Goal: Task Accomplishment & Management: Use online tool/utility

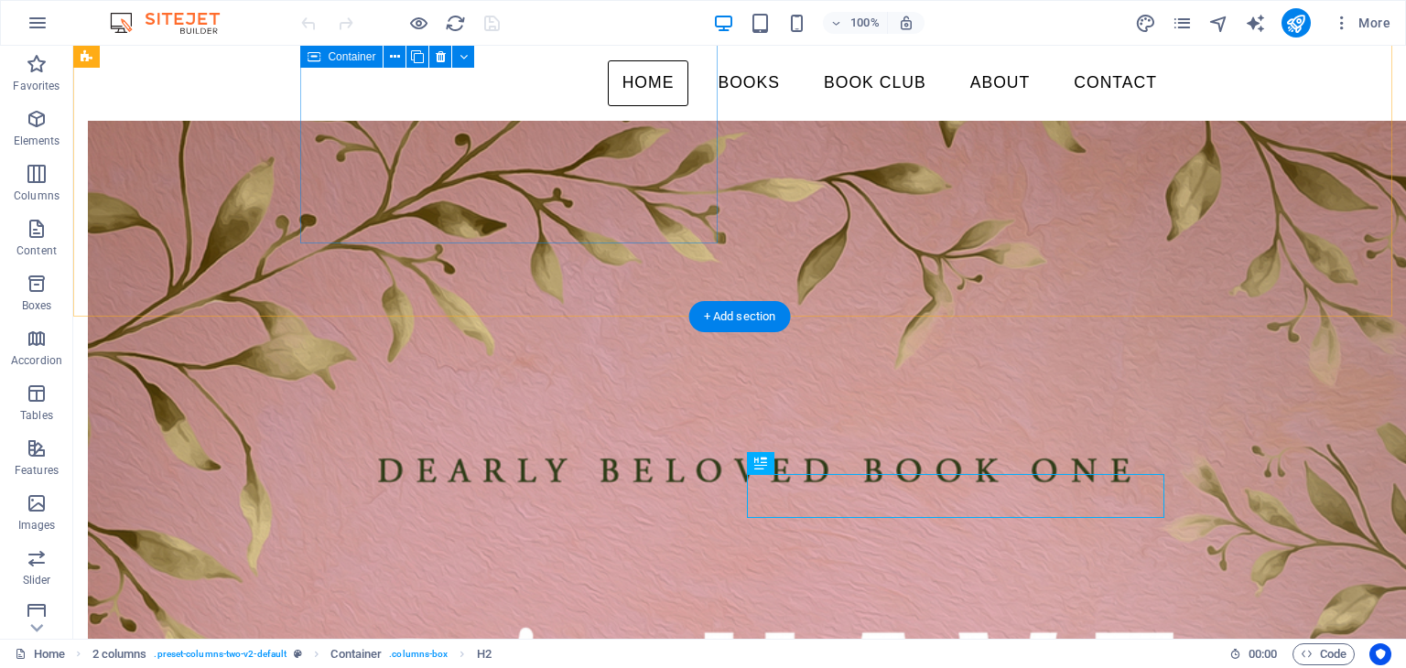
scroll to position [684, 0]
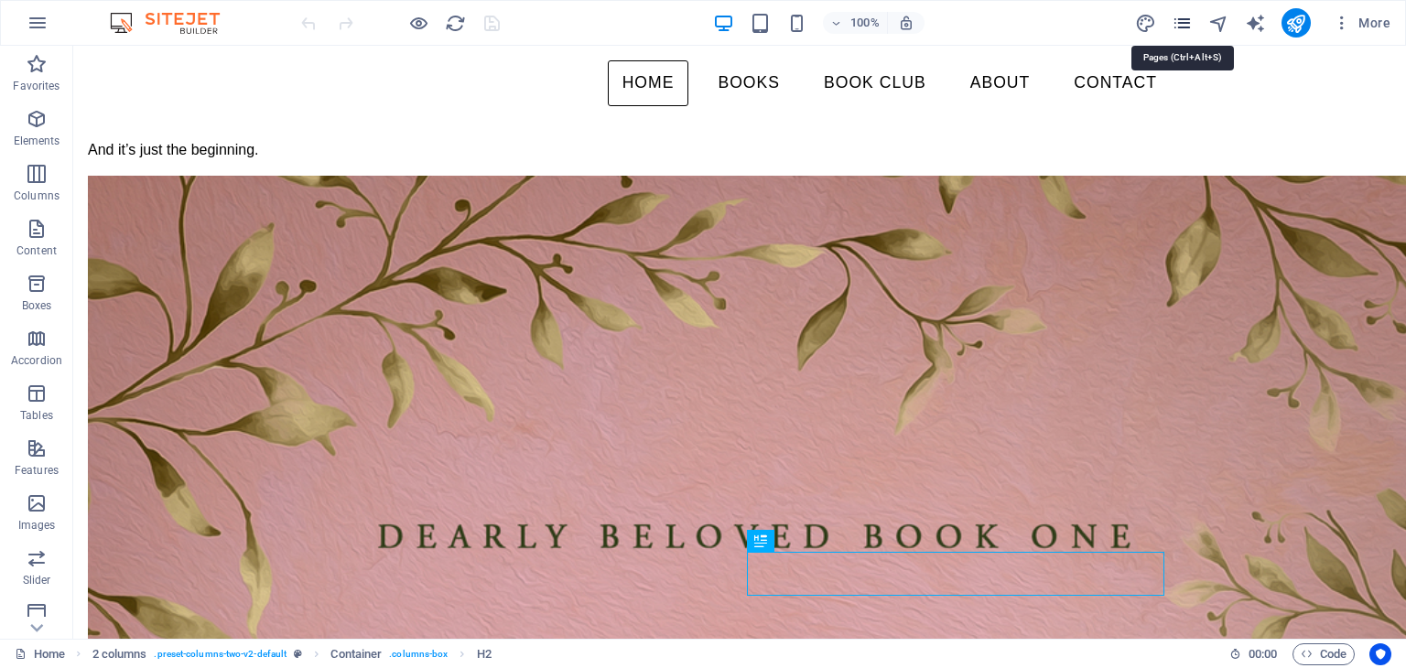
click at [1187, 19] on icon "pages" at bounding box center [1182, 23] width 21 height 21
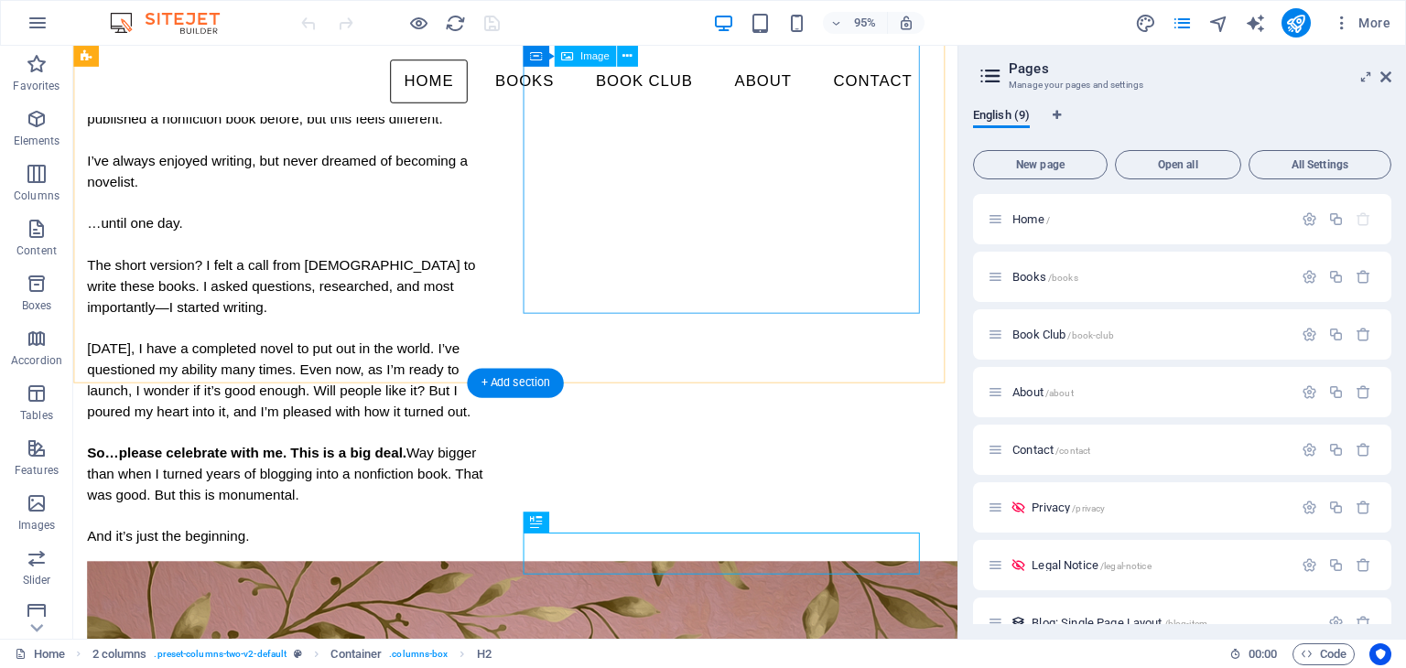
scroll to position [0, 0]
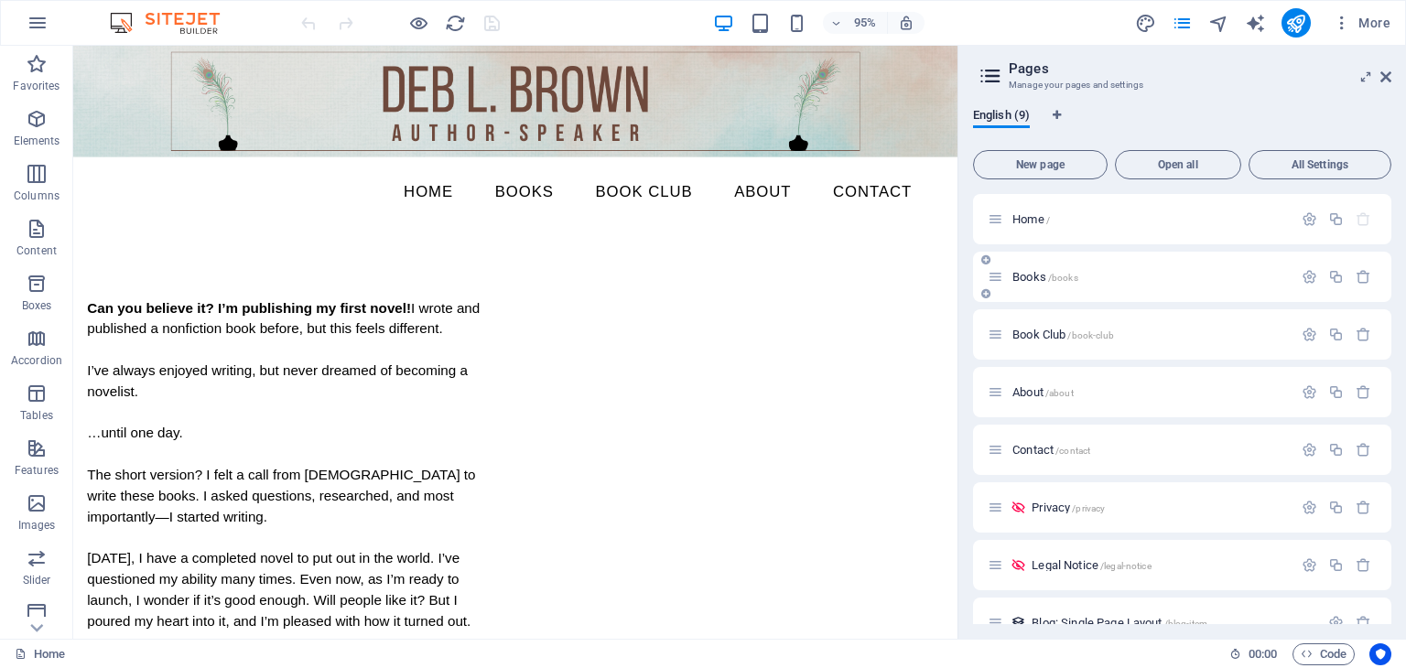
click at [1021, 268] on div "Books /books" at bounding box center [1140, 276] width 305 height 21
click at [1021, 273] on span "Books /books" at bounding box center [1046, 277] width 66 height 14
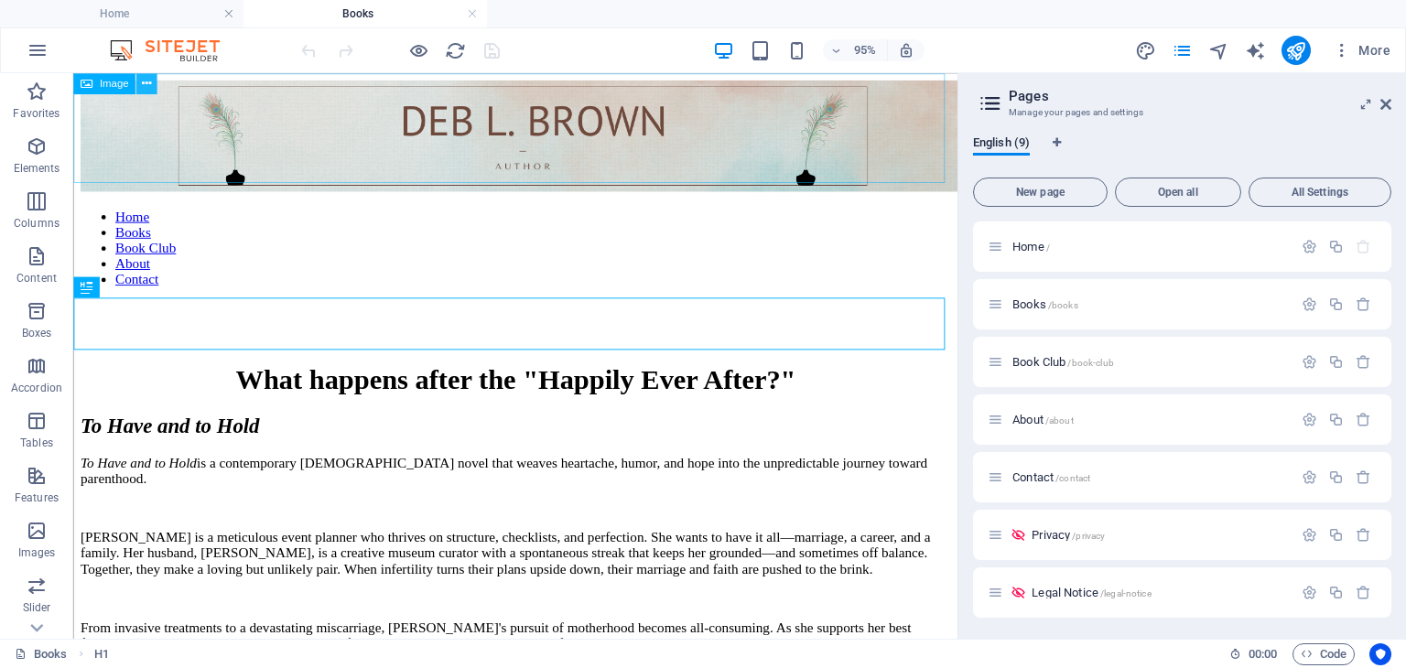
click at [142, 83] on icon at bounding box center [146, 83] width 9 height 18
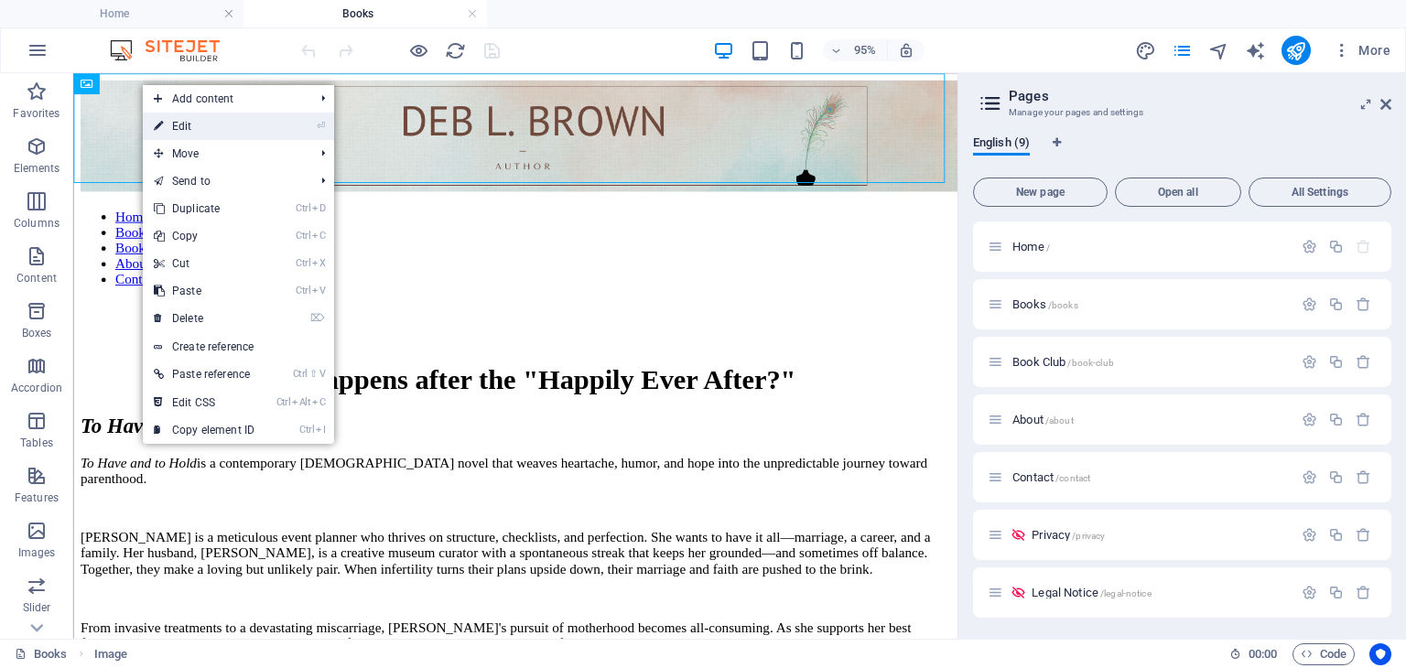
click at [173, 120] on link "⏎ Edit" at bounding box center [204, 126] width 123 height 27
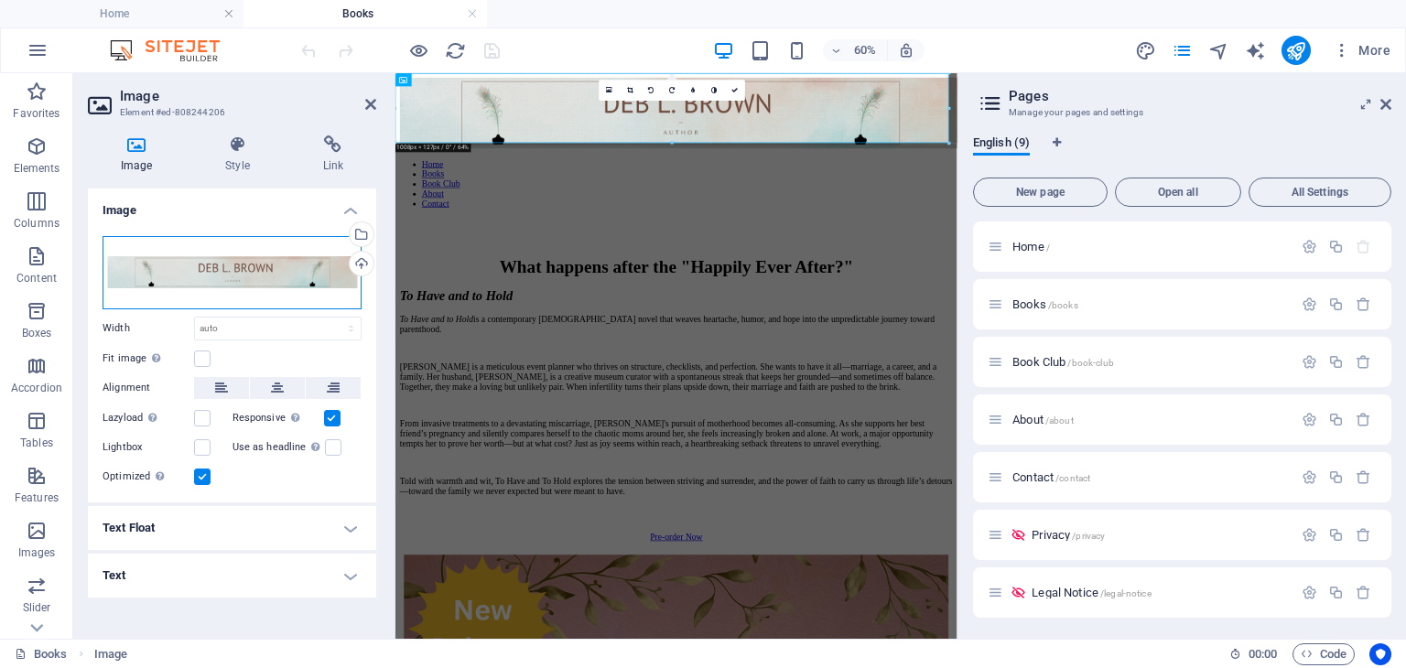
click at [190, 266] on div "Drag files here, click to choose files or select files from Files or our free s…" at bounding box center [232, 272] width 259 height 73
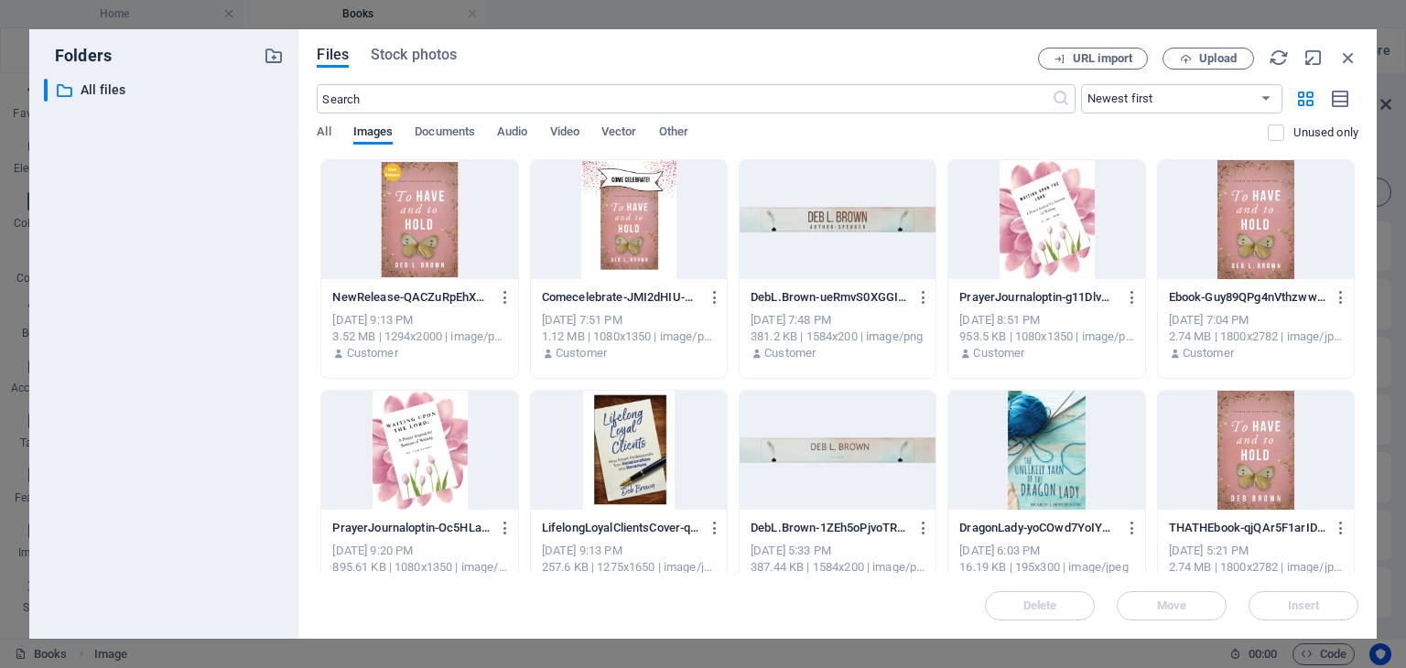
click at [831, 226] on div at bounding box center [838, 219] width 196 height 119
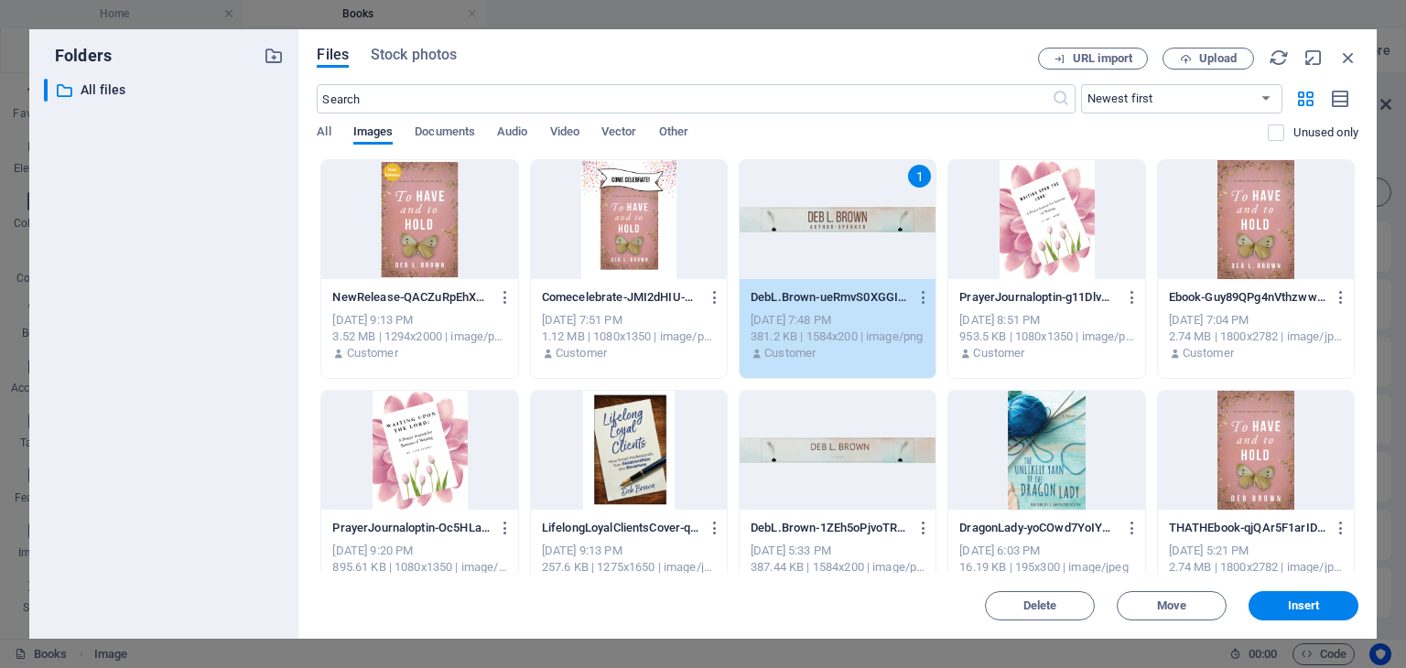
click at [831, 226] on div "1" at bounding box center [838, 219] width 196 height 119
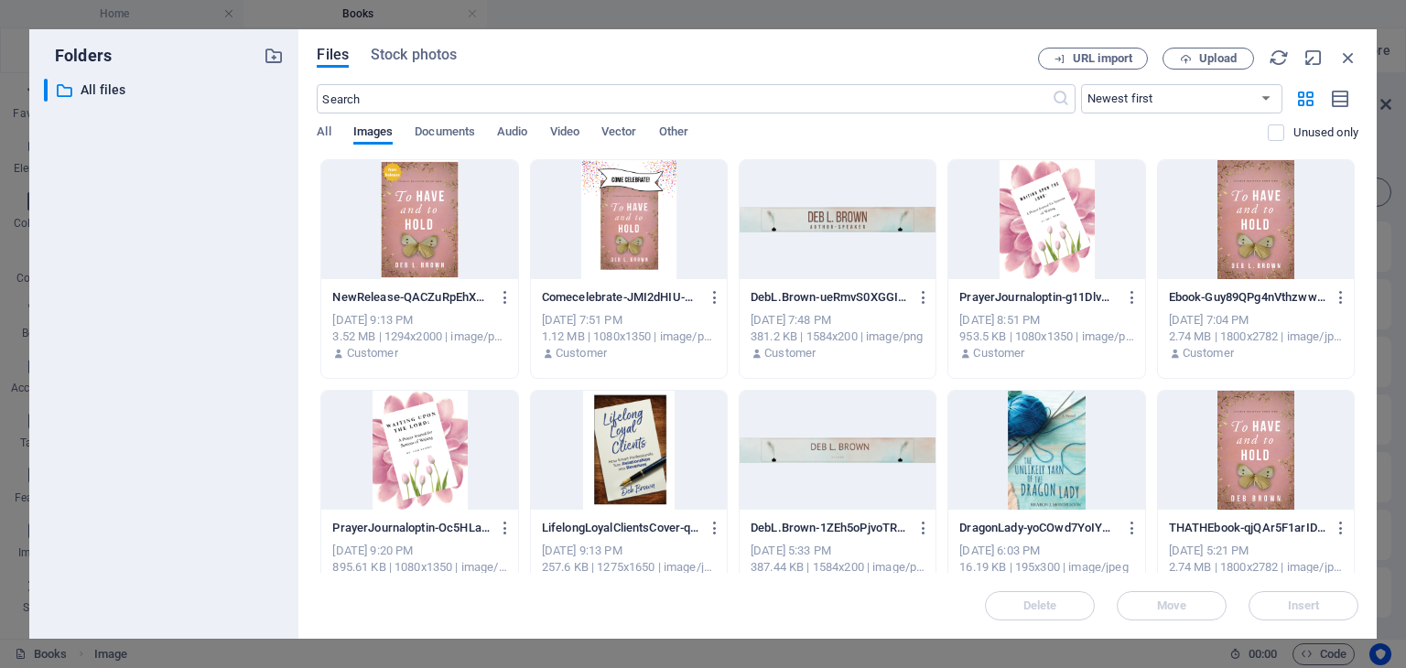
click at [831, 223] on div at bounding box center [838, 219] width 196 height 119
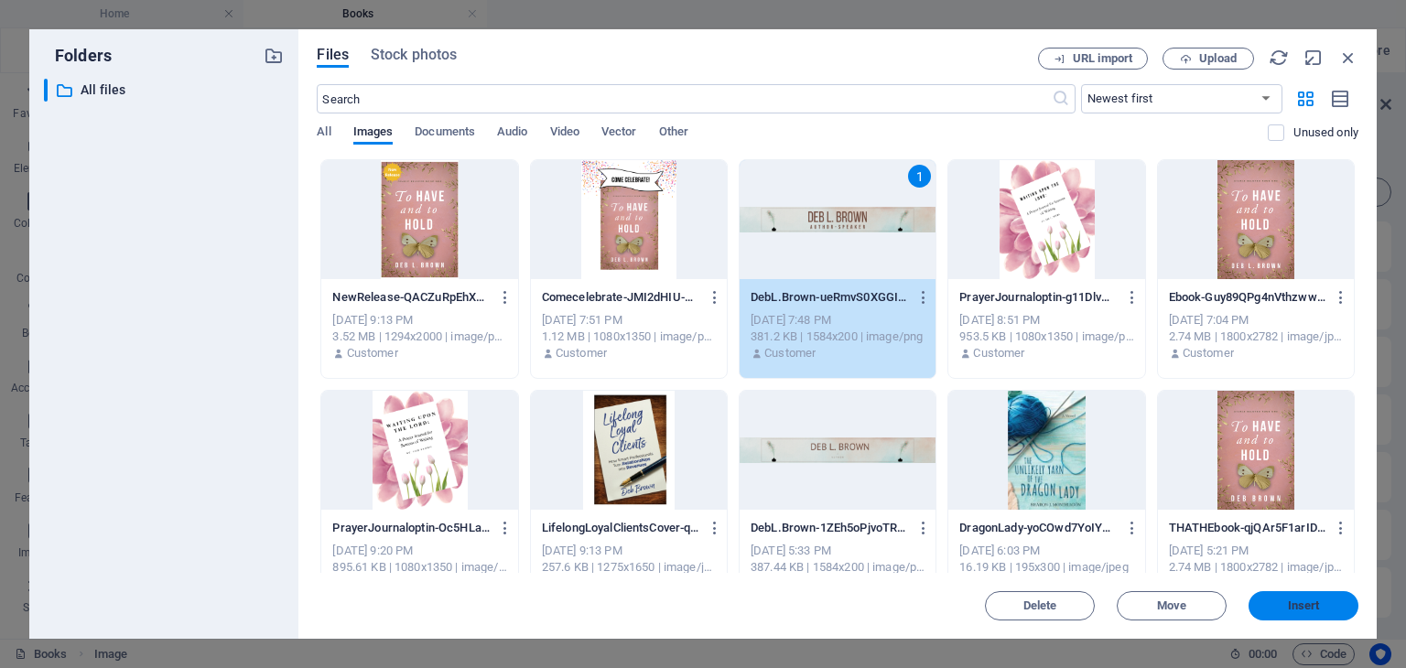
click at [1308, 605] on span "Insert" at bounding box center [1304, 606] width 32 height 11
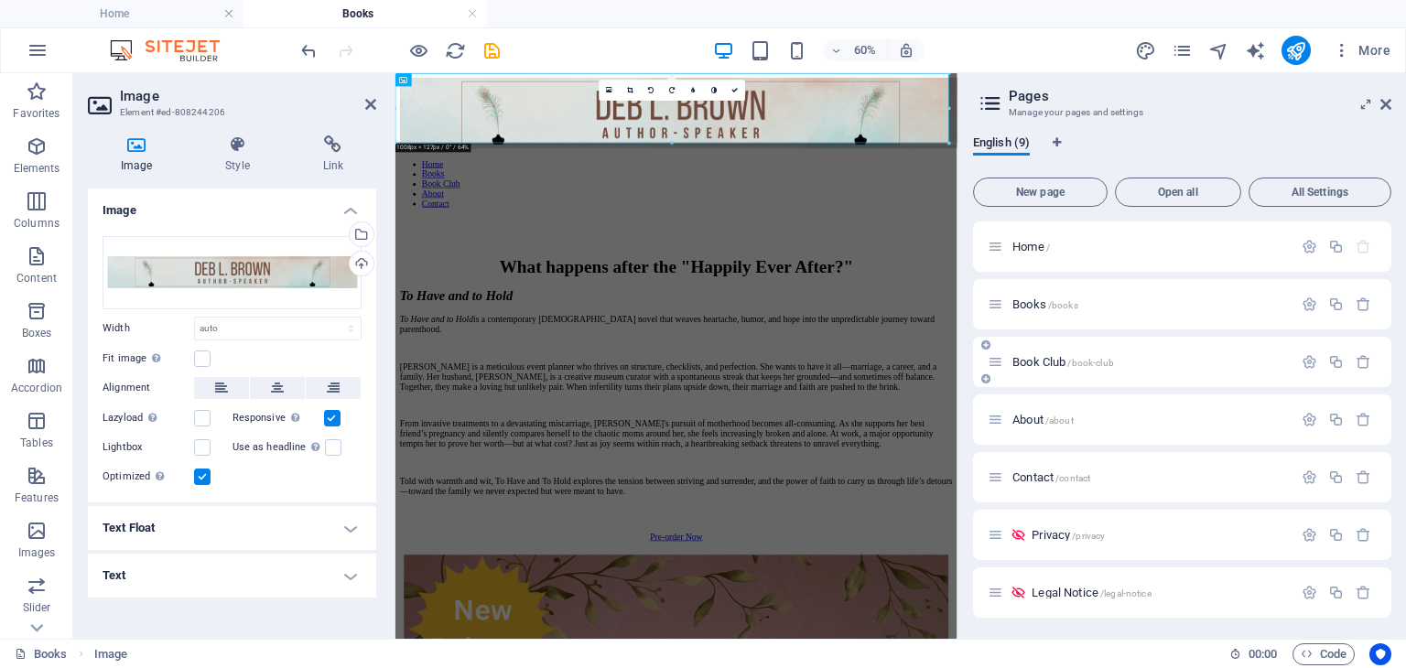
click at [1027, 358] on span "Book Club /book-club" at bounding box center [1064, 362] width 102 height 14
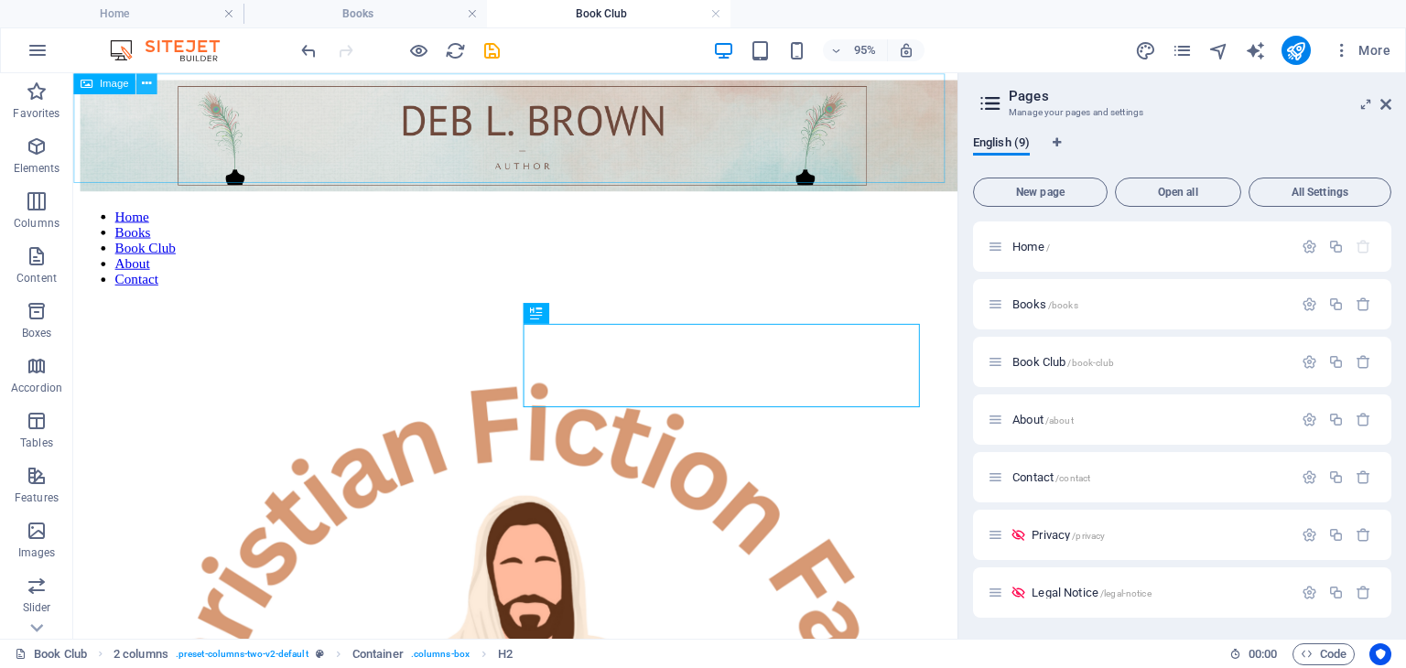
click at [148, 87] on icon at bounding box center [146, 83] width 9 height 18
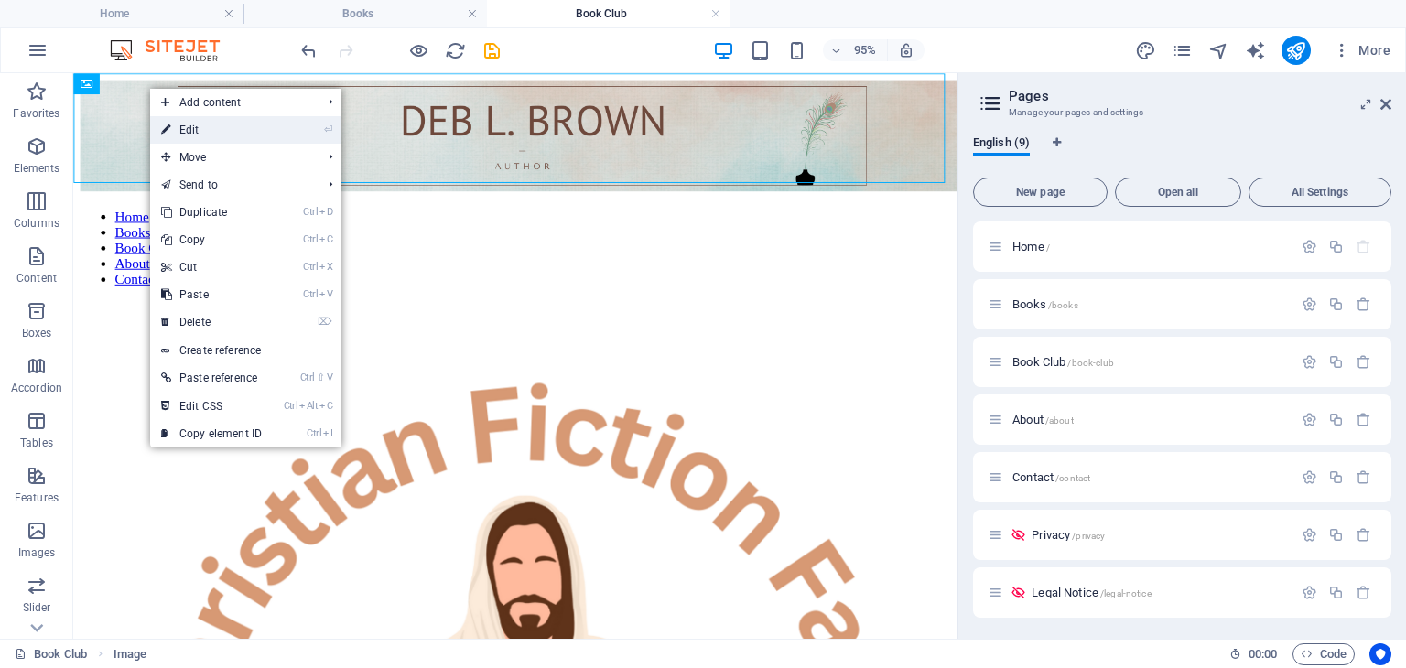
click at [185, 128] on link "⏎ Edit" at bounding box center [211, 129] width 123 height 27
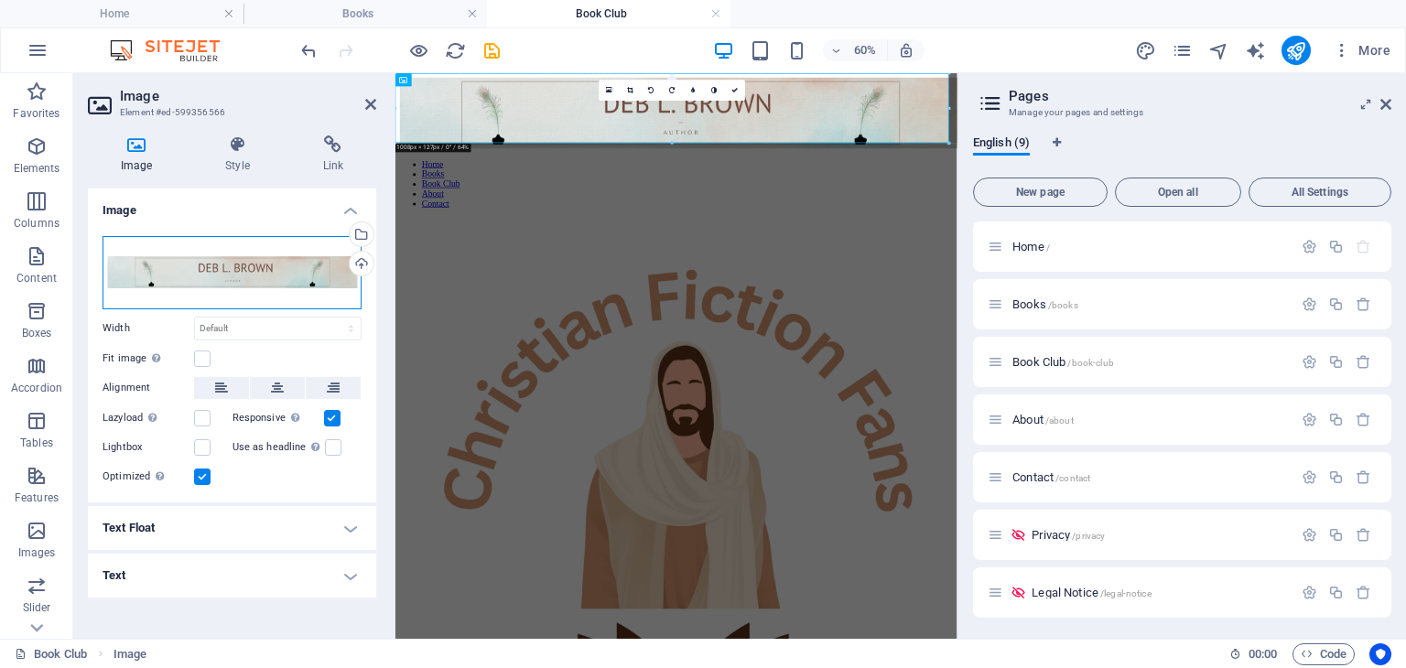
click at [218, 270] on div "Drag files here, click to choose files or select files from Files or our free s…" at bounding box center [232, 272] width 259 height 73
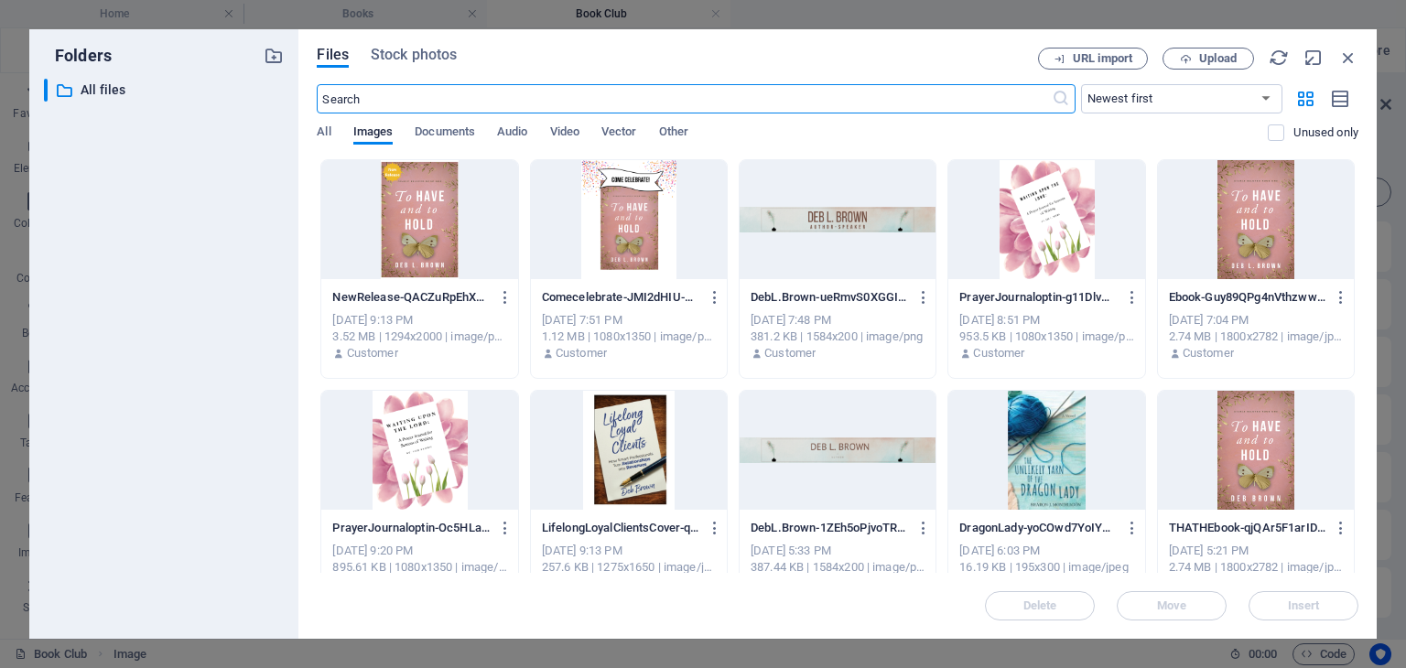
click at [877, 230] on div at bounding box center [838, 219] width 196 height 119
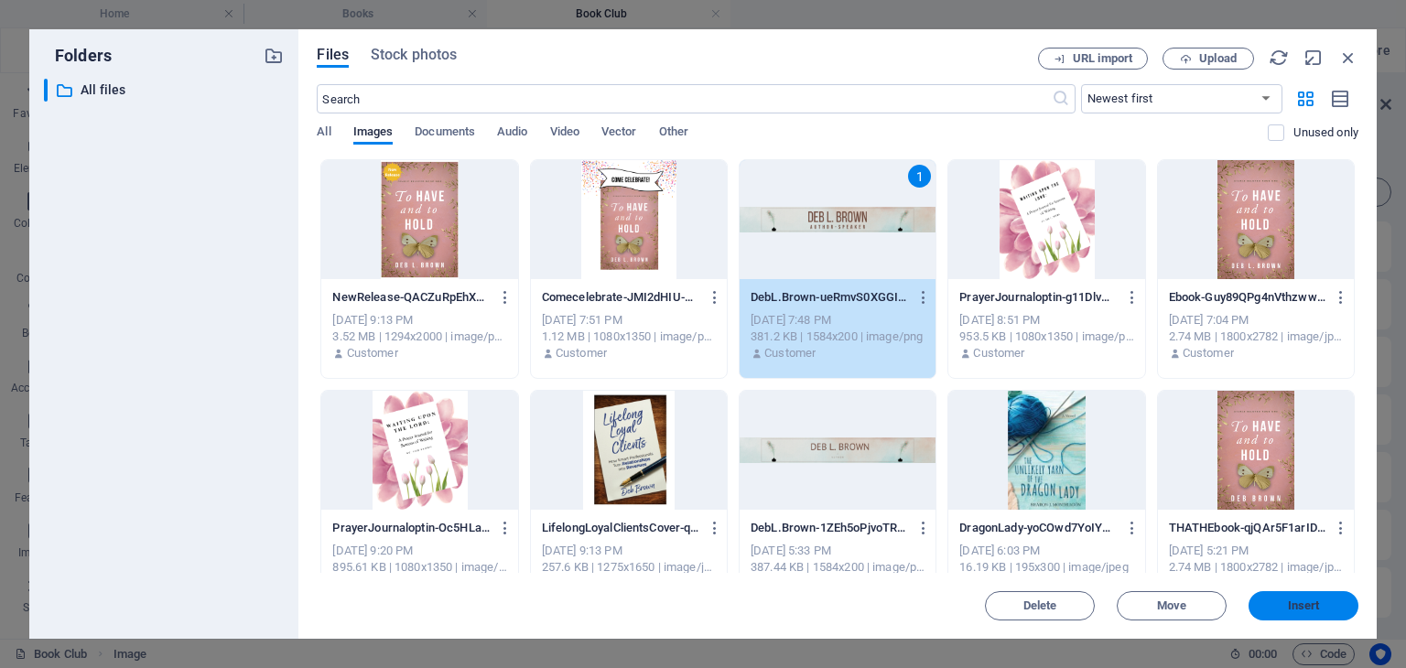
click at [1300, 594] on button "Insert" at bounding box center [1304, 605] width 110 height 29
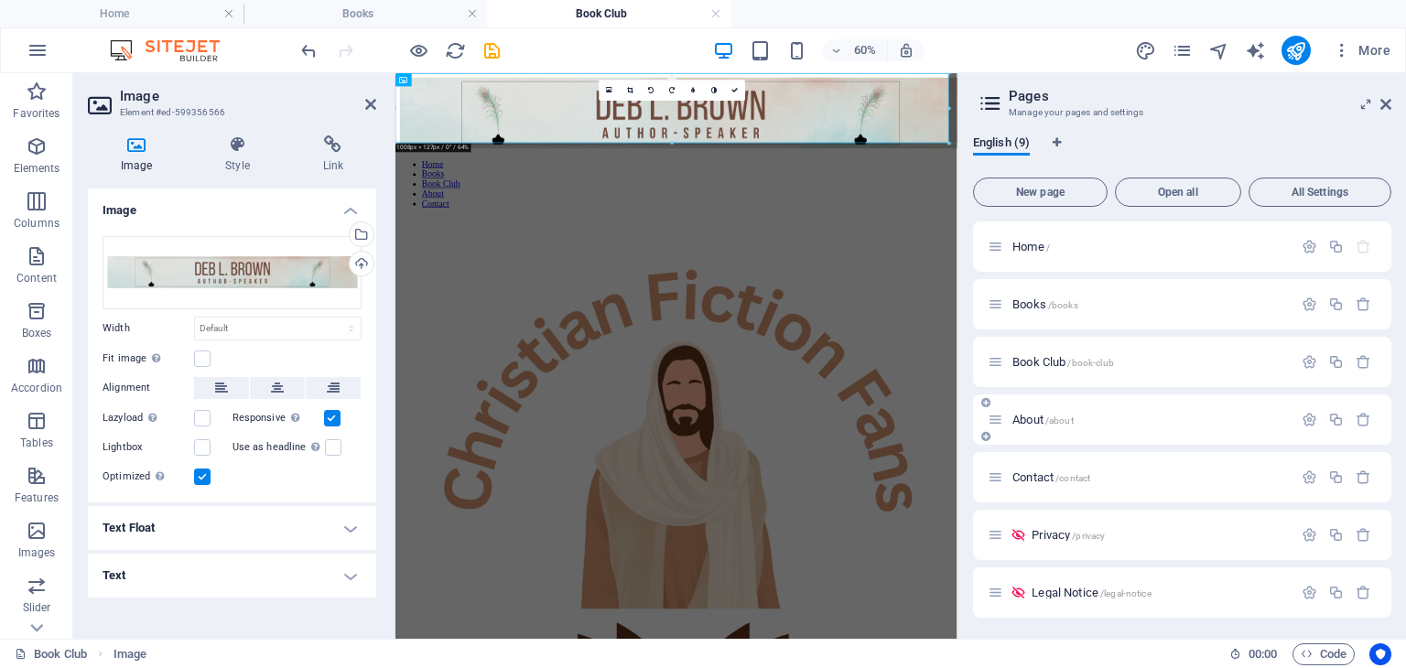
click at [1028, 422] on span "About /about" at bounding box center [1043, 420] width 61 height 14
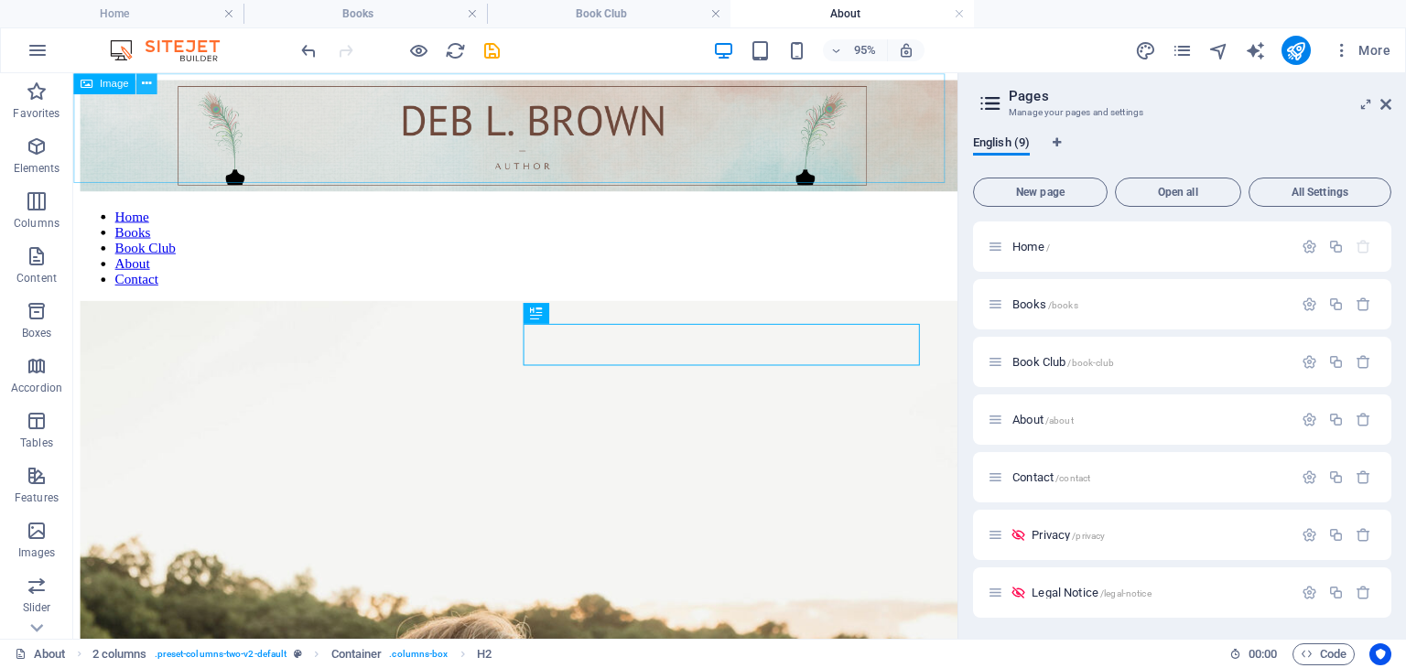
click at [143, 81] on icon at bounding box center [146, 83] width 9 height 18
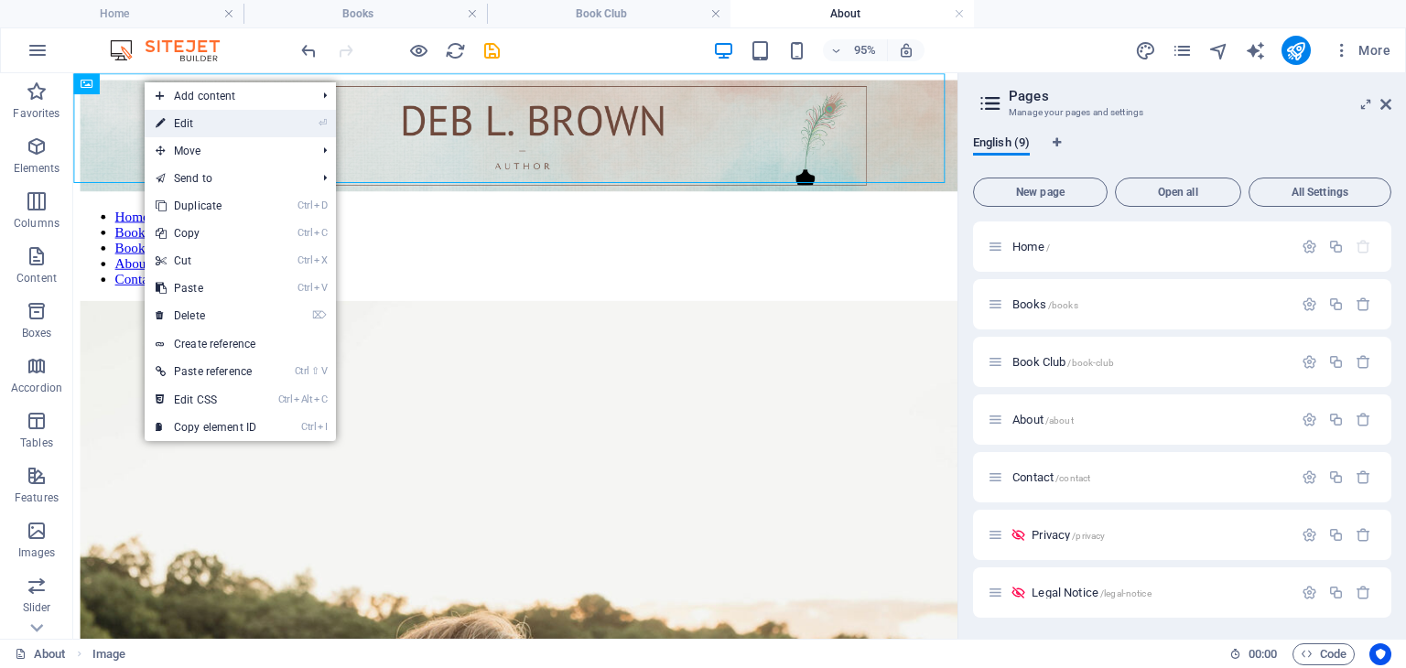
click at [179, 123] on link "⏎ Edit" at bounding box center [206, 123] width 123 height 27
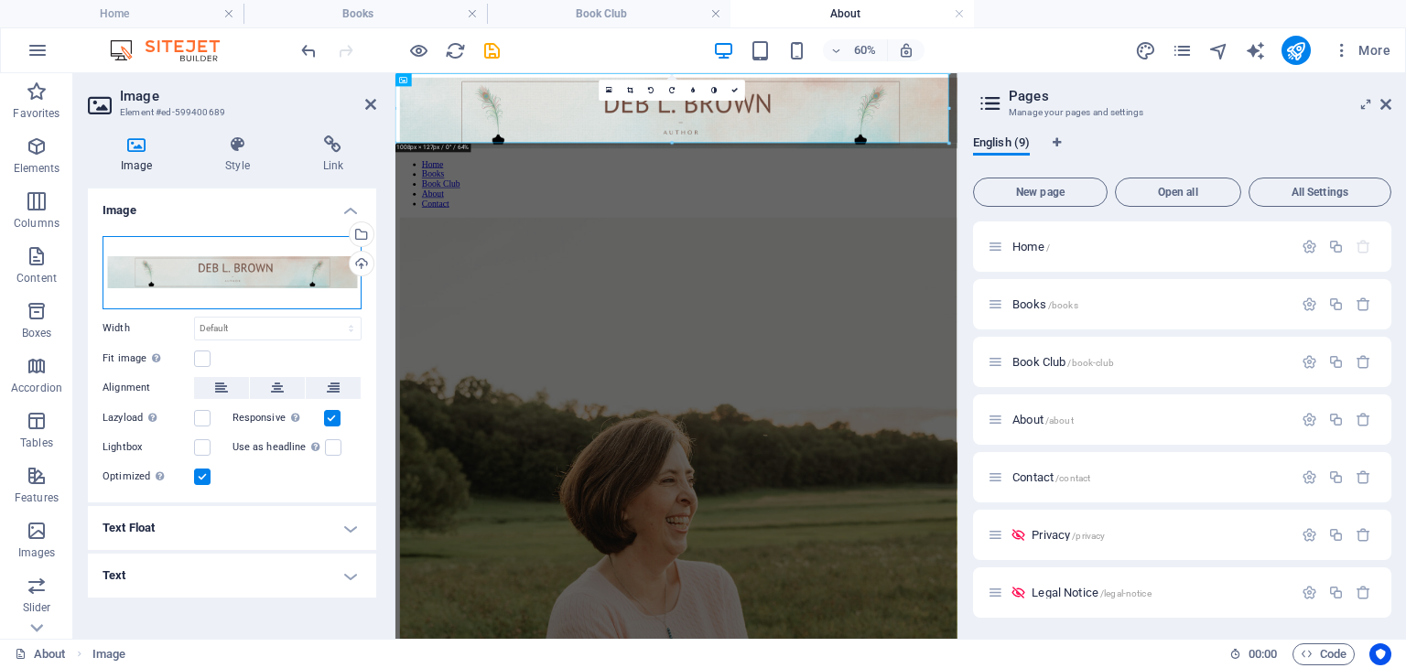
click at [234, 265] on div "Drag files here, click to choose files or select files from Files or our free s…" at bounding box center [232, 272] width 259 height 73
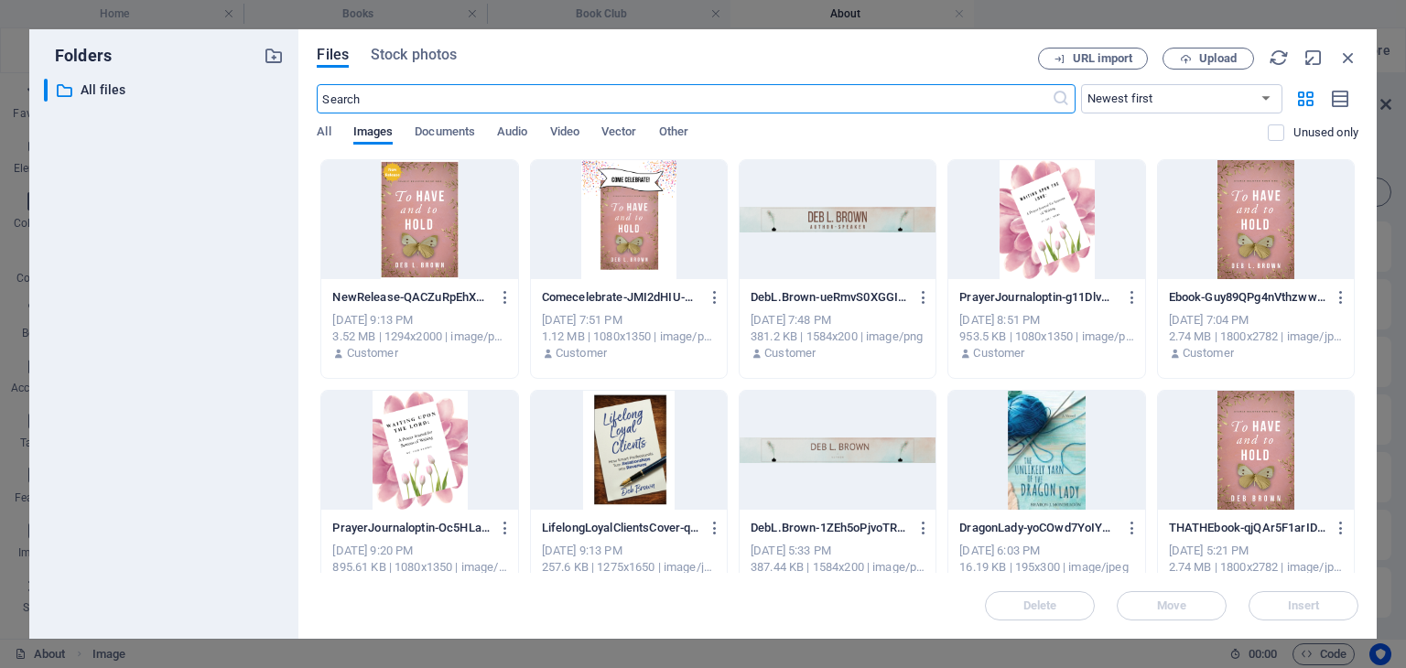
click at [845, 209] on div at bounding box center [838, 219] width 196 height 119
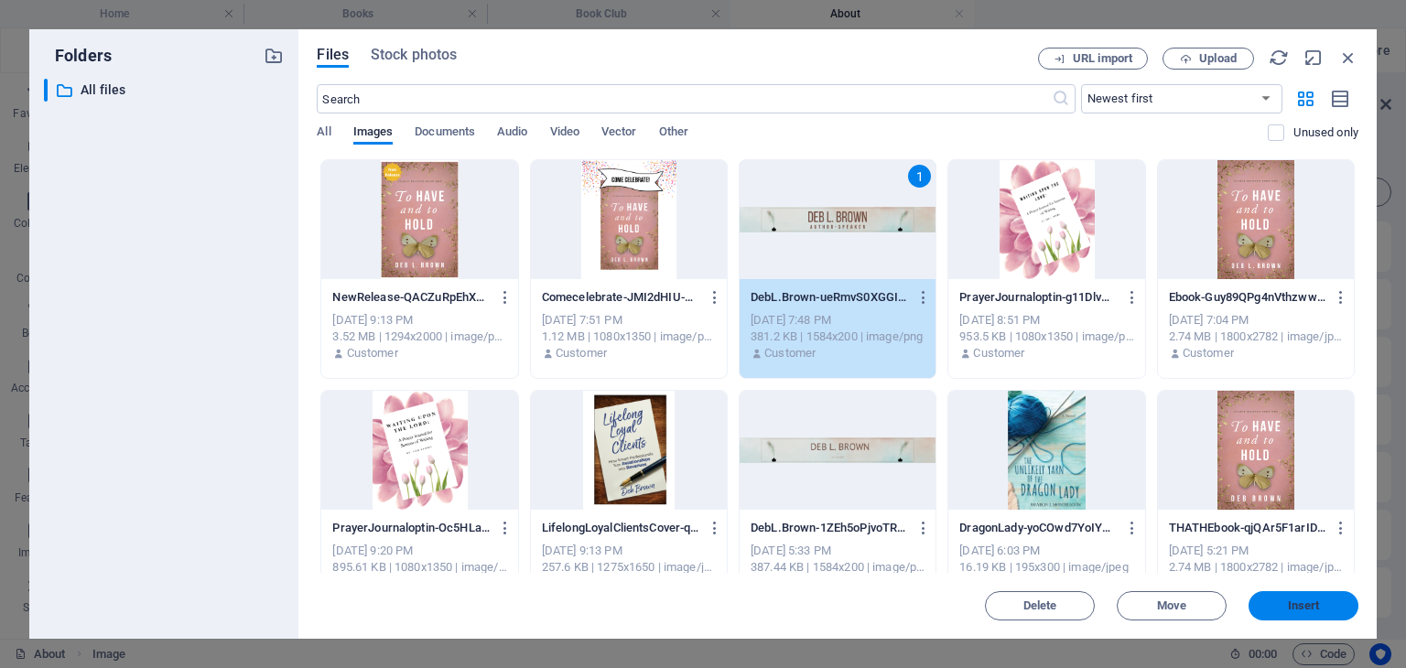
click at [1295, 608] on span "Insert" at bounding box center [1304, 606] width 32 height 11
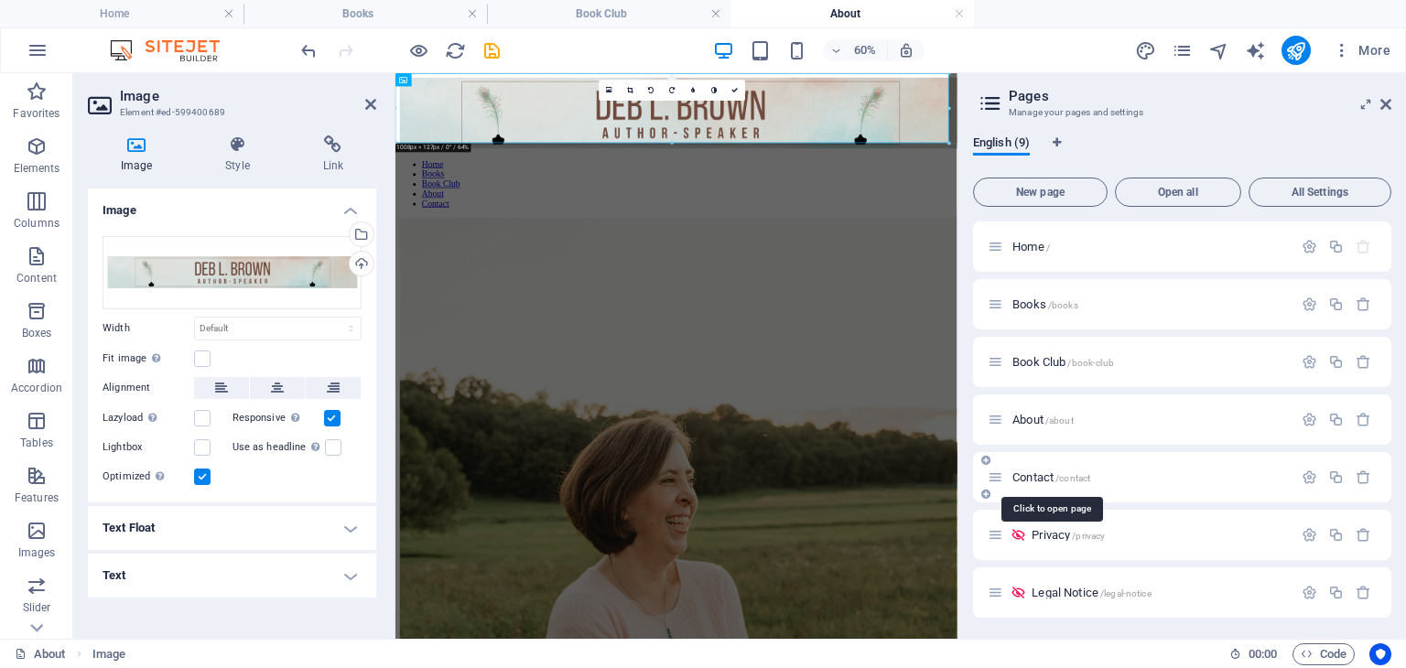
click at [1031, 475] on span "Contact /contact" at bounding box center [1052, 478] width 78 height 14
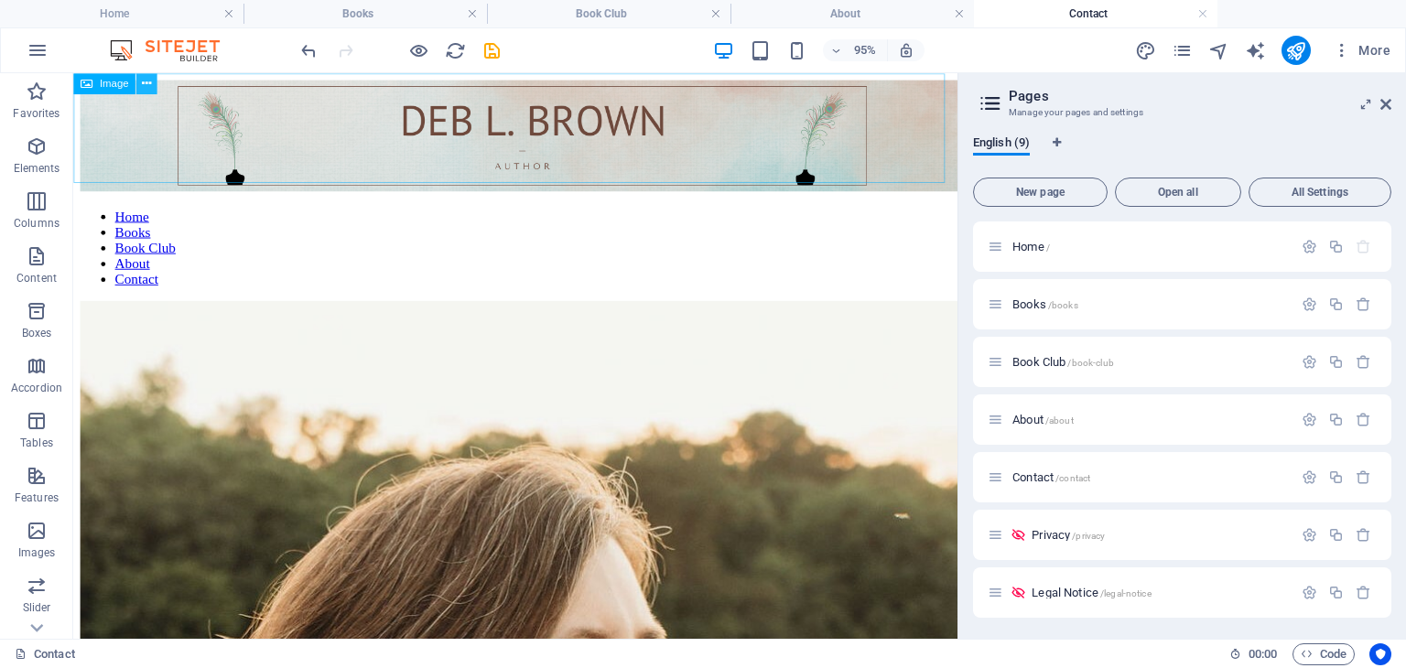
click at [143, 79] on icon at bounding box center [146, 83] width 9 height 18
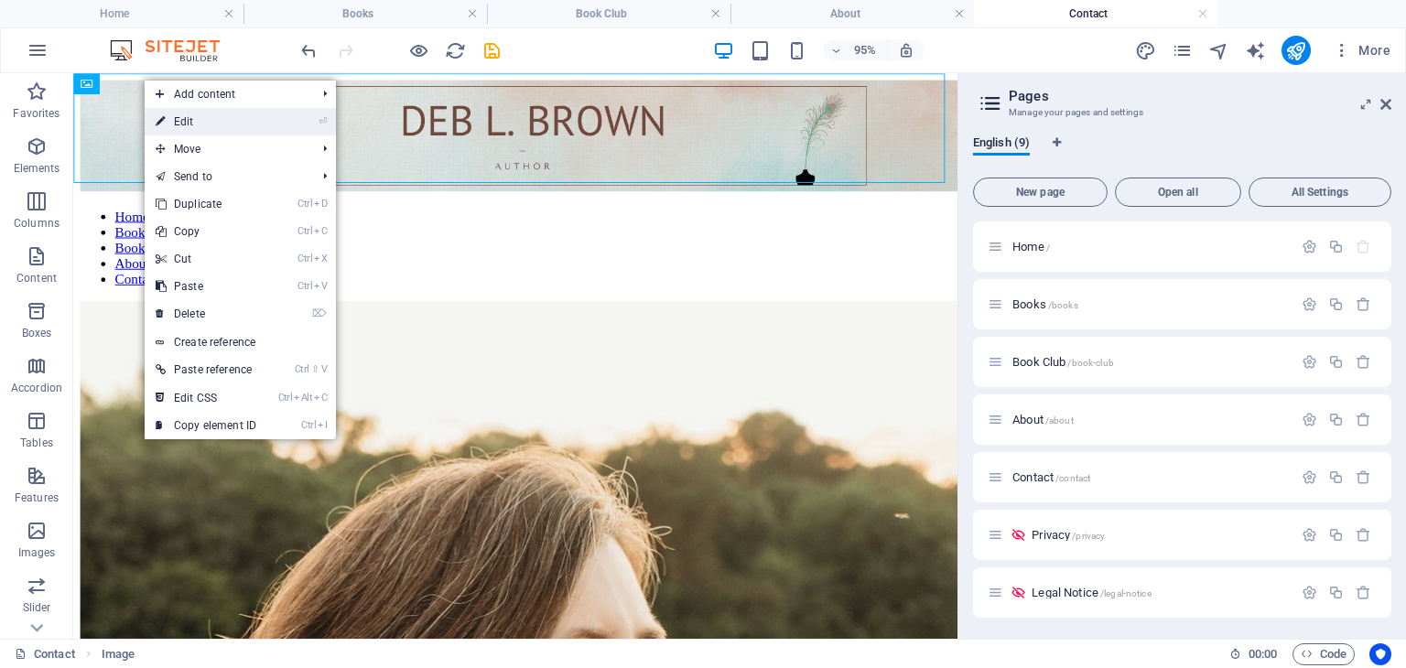
click at [168, 112] on link "⏎ Edit" at bounding box center [206, 121] width 123 height 27
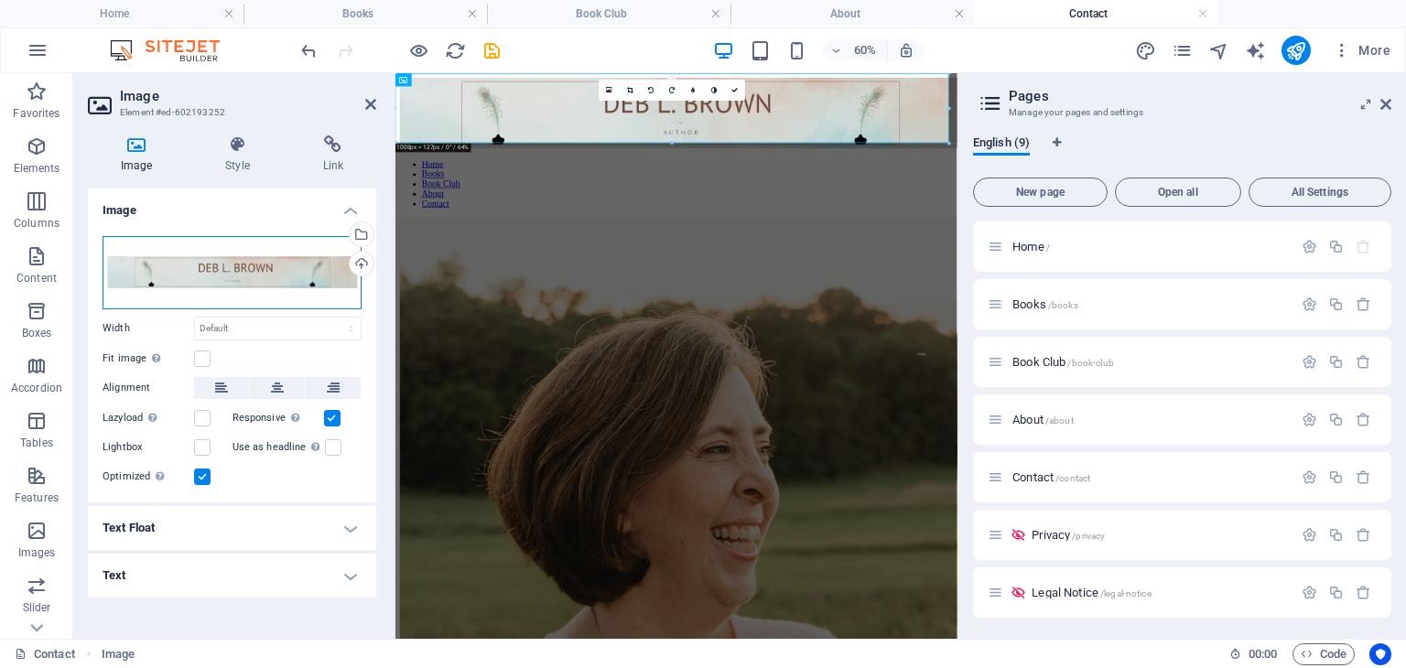
click at [220, 269] on div "Drag files here, click to choose files or select files from Files or our free s…" at bounding box center [232, 272] width 259 height 73
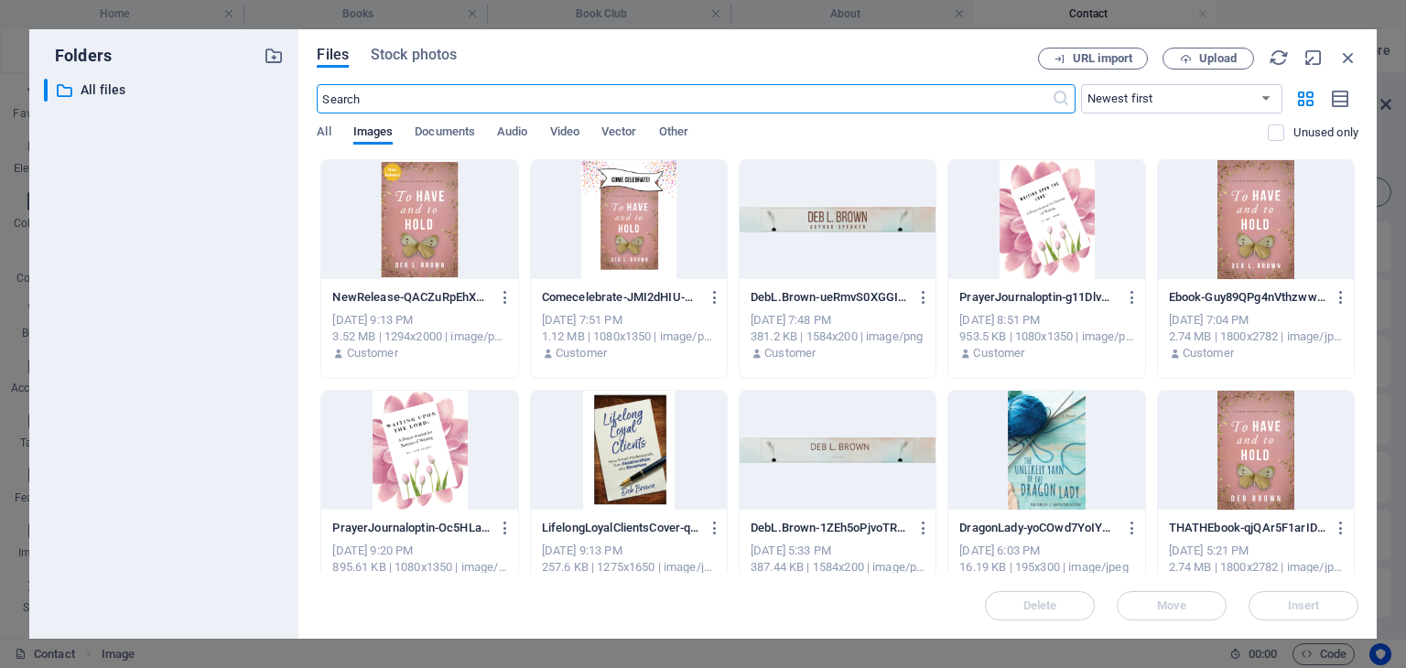
click at [802, 261] on div at bounding box center [838, 219] width 196 height 119
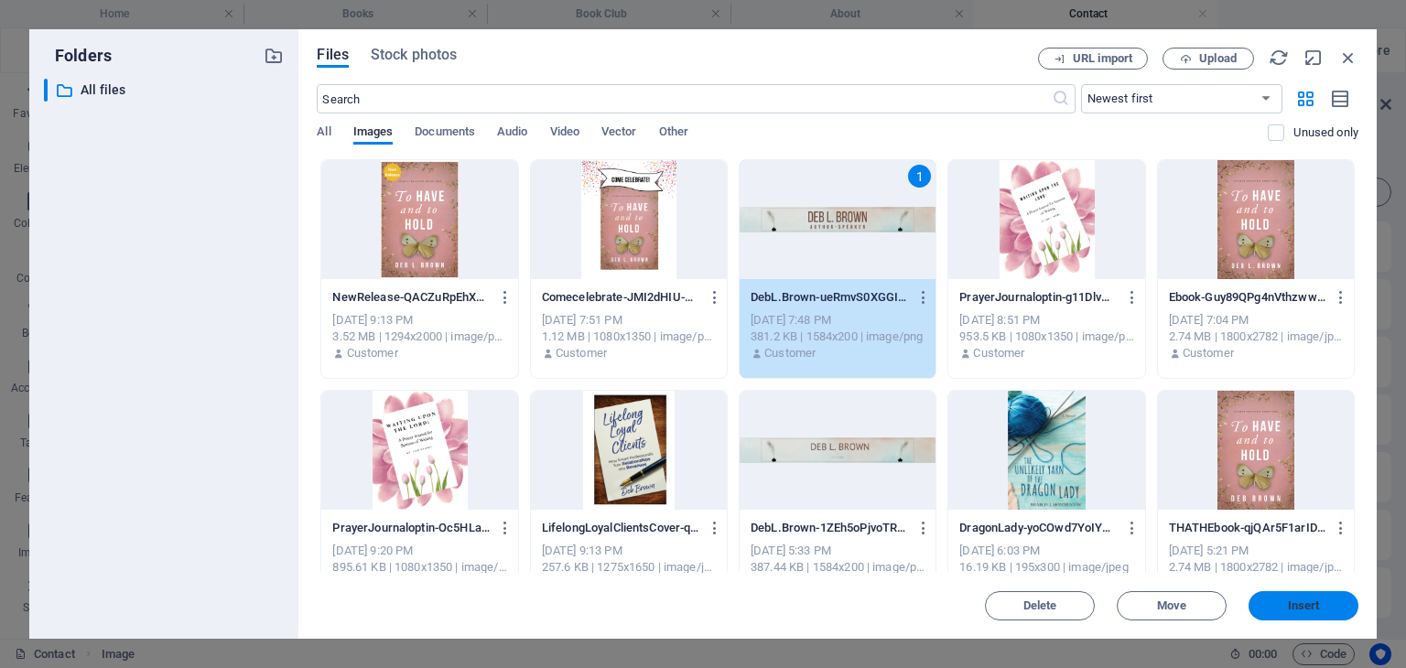
click at [1288, 597] on button "Insert" at bounding box center [1304, 605] width 110 height 29
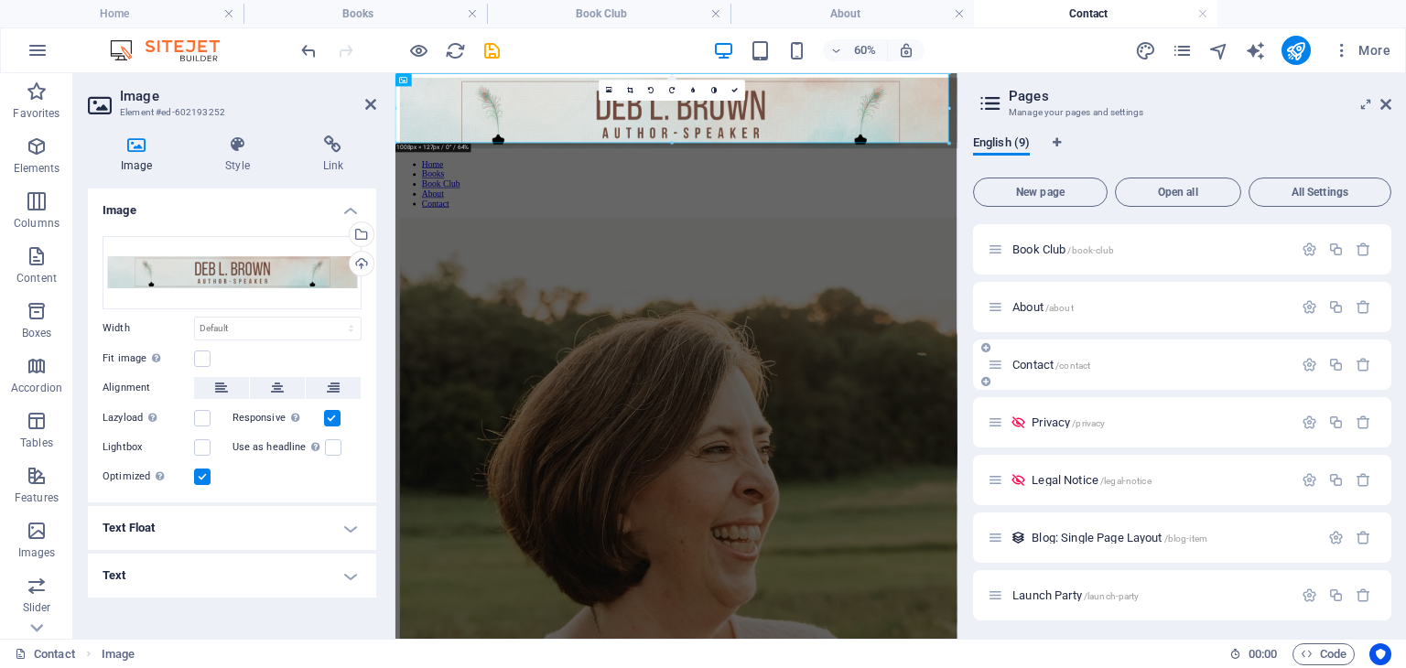
scroll to position [116, 0]
click at [1050, 593] on span "Launch Party /launch-party" at bounding box center [1076, 592] width 126 height 14
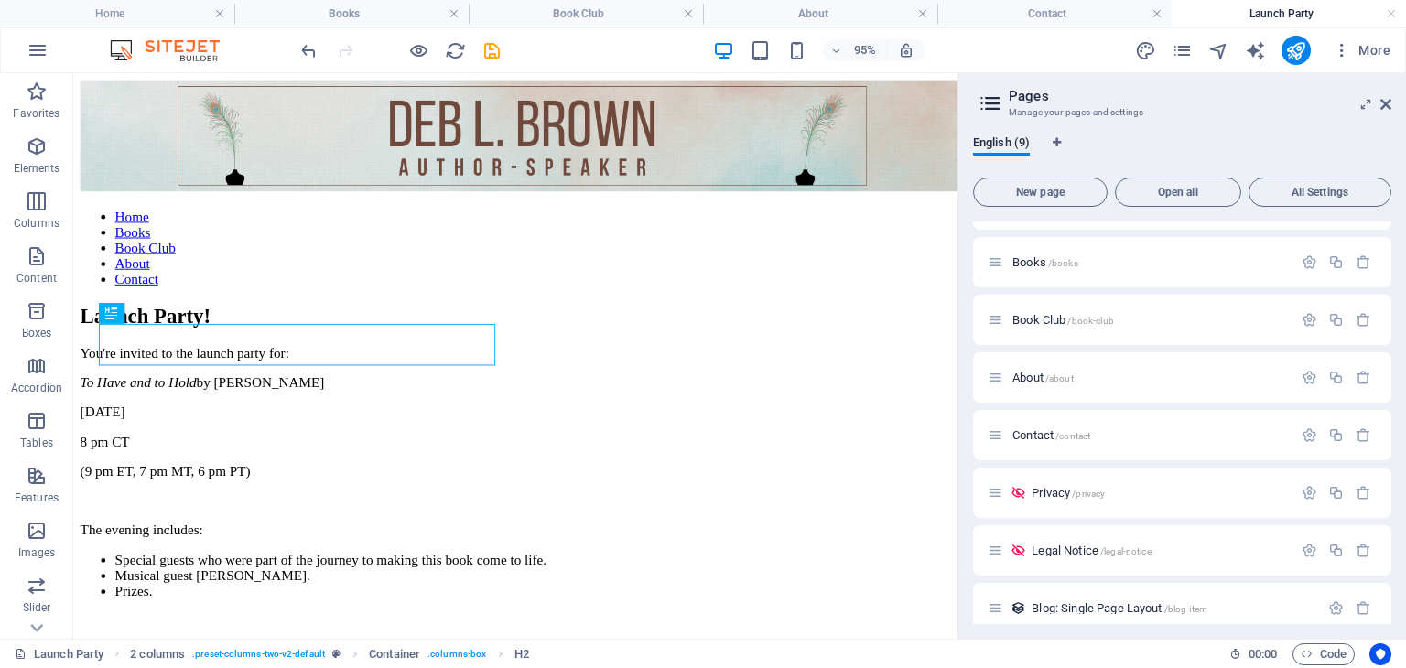
scroll to position [0, 0]
click at [1036, 373] on span "About /about" at bounding box center [1043, 378] width 61 height 14
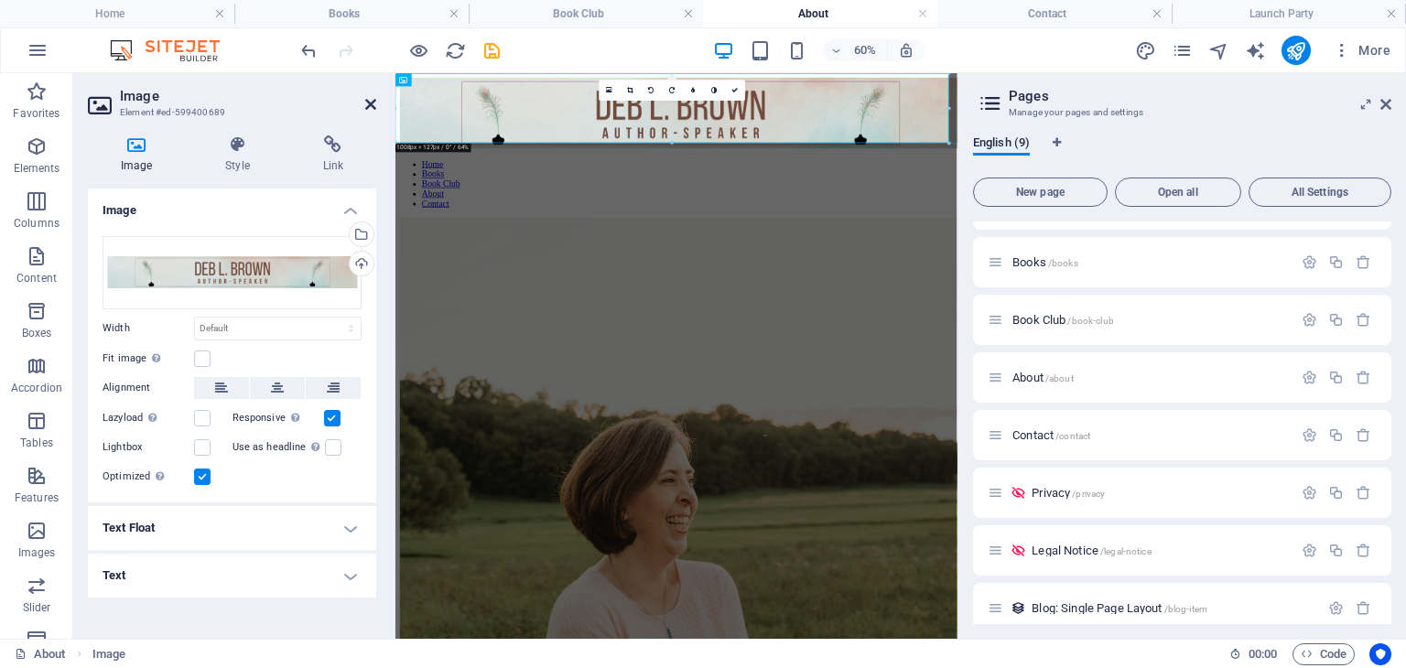
click at [365, 103] on icon at bounding box center [370, 104] width 11 height 15
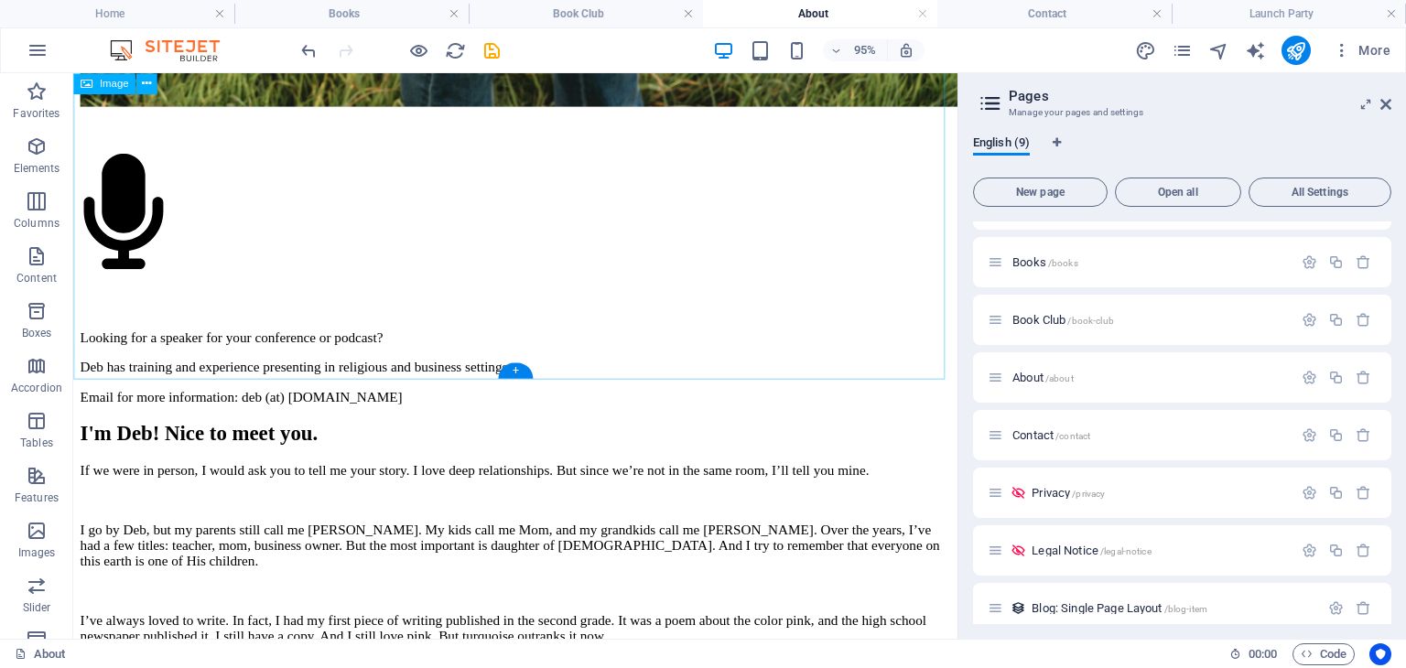
scroll to position [1614, 0]
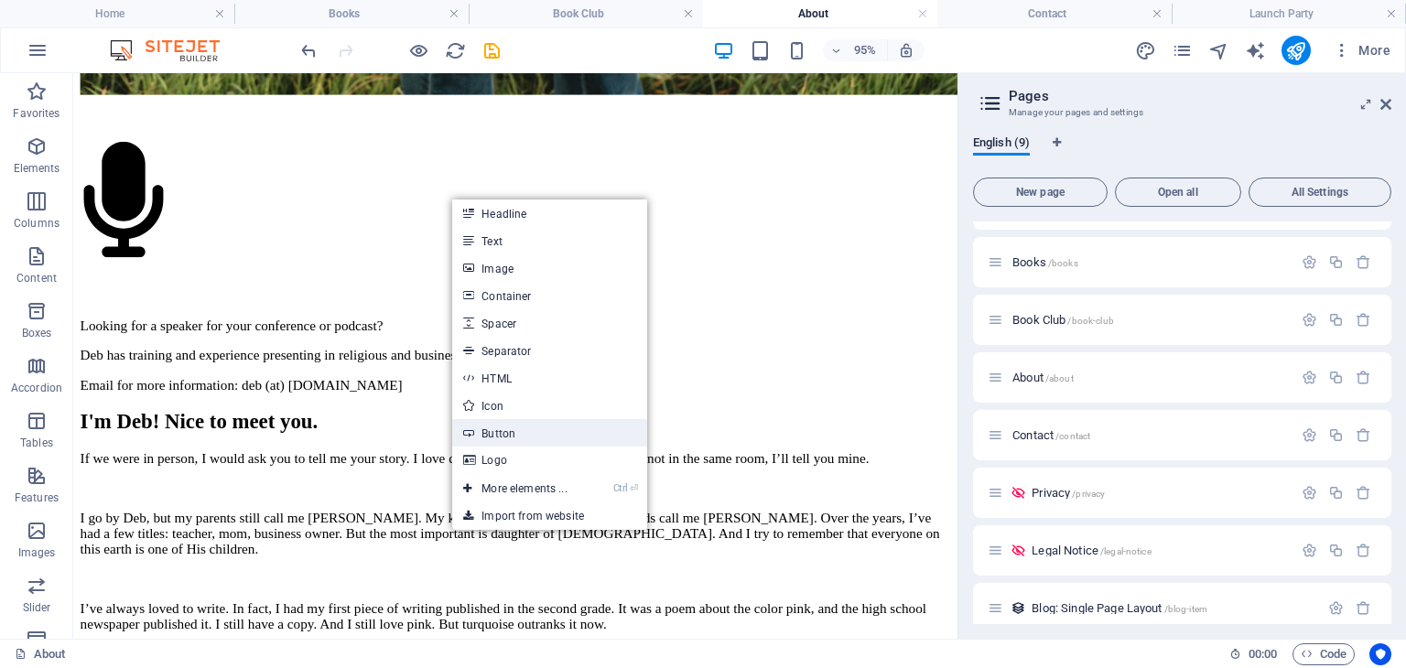
click at [507, 428] on link "Button" at bounding box center [549, 432] width 194 height 27
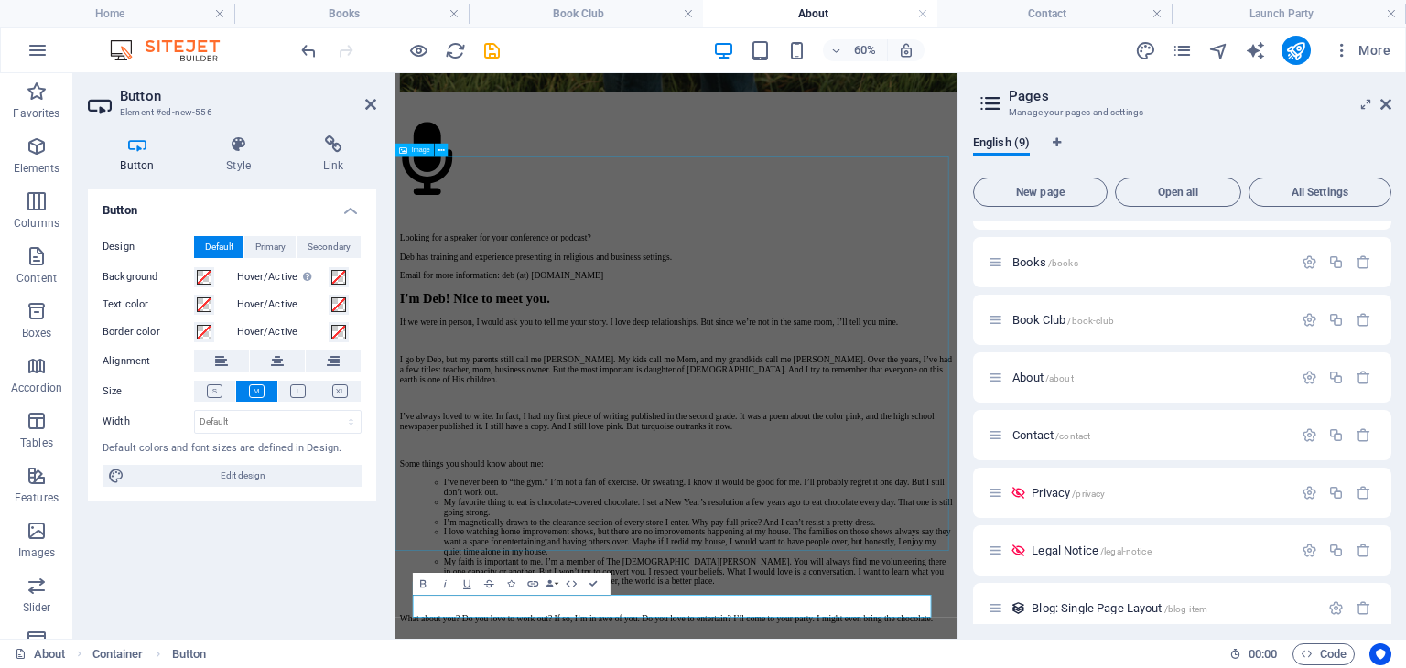
scroll to position [1143, 0]
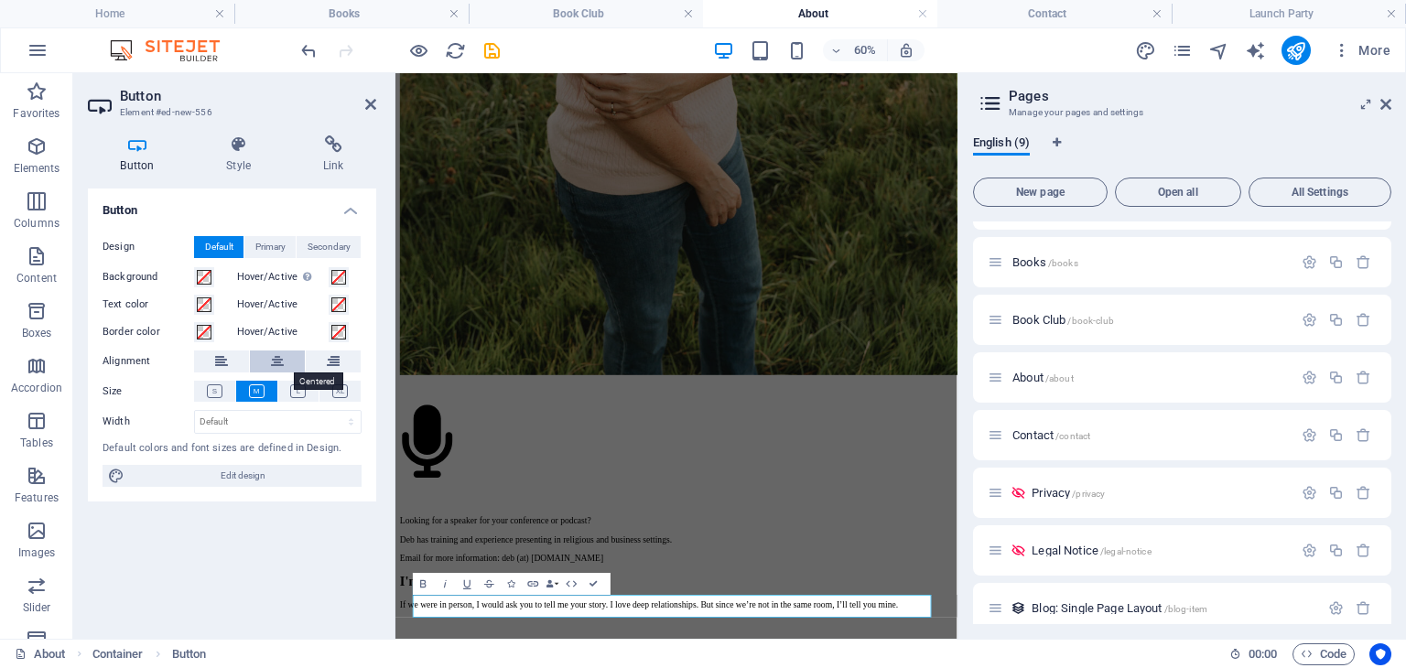
click at [275, 354] on icon at bounding box center [277, 362] width 13 height 22
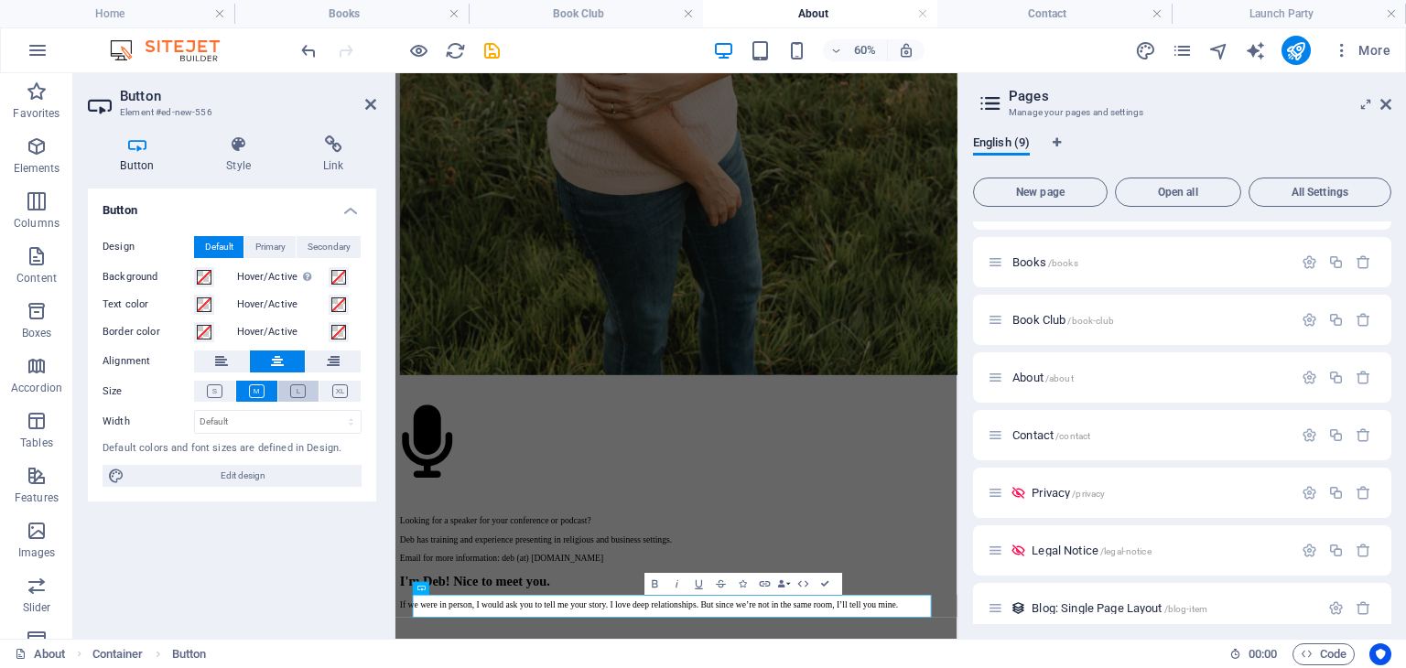
click at [300, 389] on icon at bounding box center [298, 392] width 16 height 14
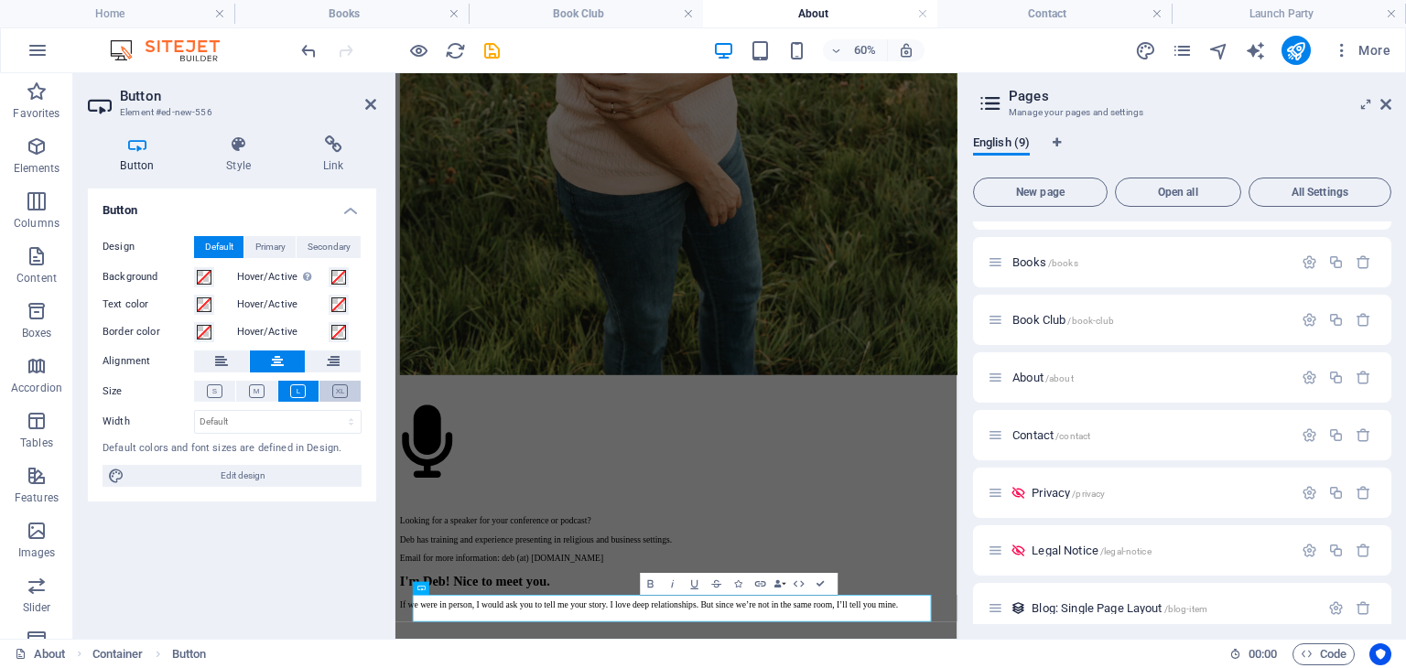
click at [341, 395] on icon at bounding box center [340, 392] width 16 height 14
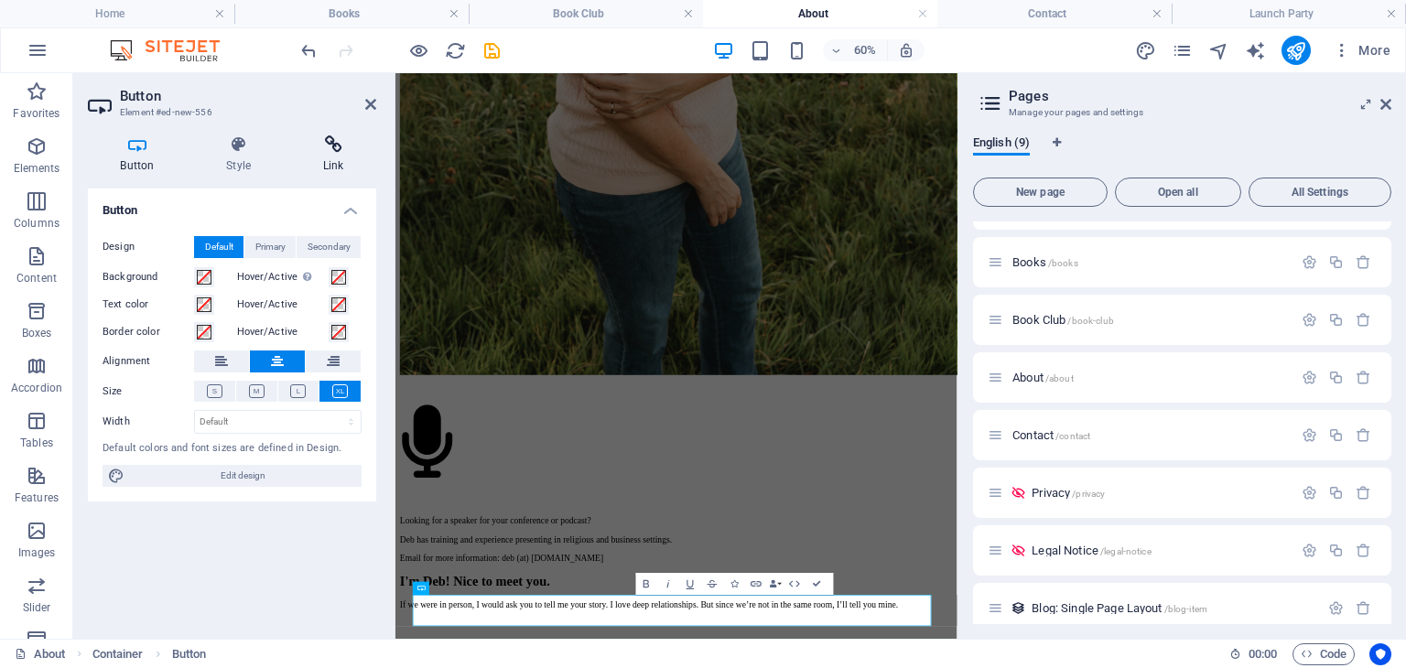
click at [341, 146] on icon at bounding box center [333, 144] width 86 height 18
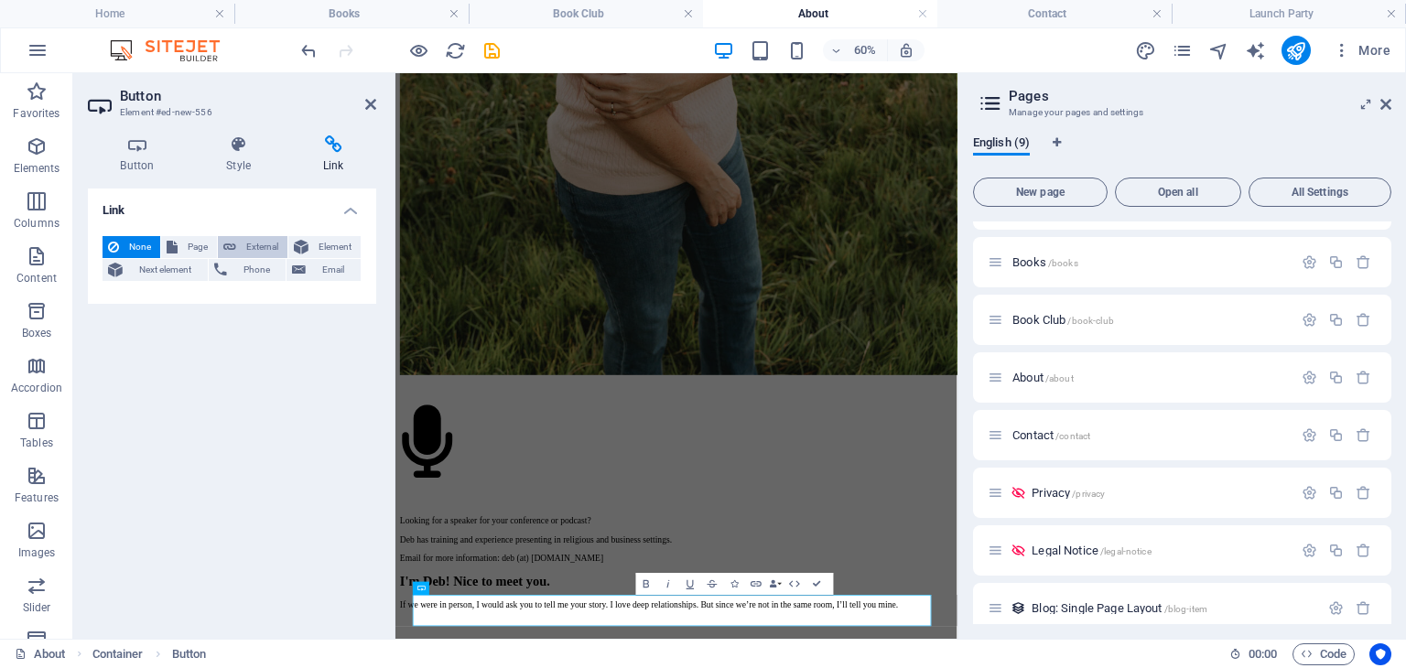
click at [256, 241] on span "External" at bounding box center [262, 247] width 40 height 22
select select "blank"
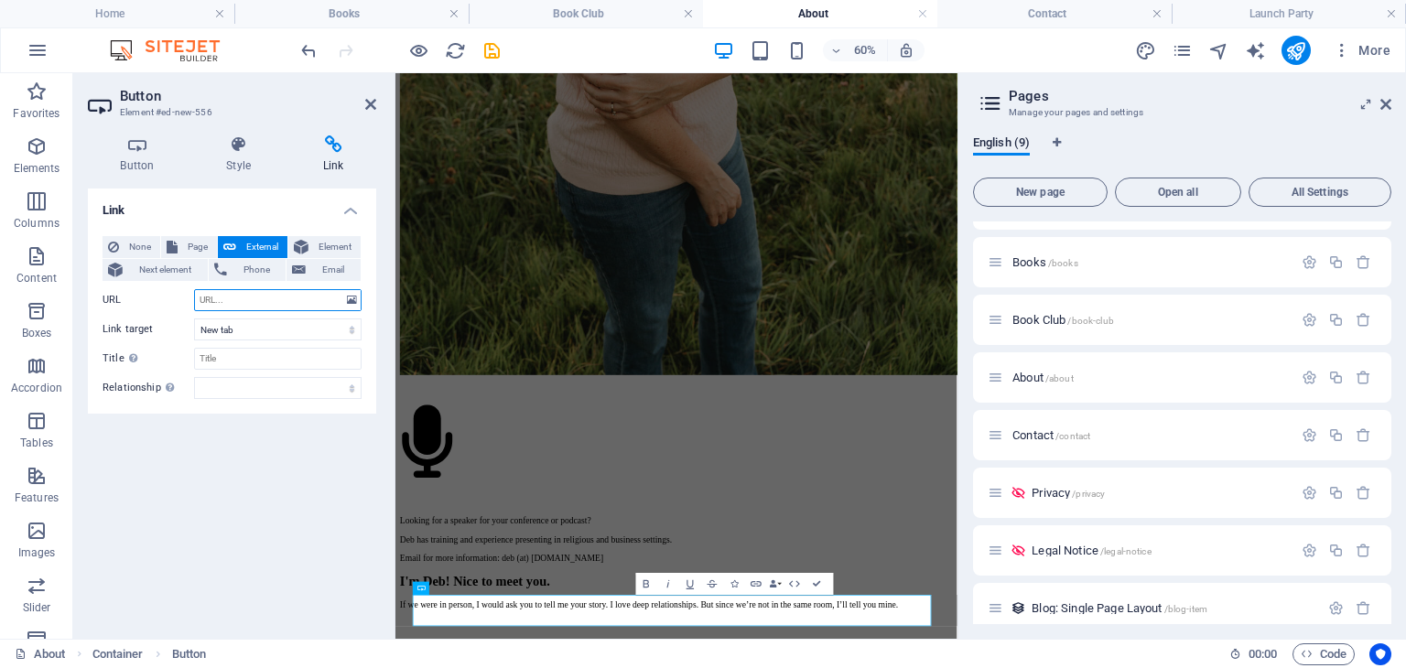
click at [256, 300] on input "URL" at bounding box center [278, 300] width 168 height 22
paste input "[URL][DOMAIN_NAME]"
type input "[URL][DOMAIN_NAME]"
click at [371, 104] on icon at bounding box center [370, 104] width 11 height 15
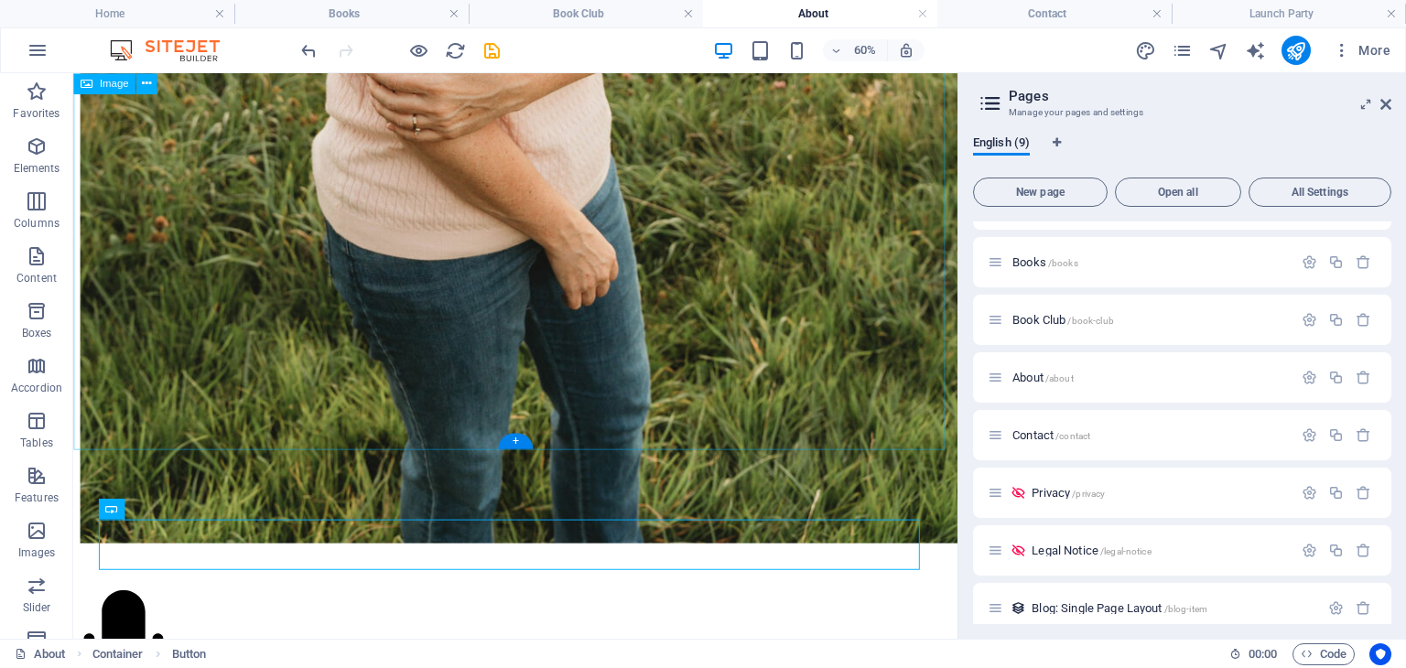
scroll to position [1538, 0]
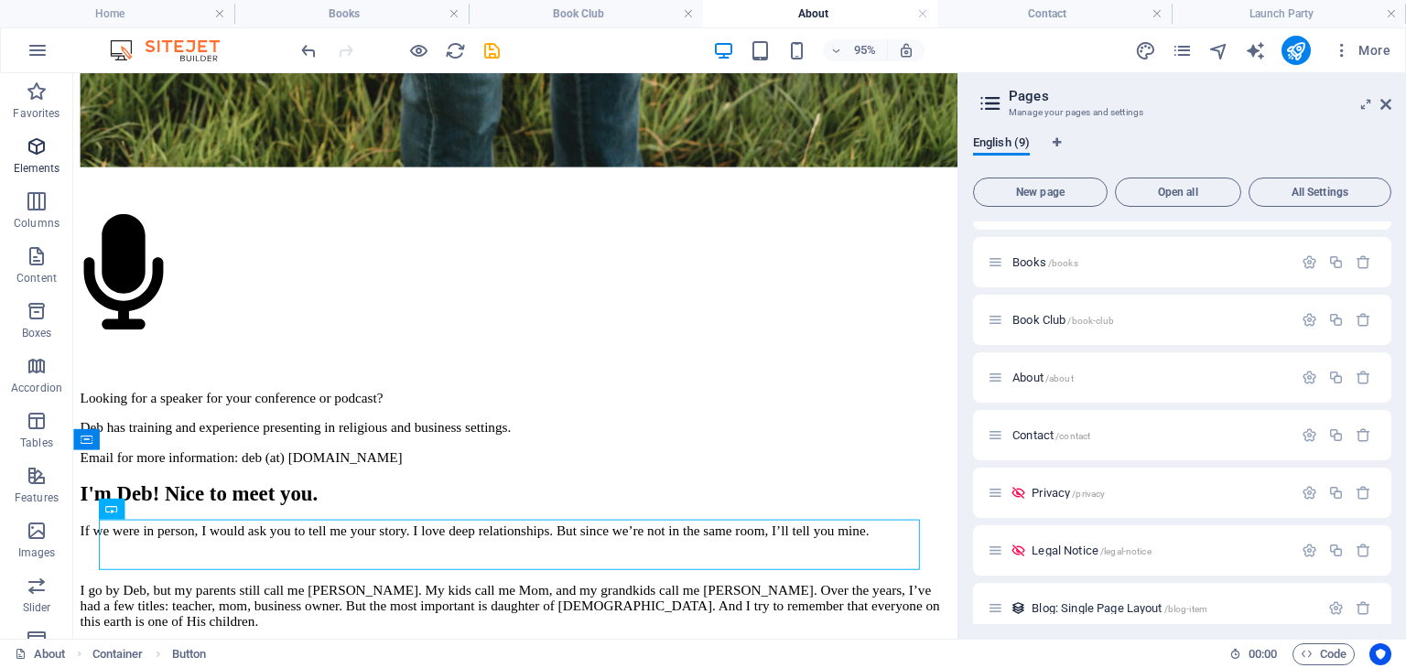
click at [40, 155] on icon "button" at bounding box center [37, 146] width 22 height 22
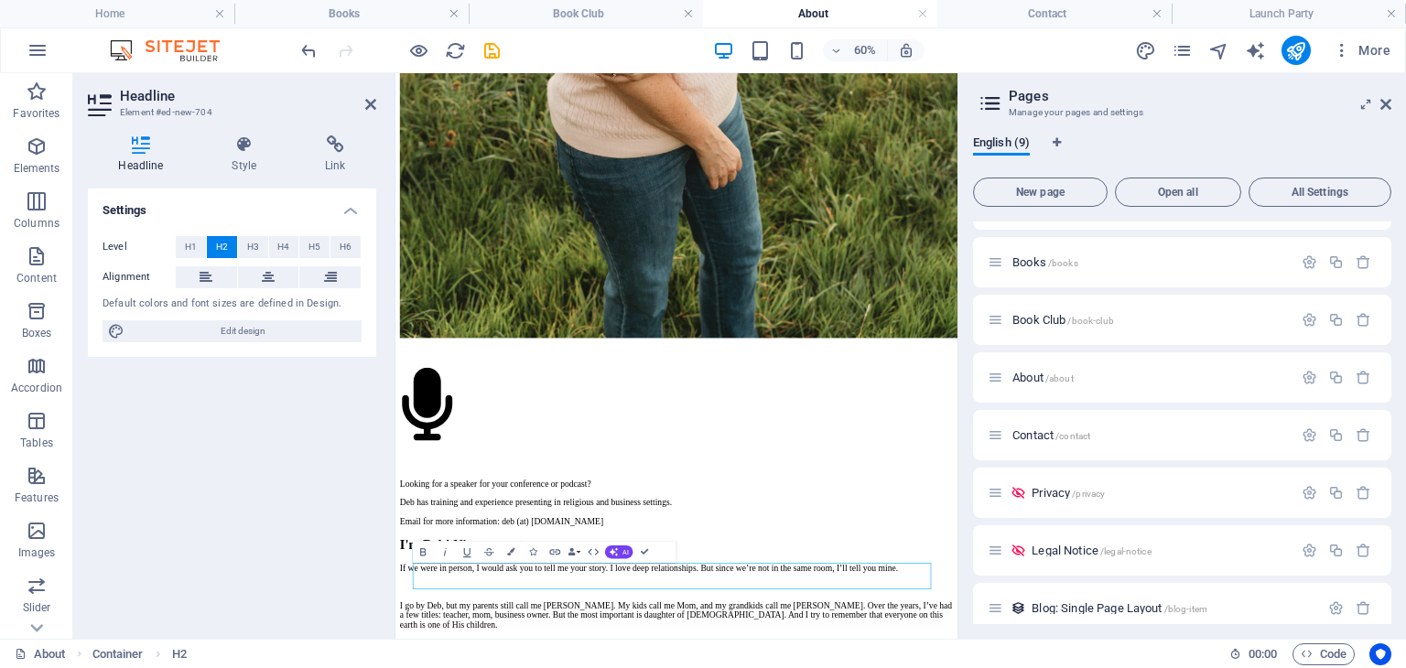
scroll to position [1196, 0]
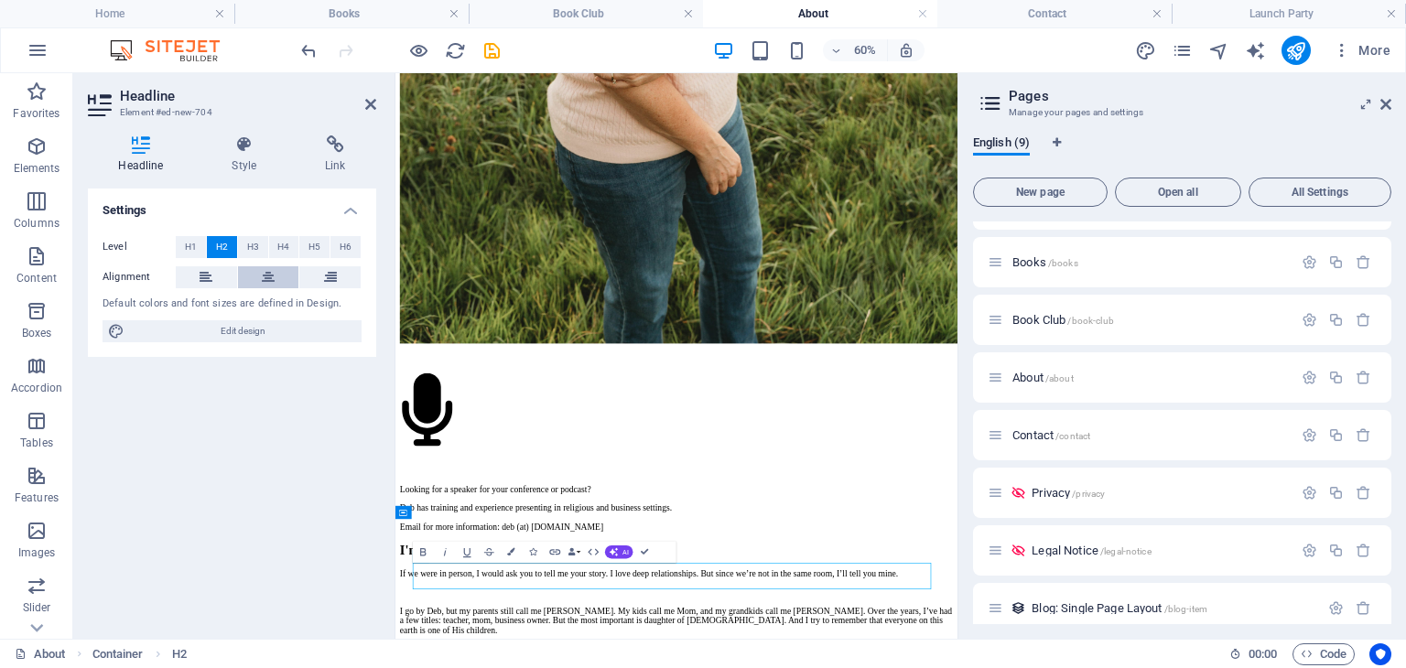
click at [275, 276] on button at bounding box center [268, 277] width 61 height 22
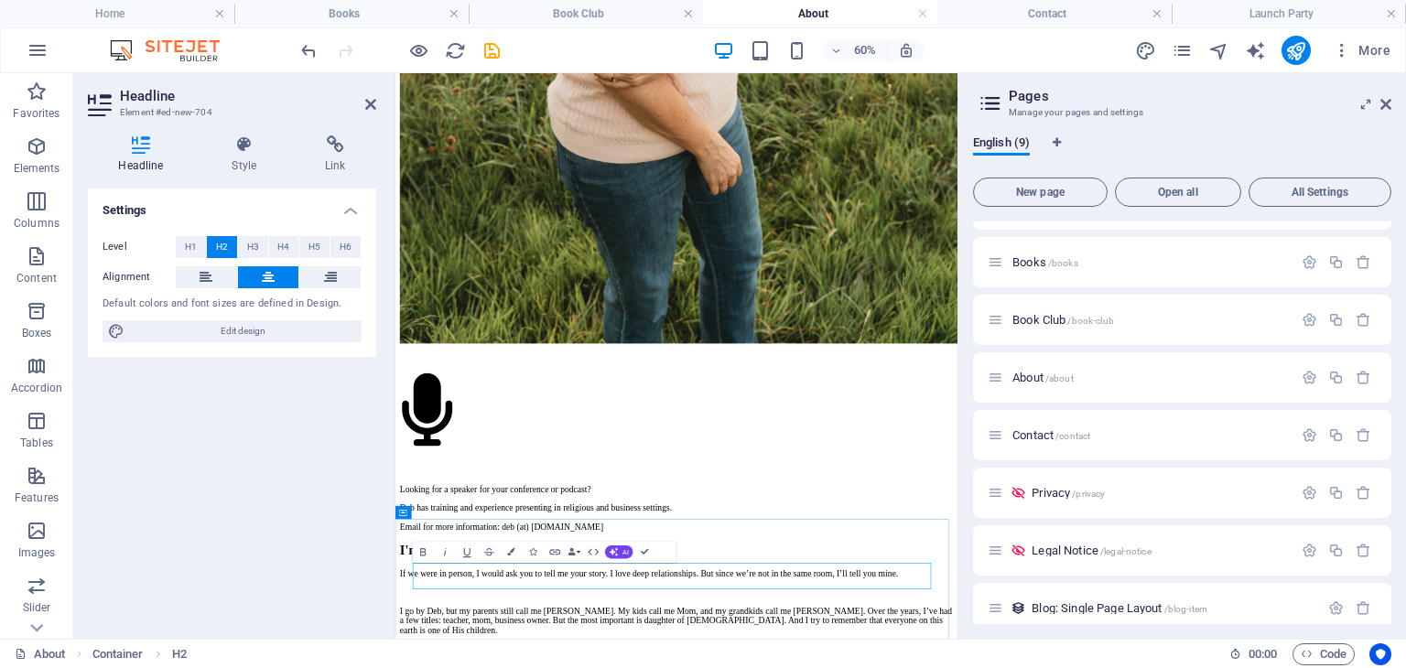
click at [369, 102] on icon at bounding box center [370, 104] width 11 height 15
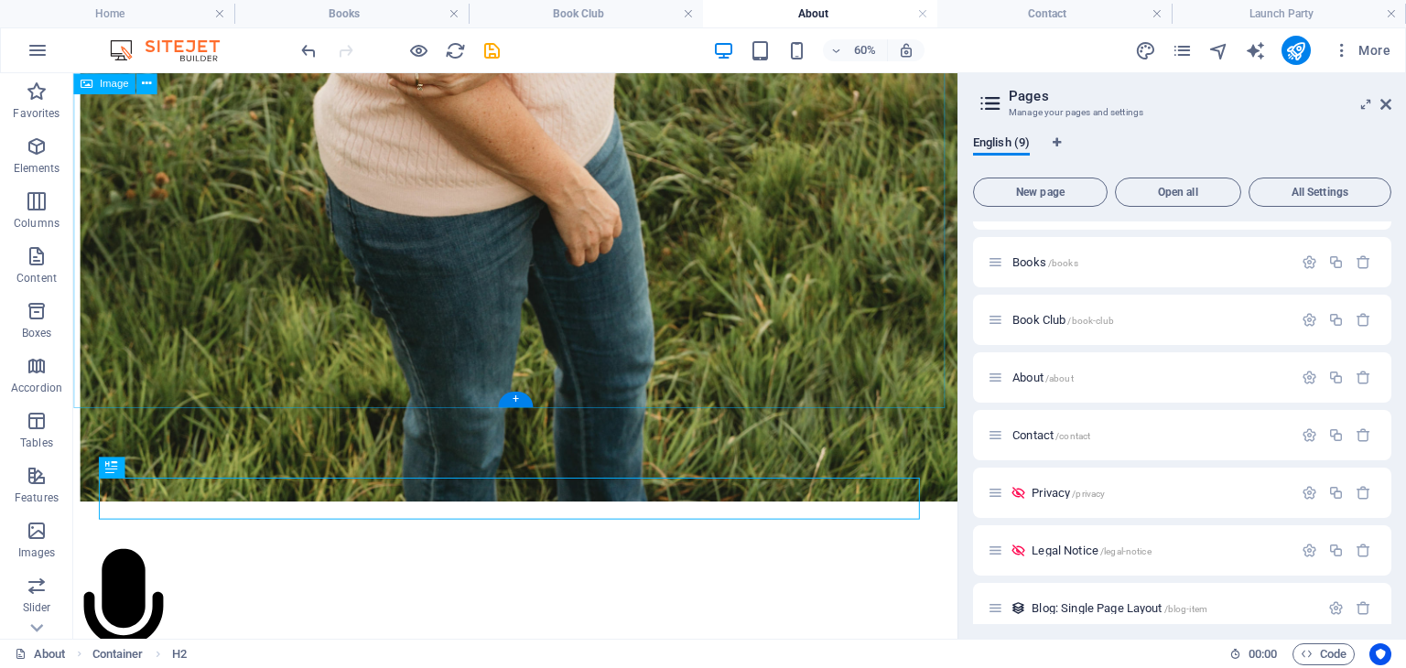
scroll to position [1582, 0]
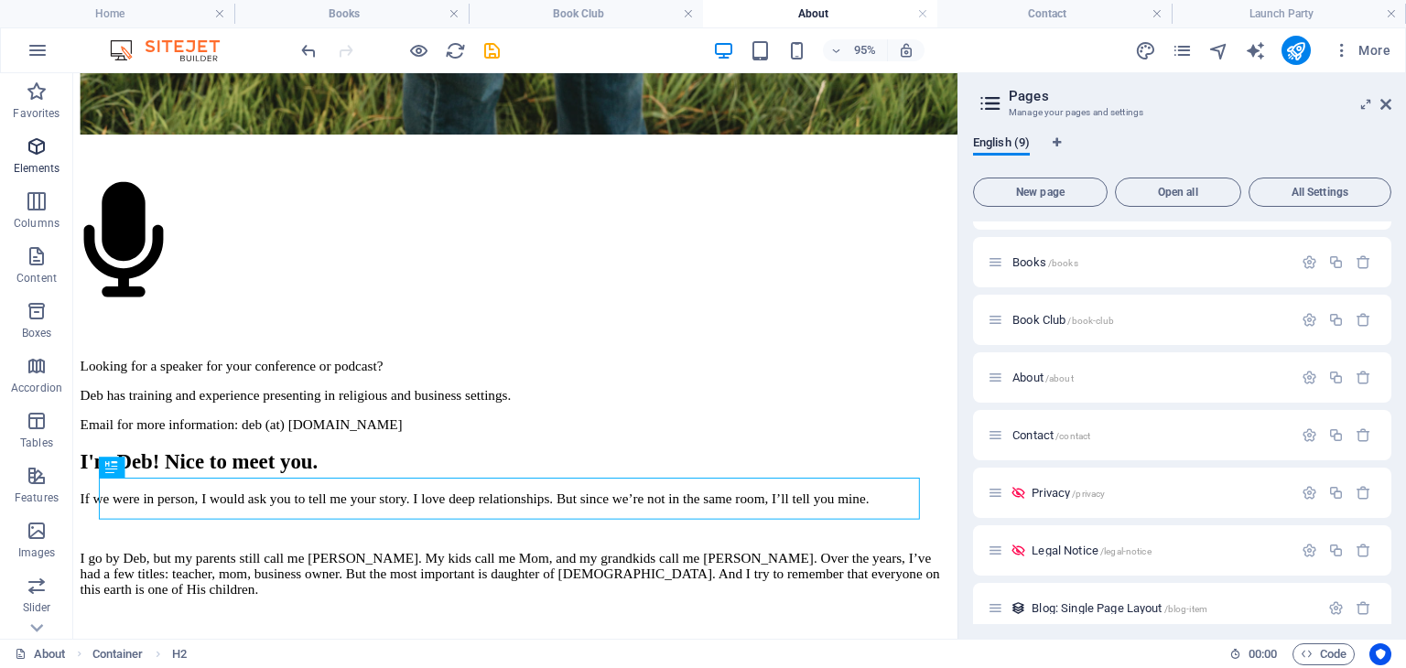
click at [44, 157] on icon "button" at bounding box center [37, 146] width 22 height 22
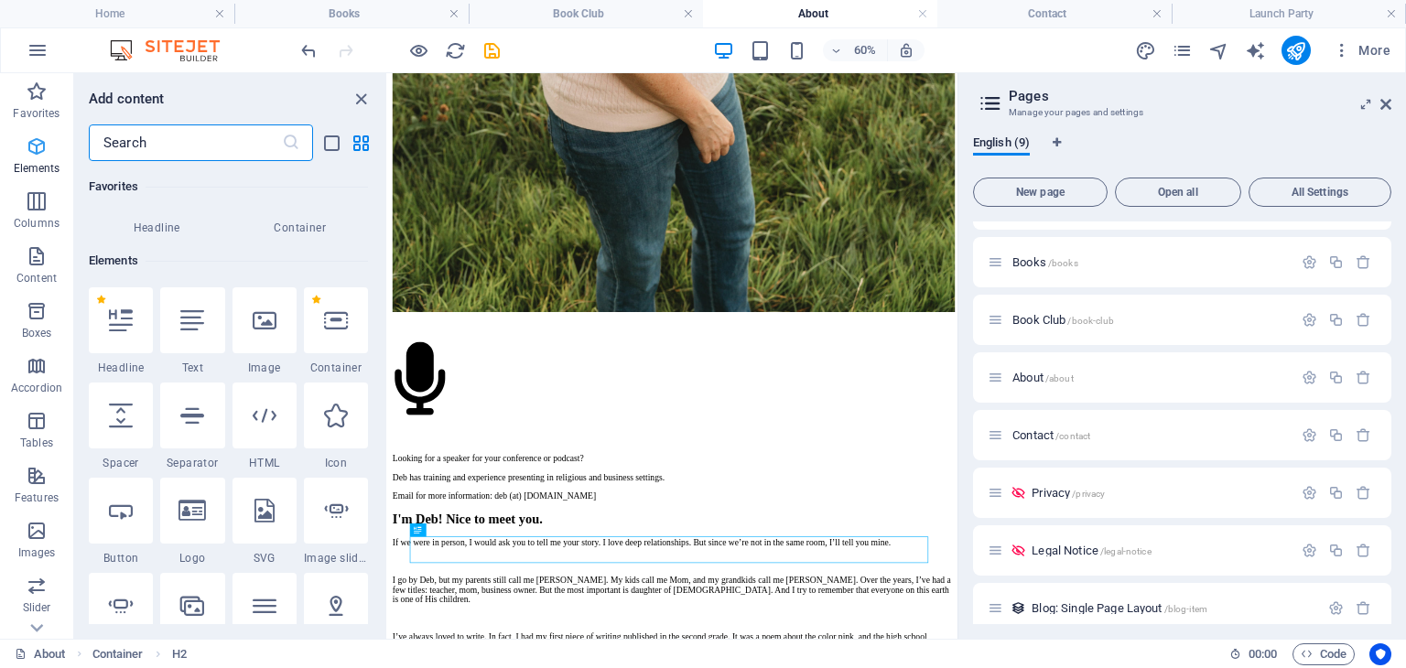
scroll to position [194, 0]
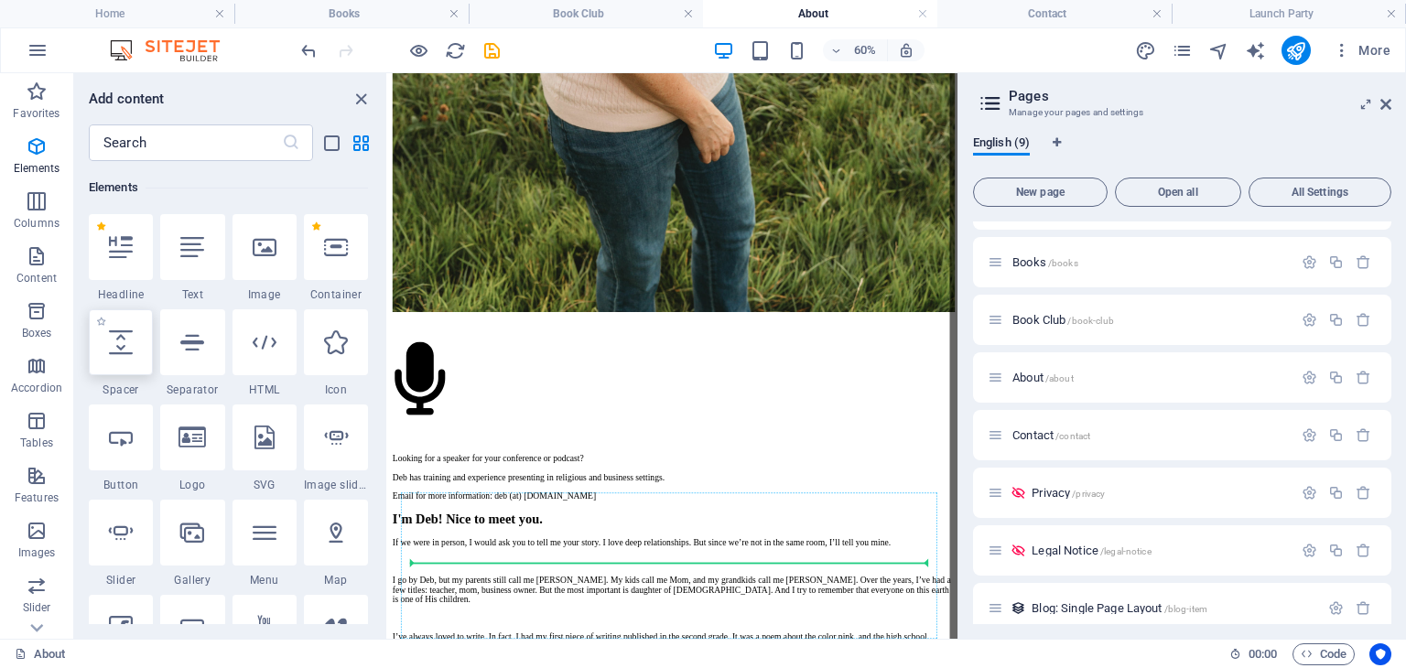
select select "px"
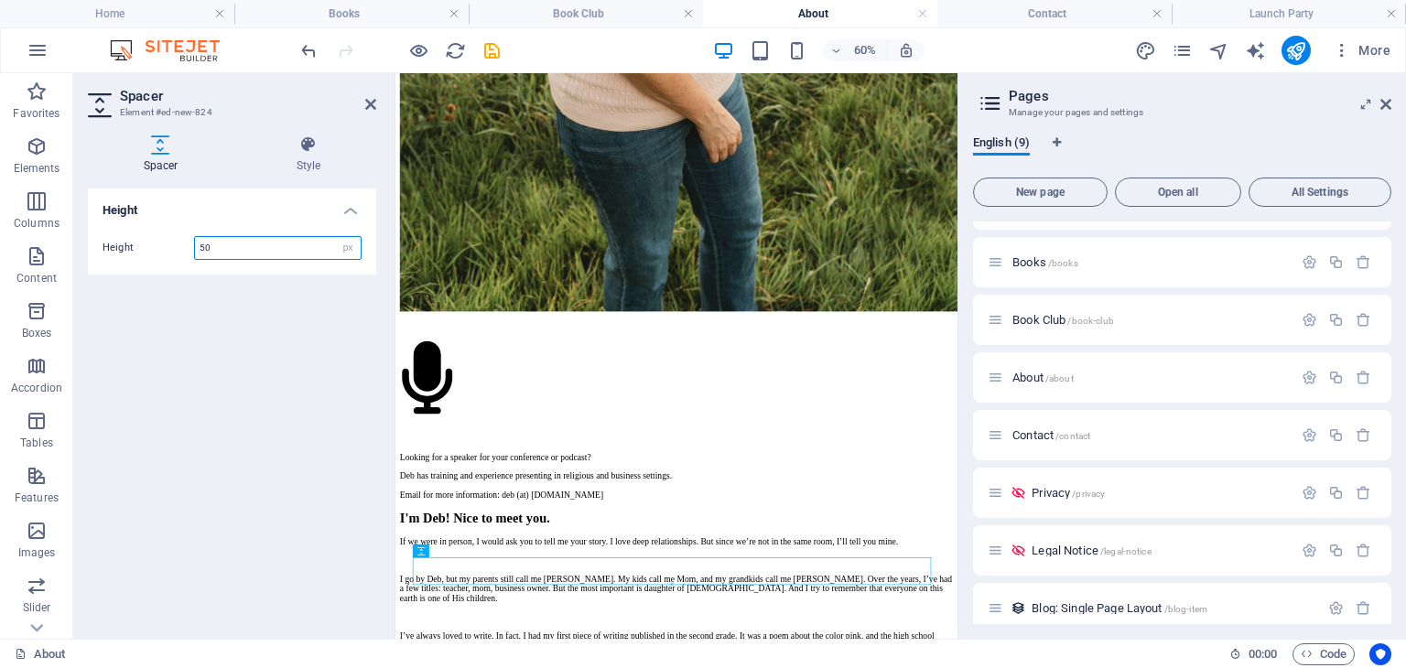
scroll to position [1249, 0]
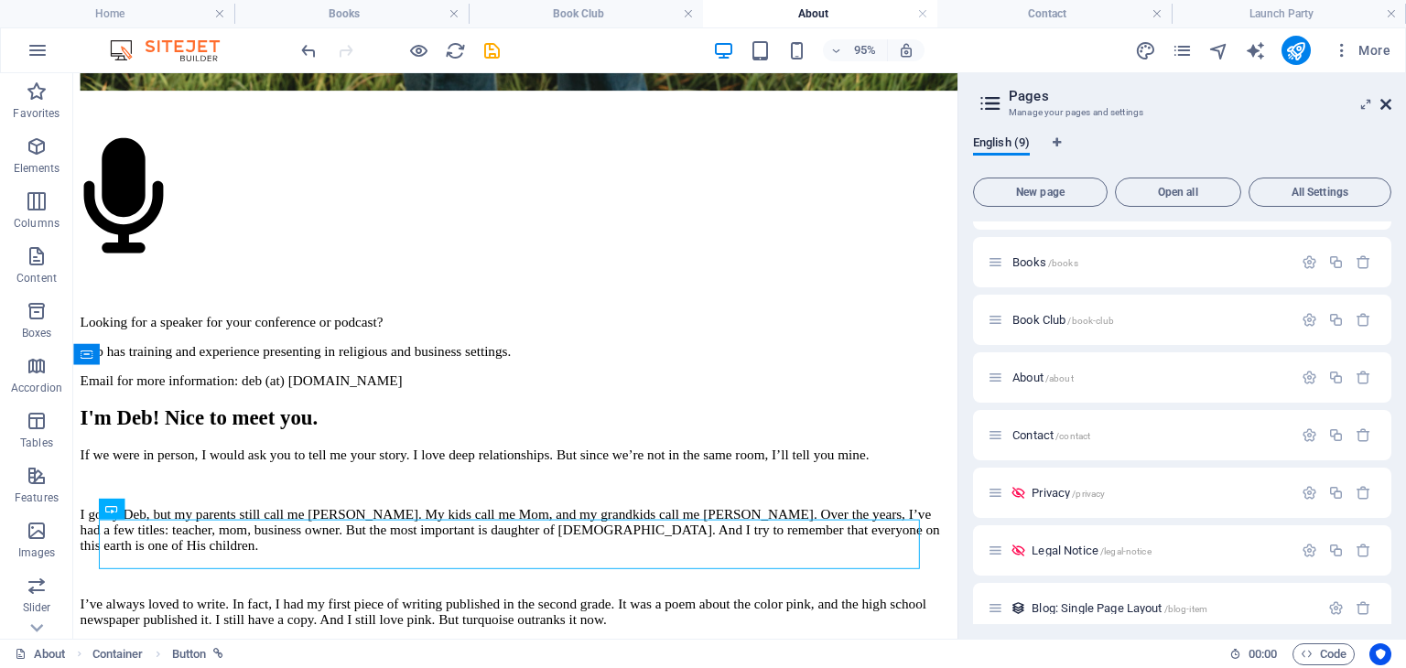
click at [1385, 101] on icon at bounding box center [1386, 104] width 11 height 15
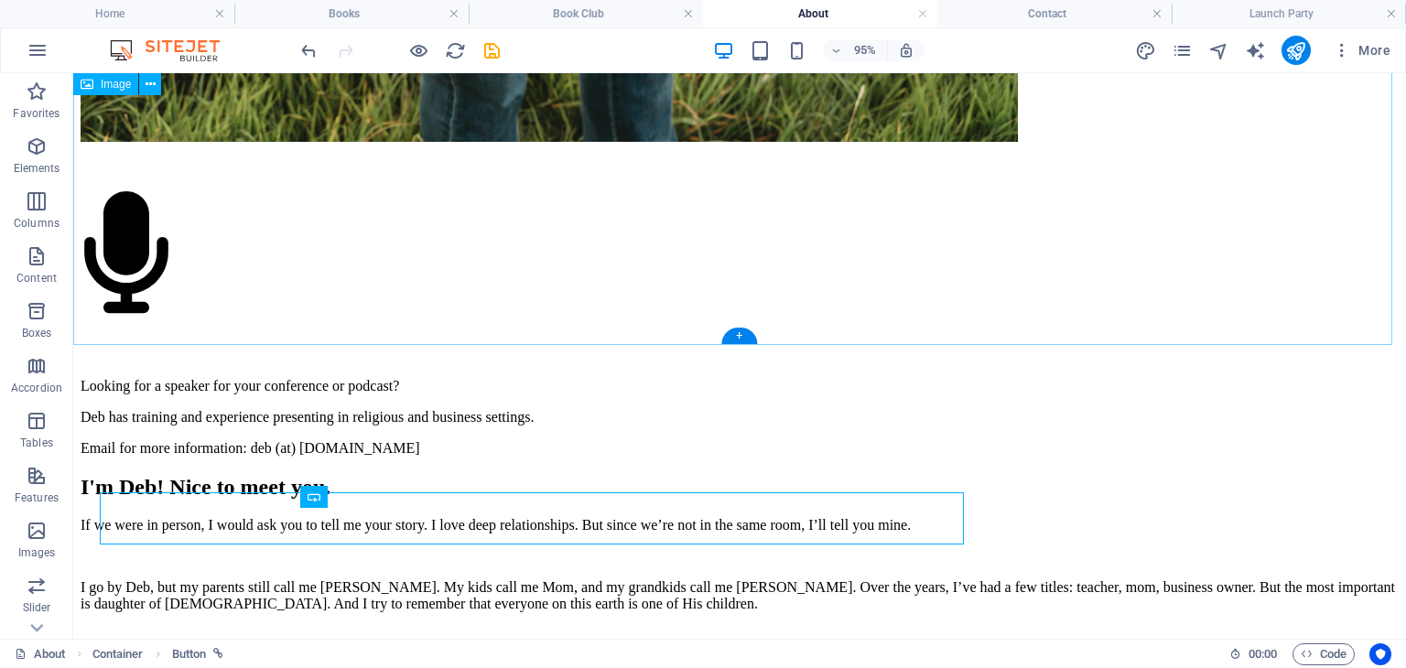
scroll to position [1678, 0]
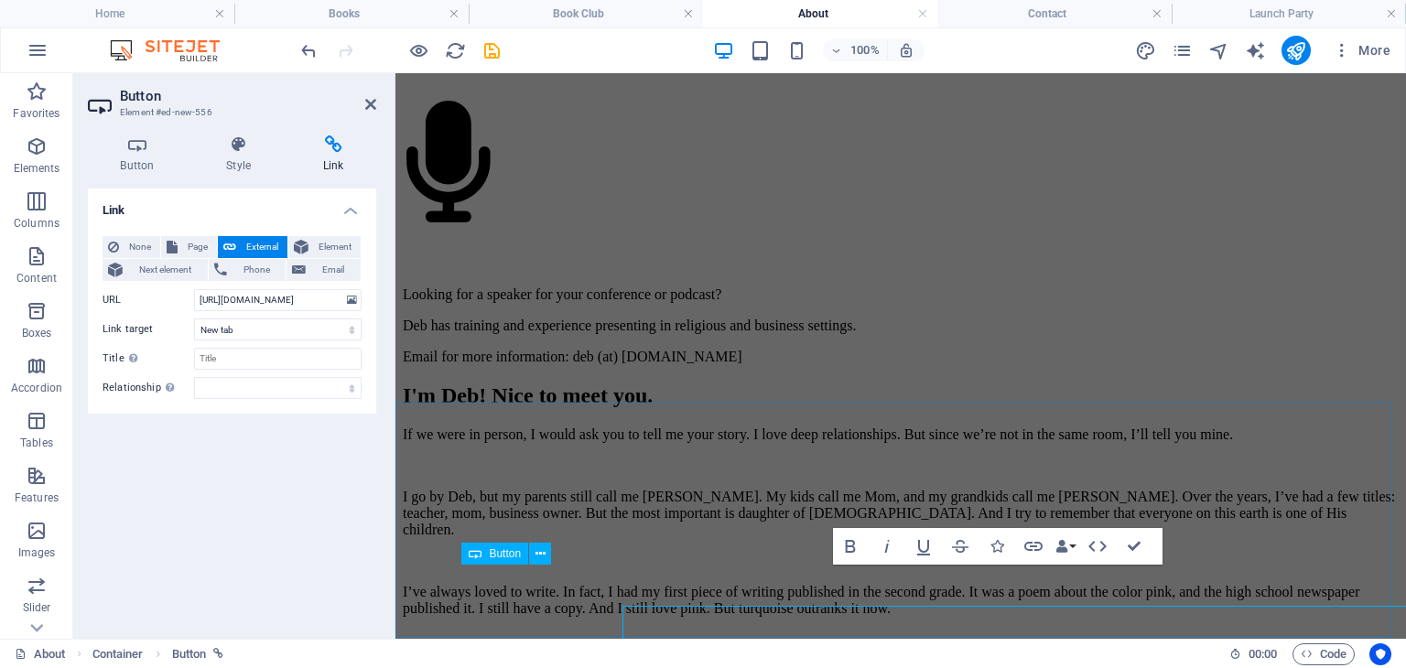
scroll to position [1630, 0]
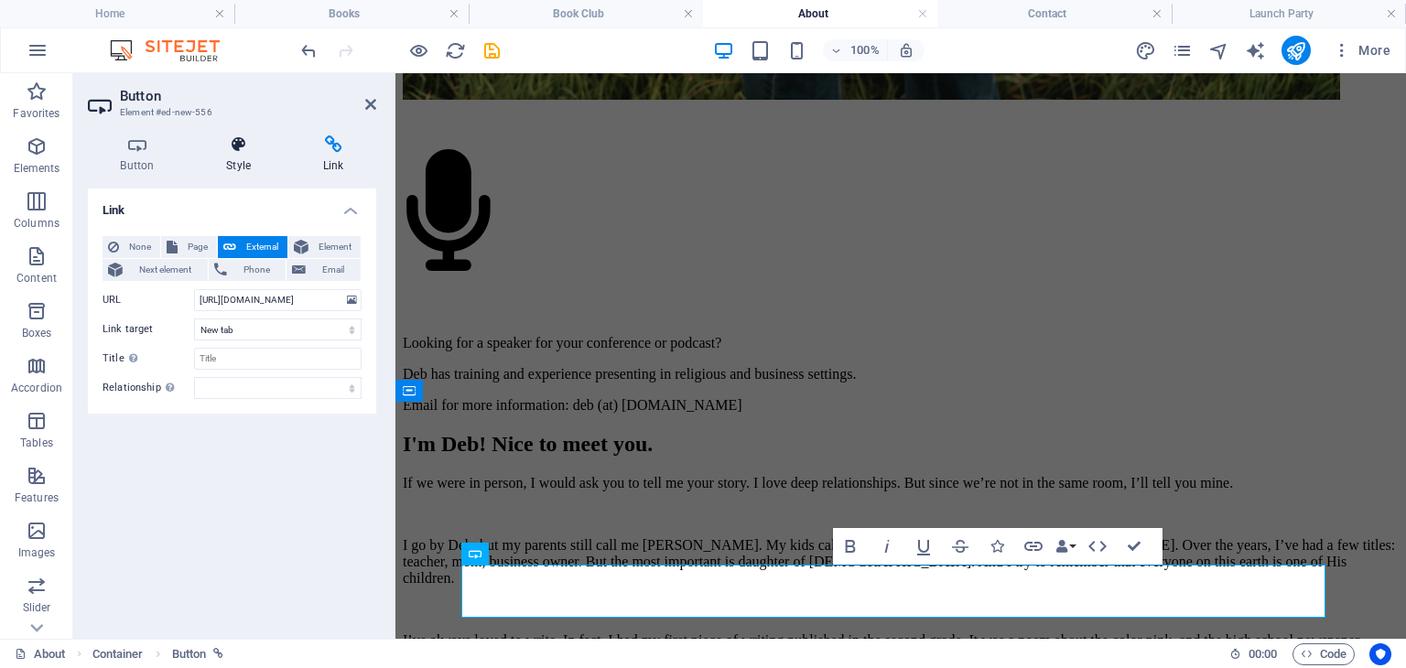
click at [232, 149] on icon at bounding box center [239, 144] width 90 height 18
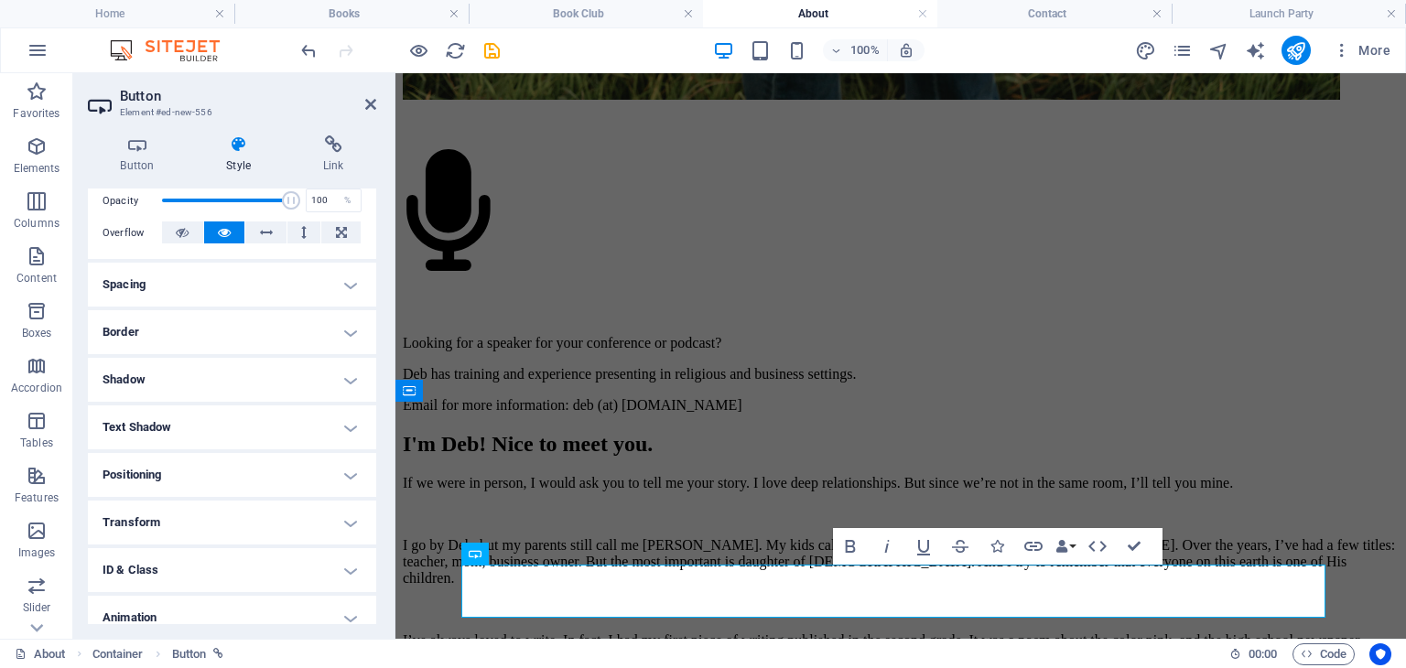
scroll to position [245, 0]
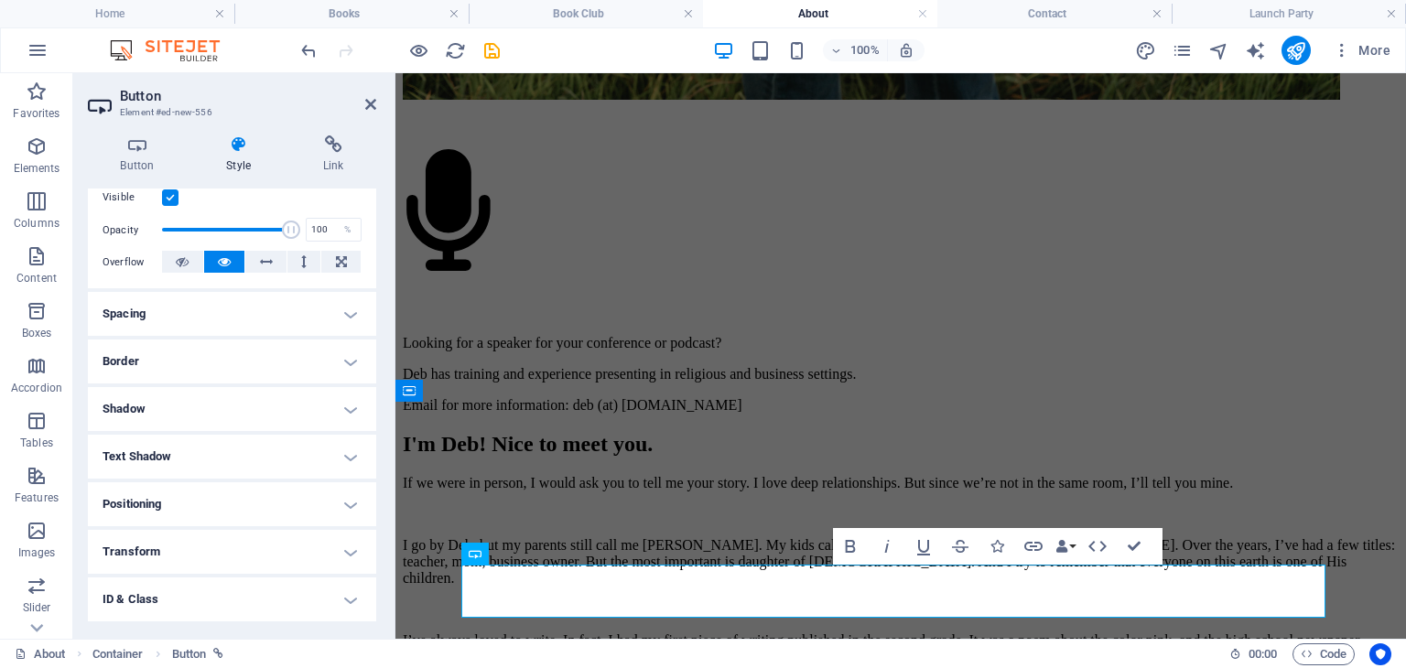
click at [340, 316] on h4 "Spacing" at bounding box center [232, 314] width 288 height 44
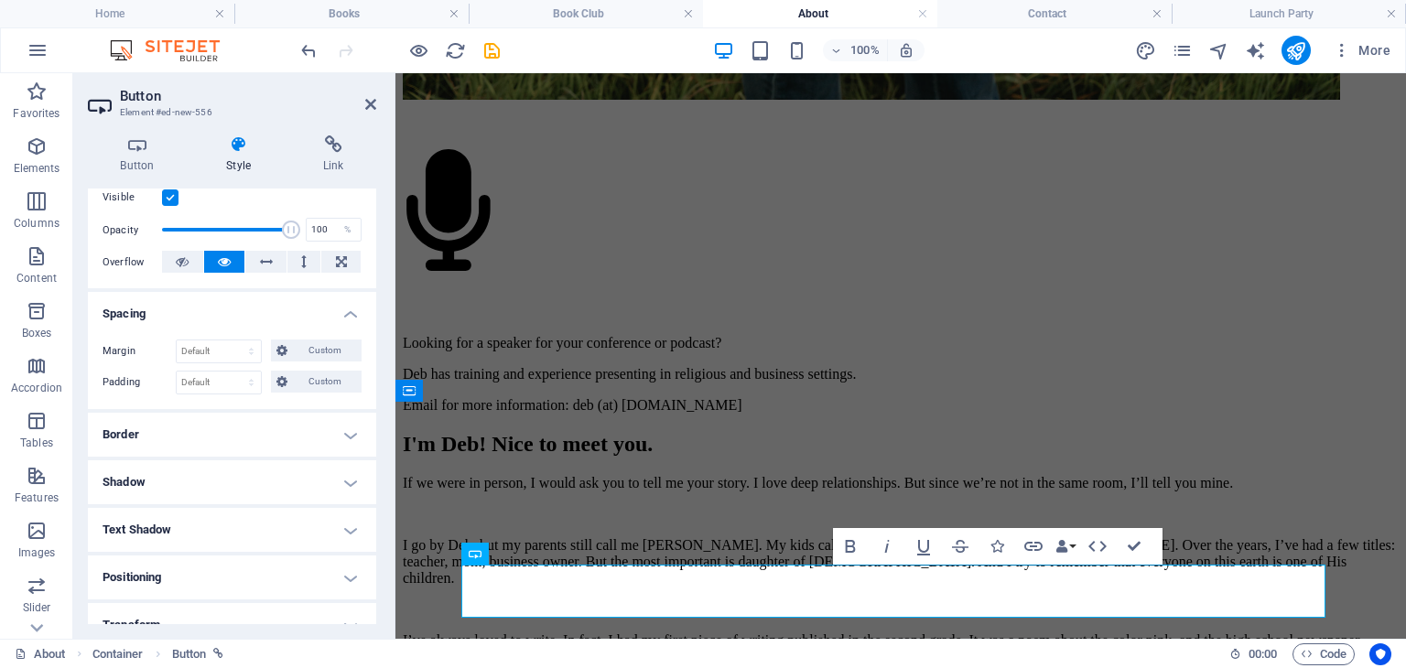
click at [340, 316] on h4 "Spacing" at bounding box center [232, 308] width 288 height 33
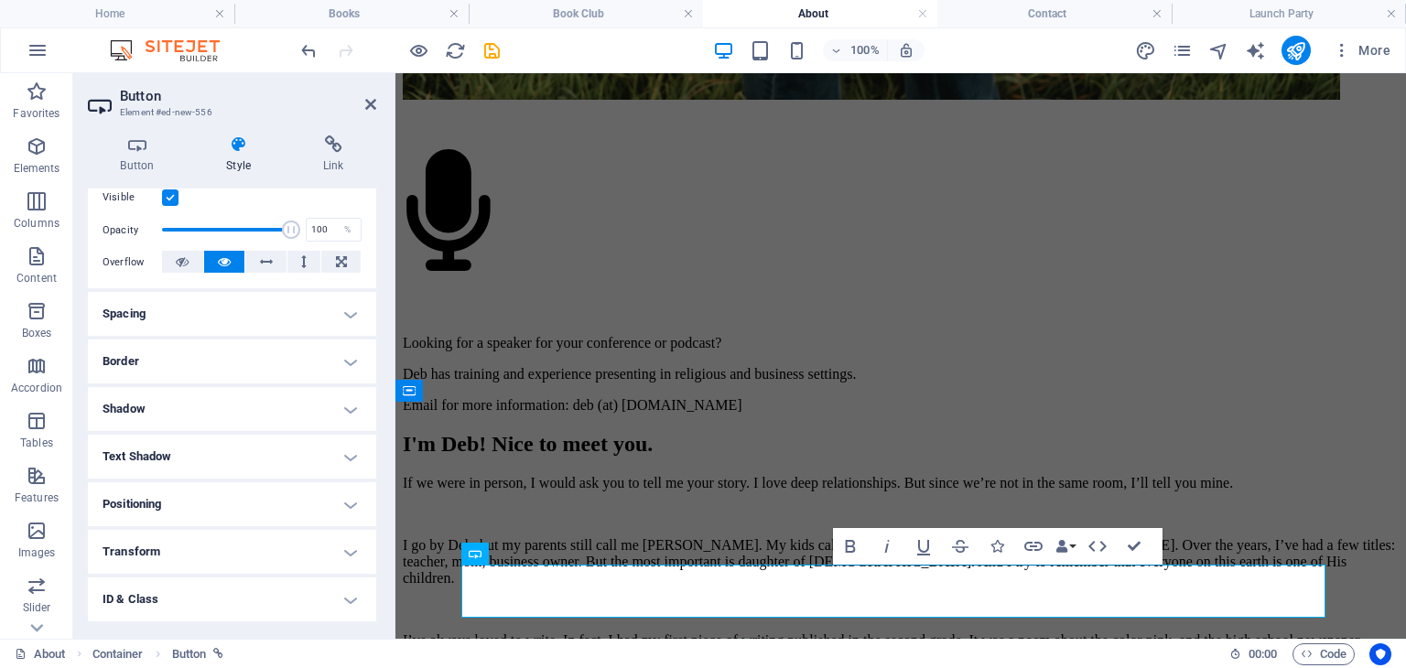
click at [343, 356] on h4 "Border" at bounding box center [232, 362] width 288 height 44
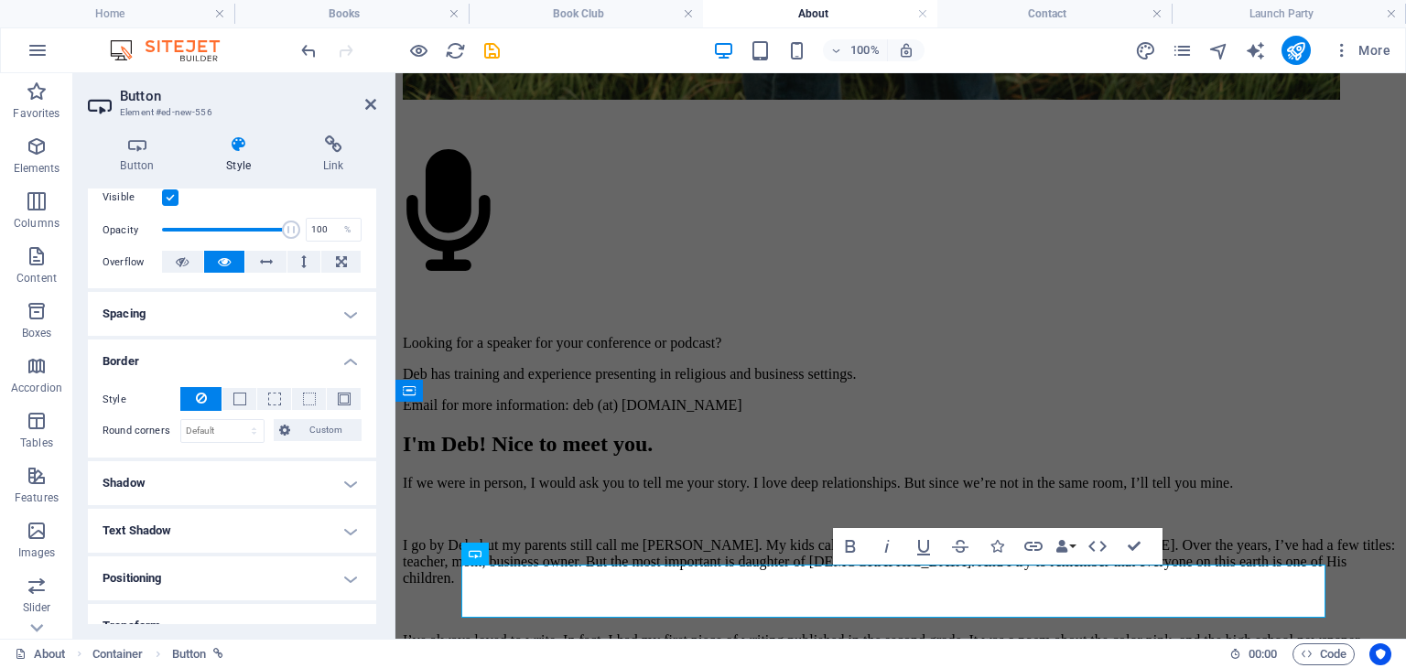
click at [343, 356] on h4 "Border" at bounding box center [232, 356] width 288 height 33
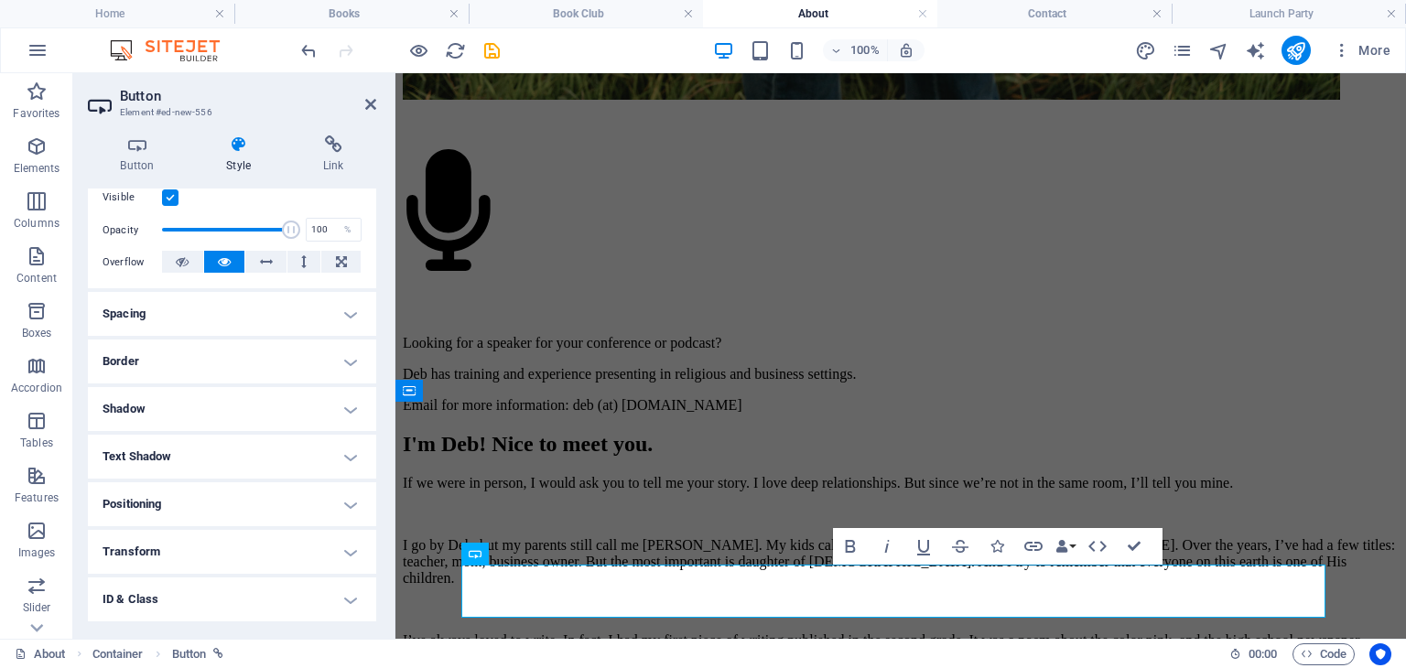
click at [343, 356] on h4 "Border" at bounding box center [232, 362] width 288 height 44
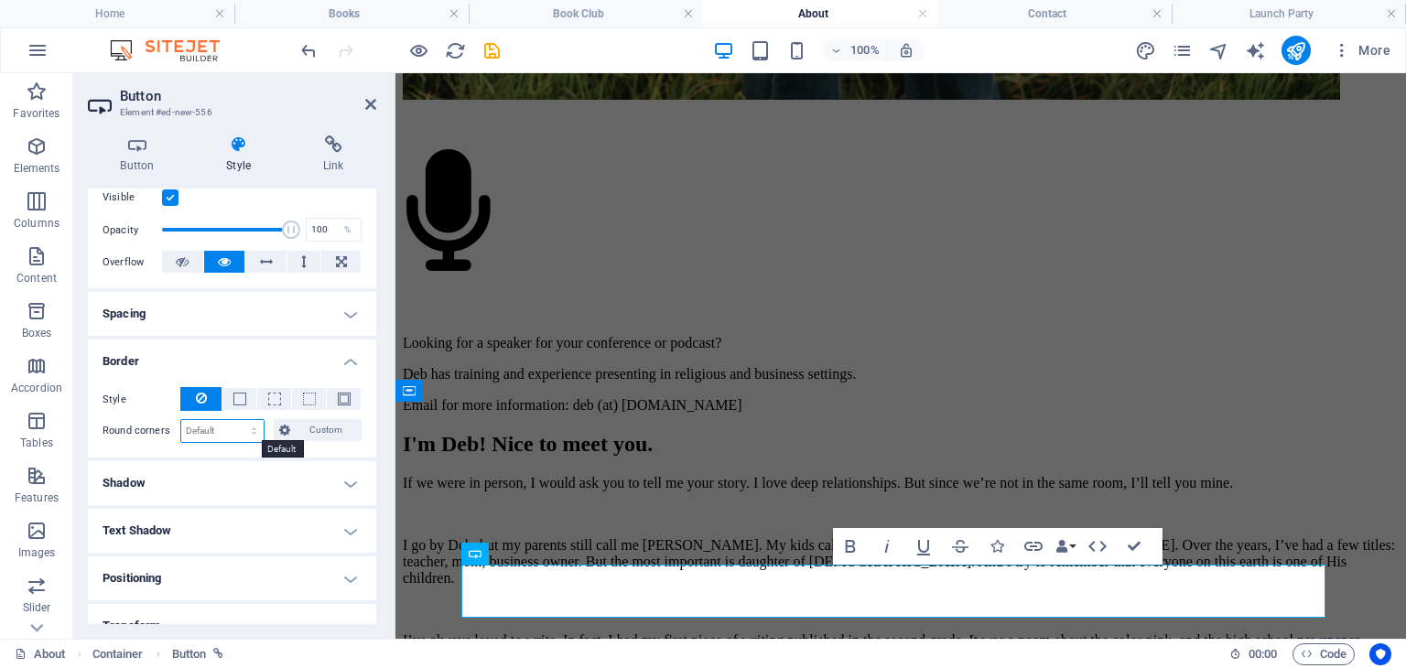
click at [205, 429] on select "Default px rem % vh vw Custom" at bounding box center [222, 431] width 82 height 22
click at [343, 356] on h4 "Border" at bounding box center [232, 356] width 288 height 33
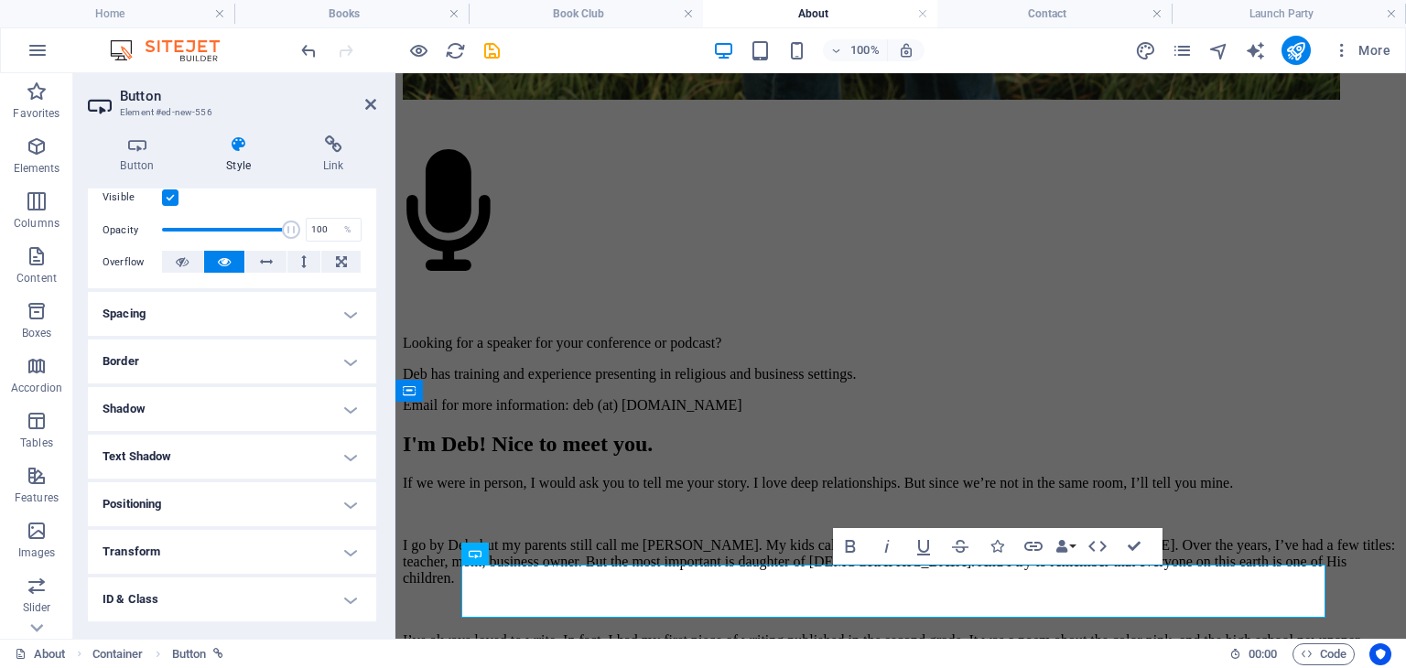
click at [348, 407] on h4 "Shadow" at bounding box center [232, 409] width 288 height 44
click at [348, 407] on h4 "Shadow" at bounding box center [232, 403] width 288 height 33
click at [368, 105] on icon at bounding box center [370, 104] width 11 height 15
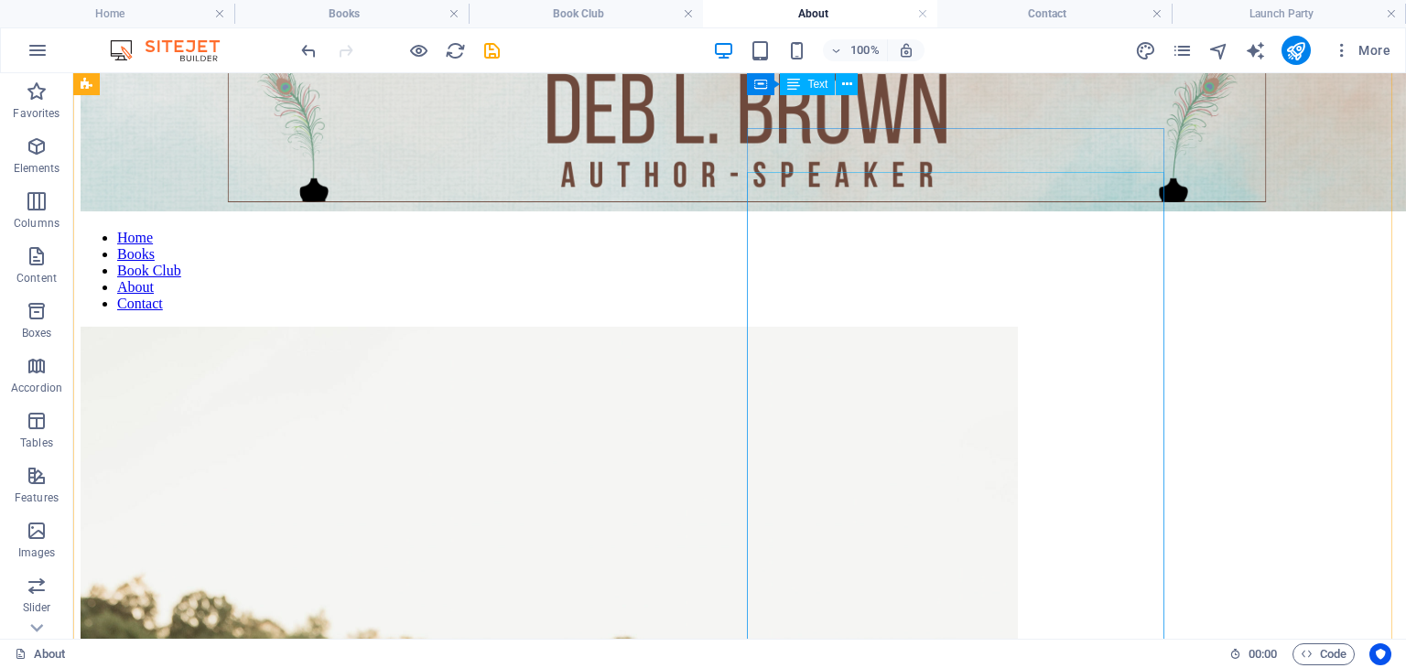
scroll to position [0, 0]
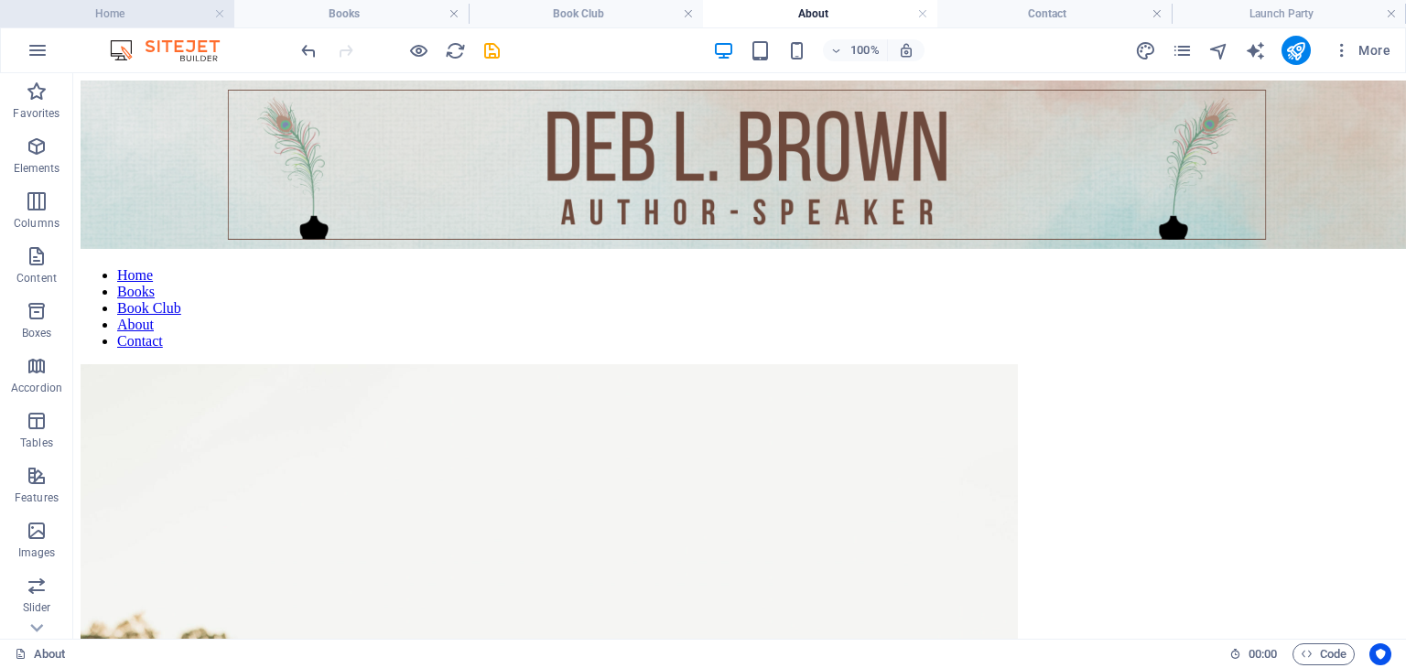
click at [125, 13] on h4 "Home" at bounding box center [117, 14] width 234 height 20
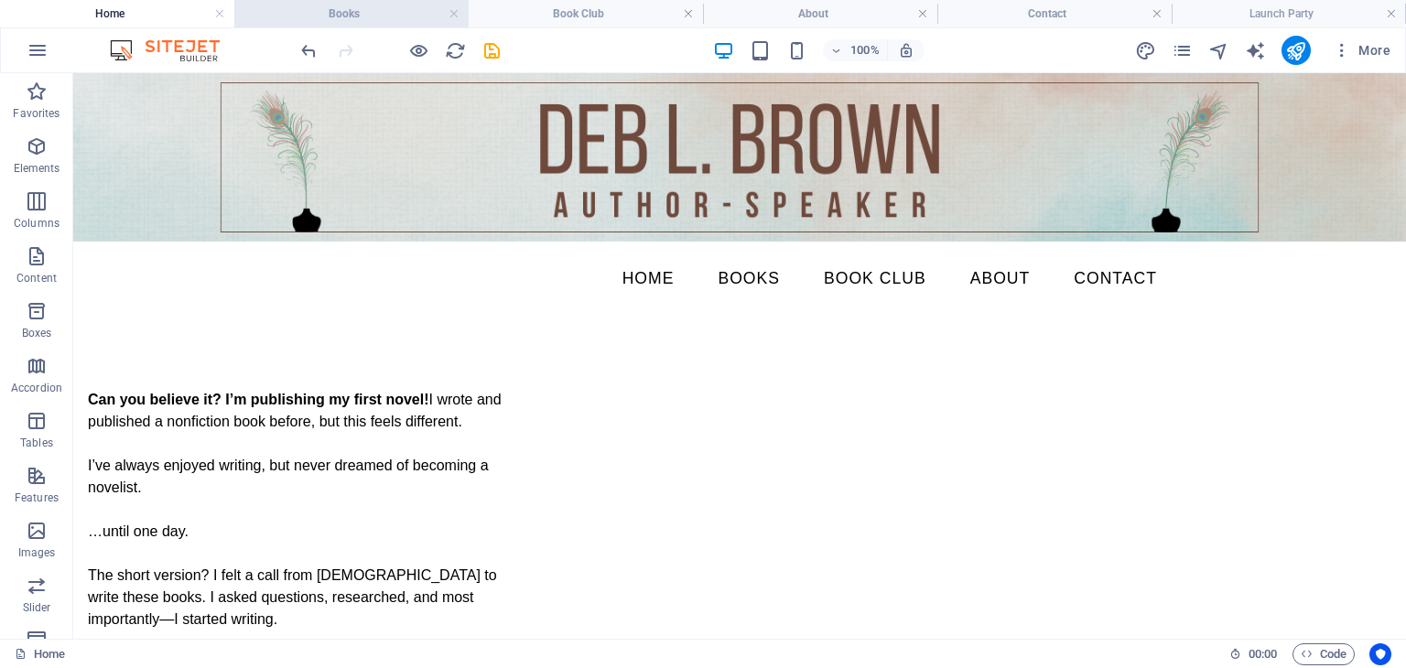
click at [350, 12] on h4 "Books" at bounding box center [351, 14] width 234 height 20
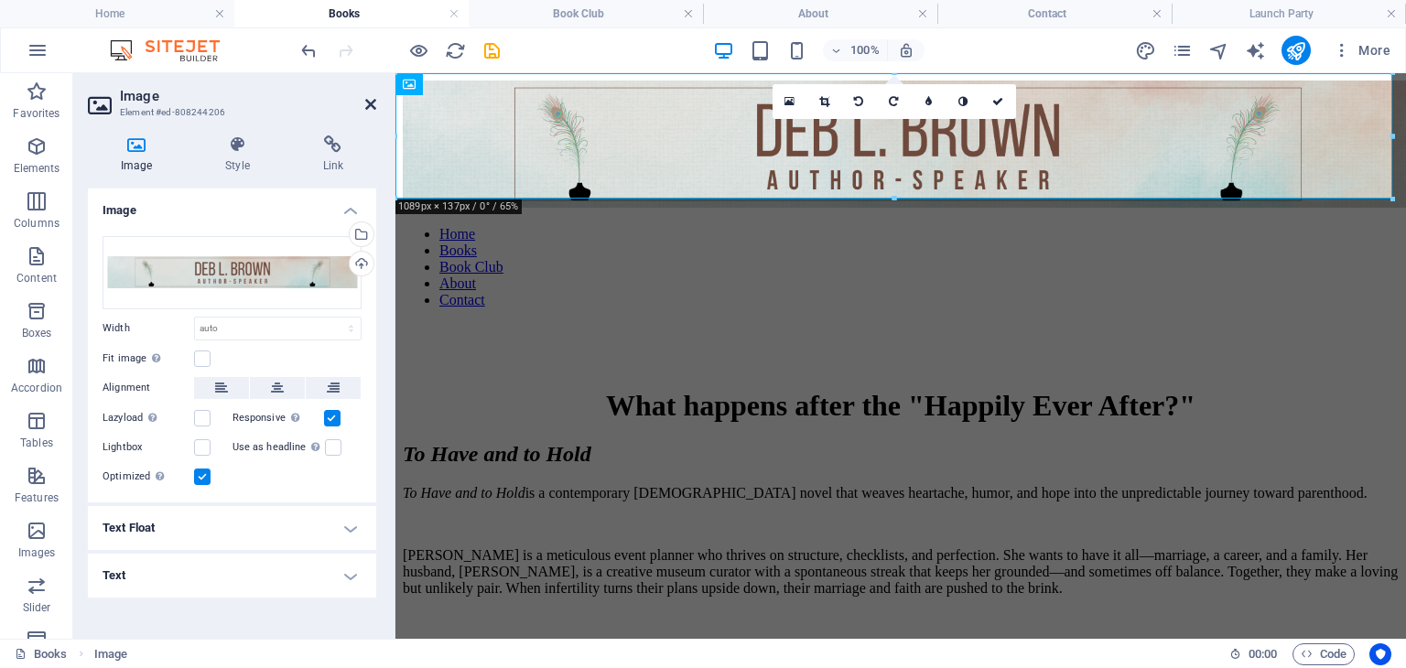
click at [372, 100] on icon at bounding box center [370, 104] width 11 height 15
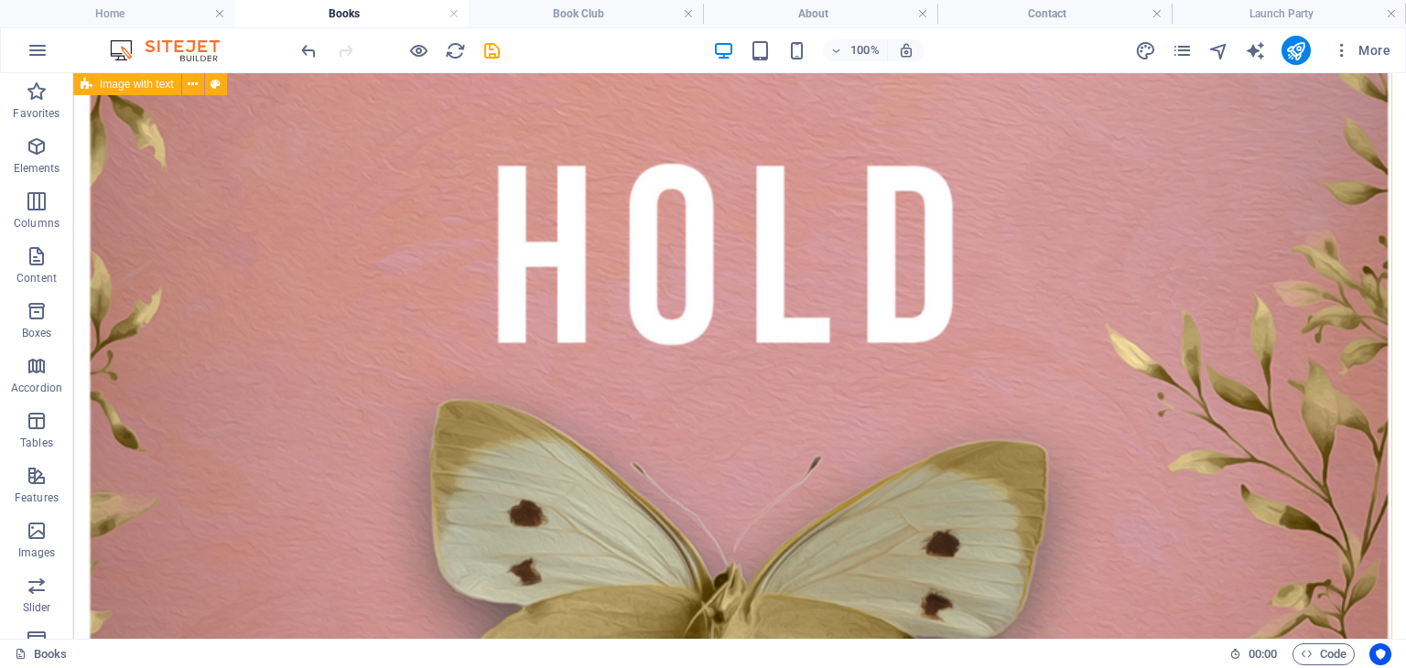
scroll to position [1697, 0]
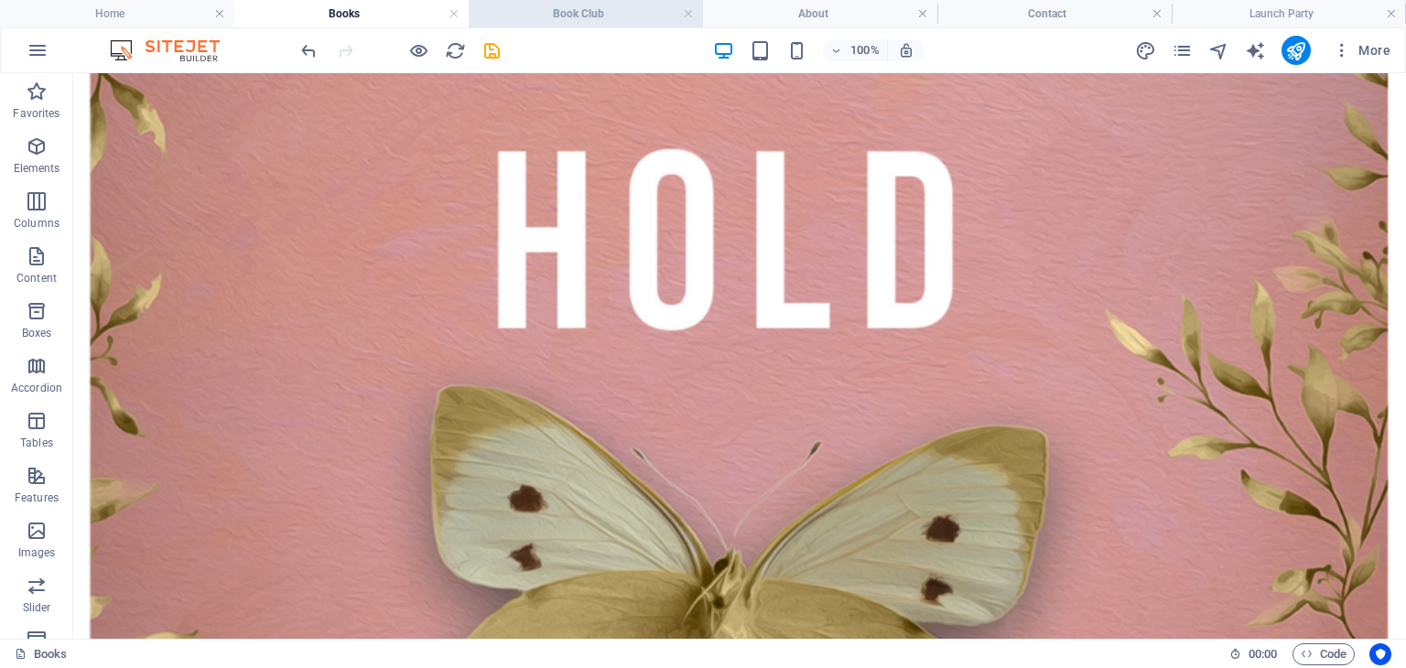
click at [603, 16] on h4 "Book Club" at bounding box center [586, 14] width 234 height 20
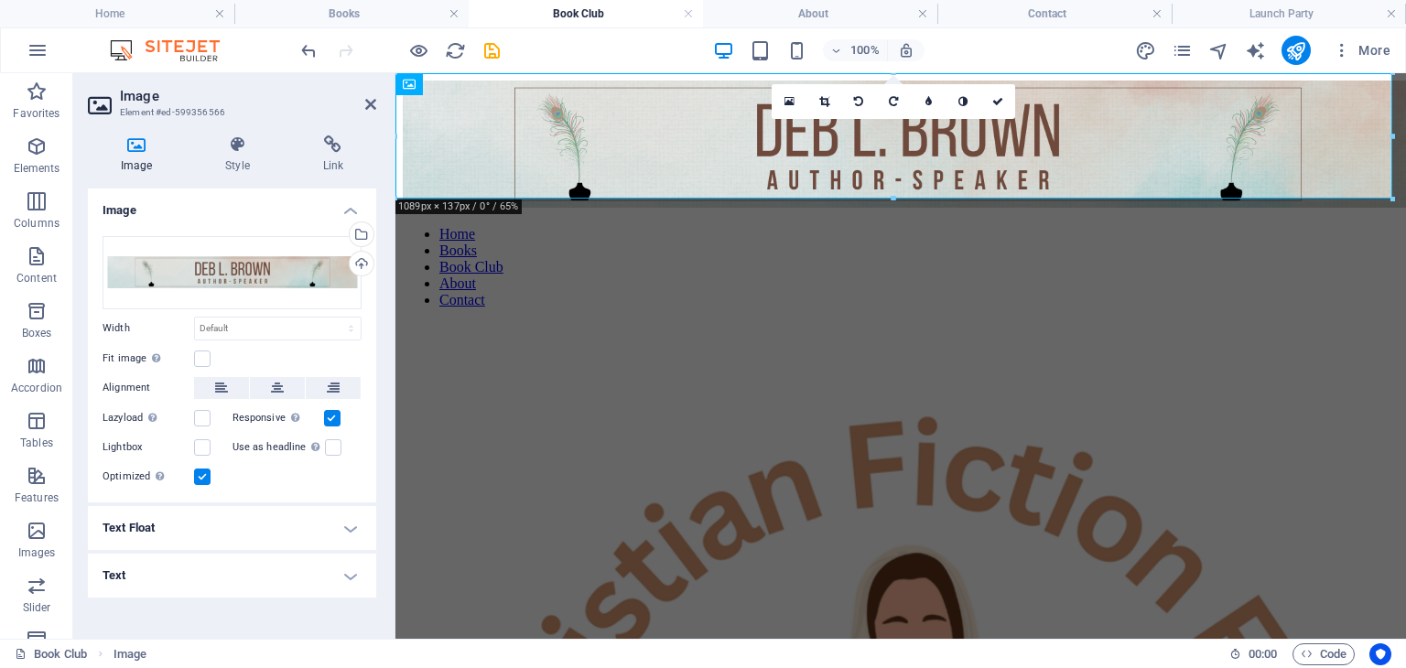
click at [363, 103] on h2 "Image" at bounding box center [248, 96] width 256 height 16
click at [373, 104] on icon at bounding box center [370, 104] width 11 height 15
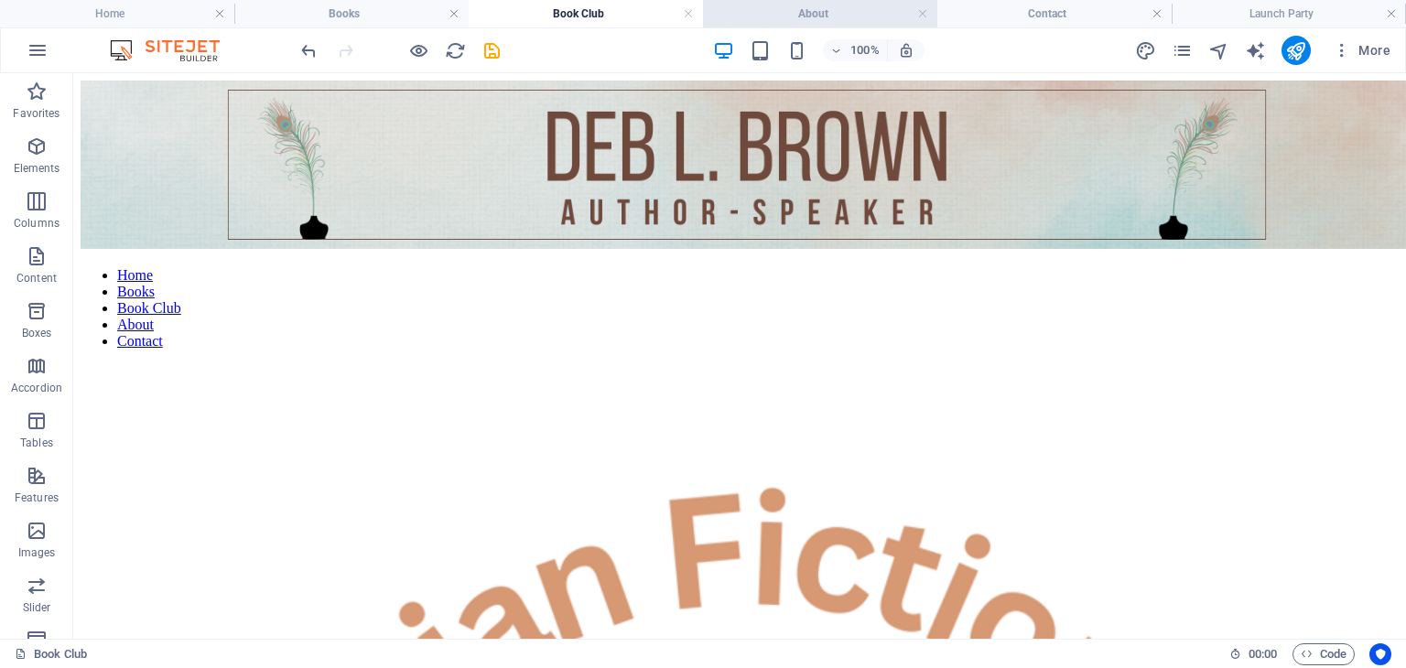
click at [804, 11] on h4 "About" at bounding box center [820, 14] width 234 height 20
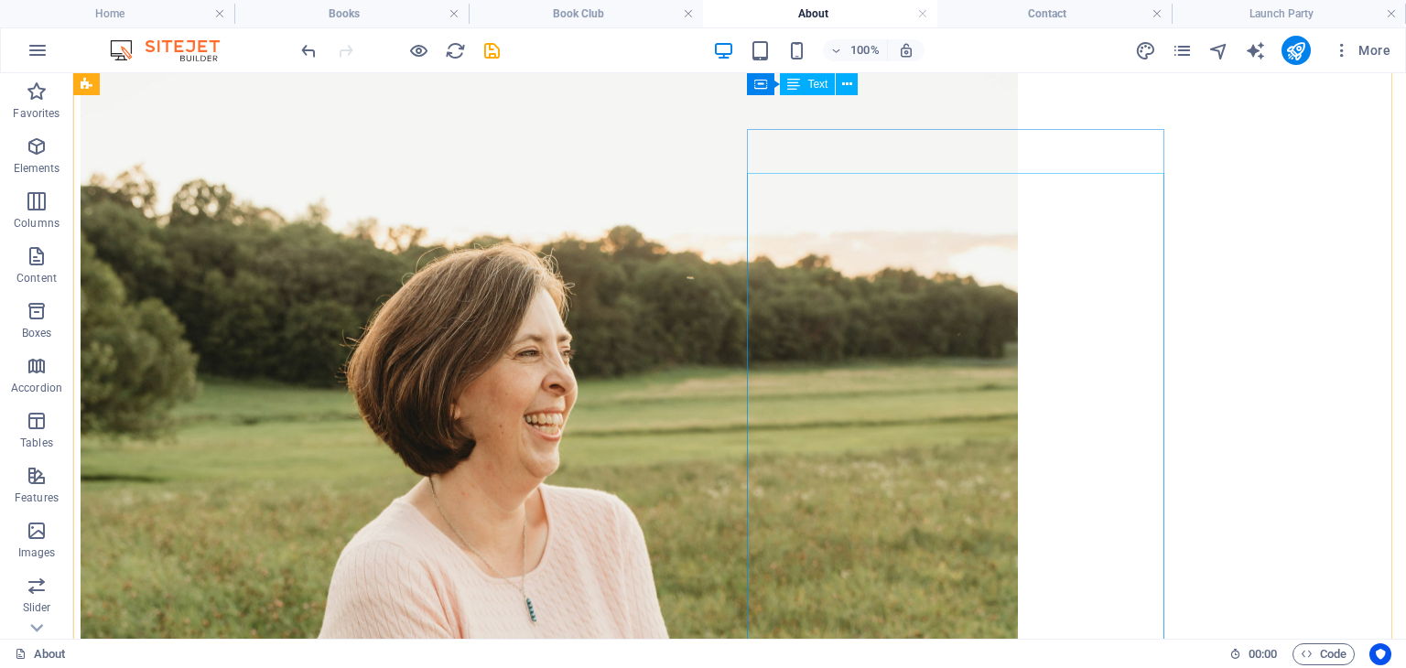
scroll to position [258, 0]
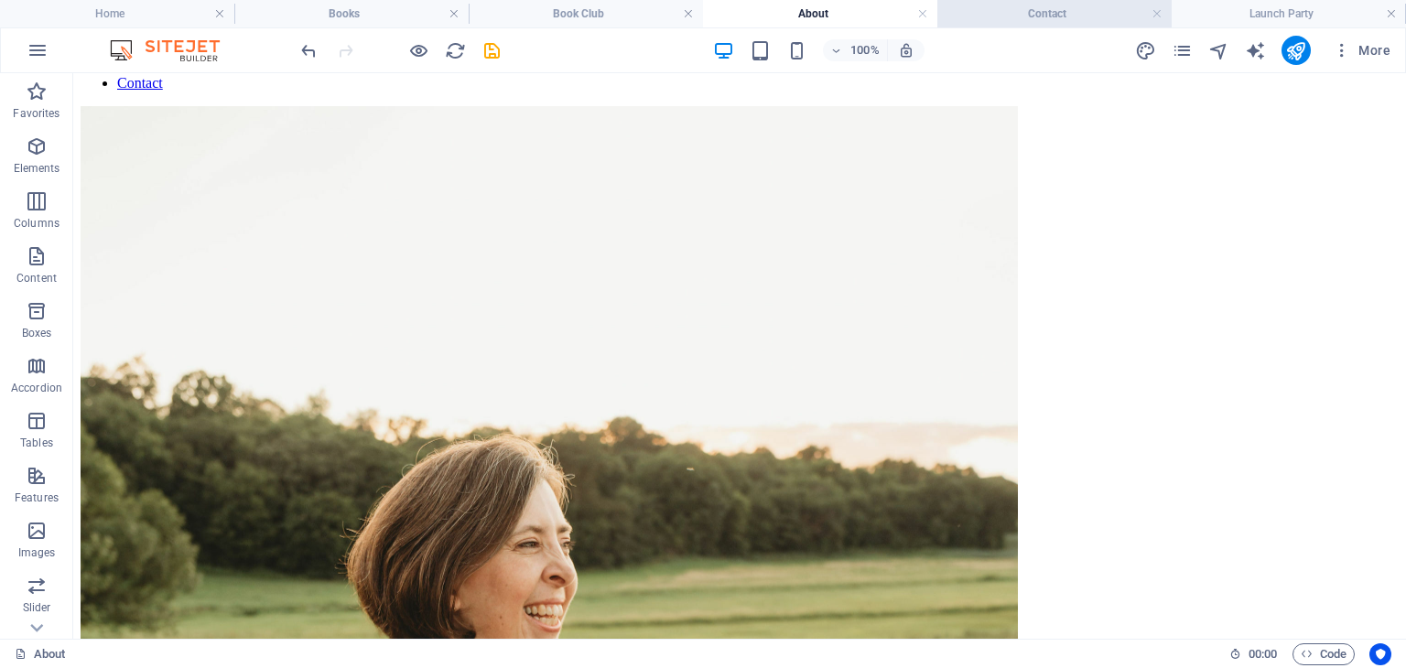
click at [1049, 5] on h4 "Contact" at bounding box center [1054, 14] width 234 height 20
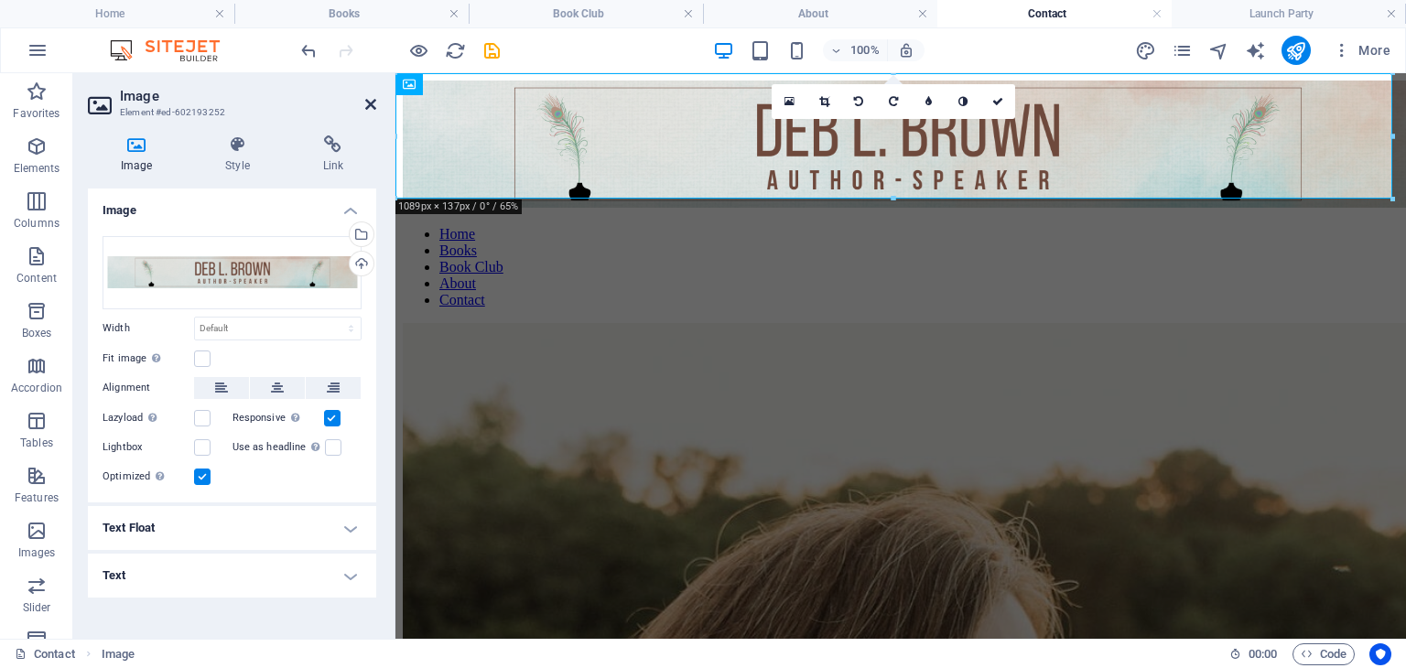
click at [371, 103] on icon at bounding box center [370, 104] width 11 height 15
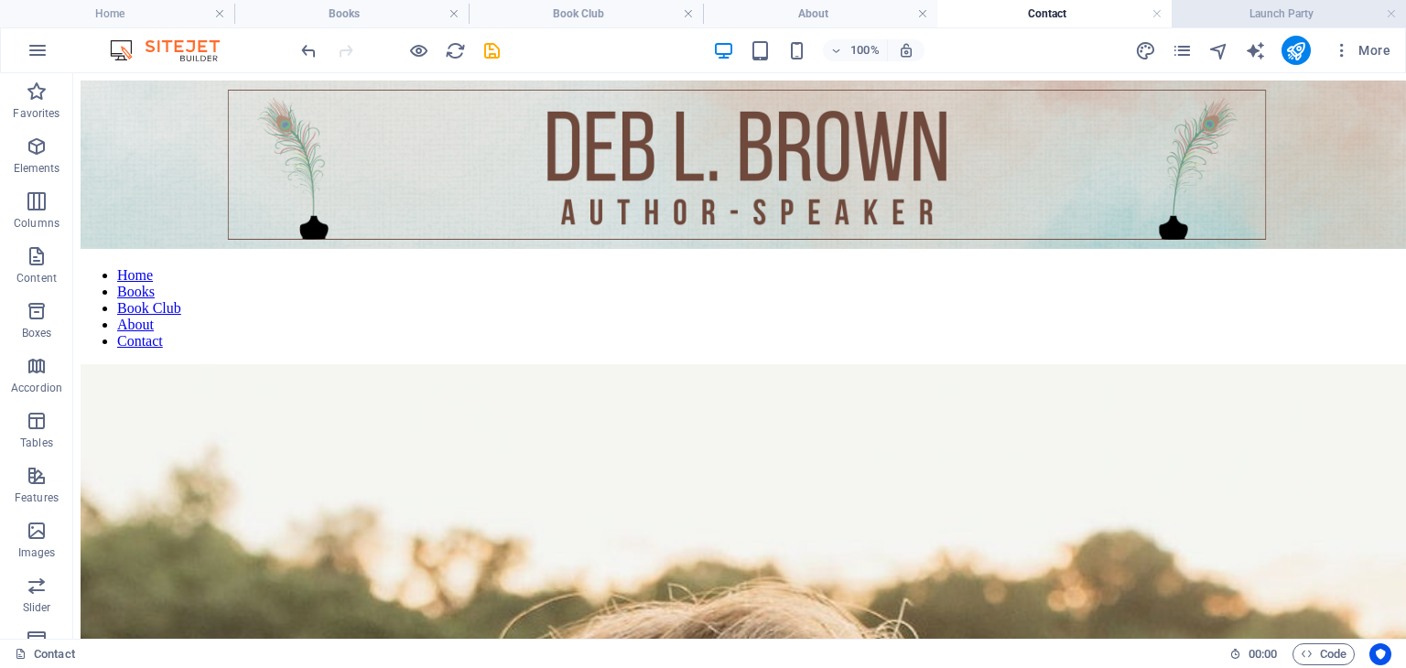
click at [1289, 10] on h4 "Launch Party" at bounding box center [1289, 14] width 234 height 20
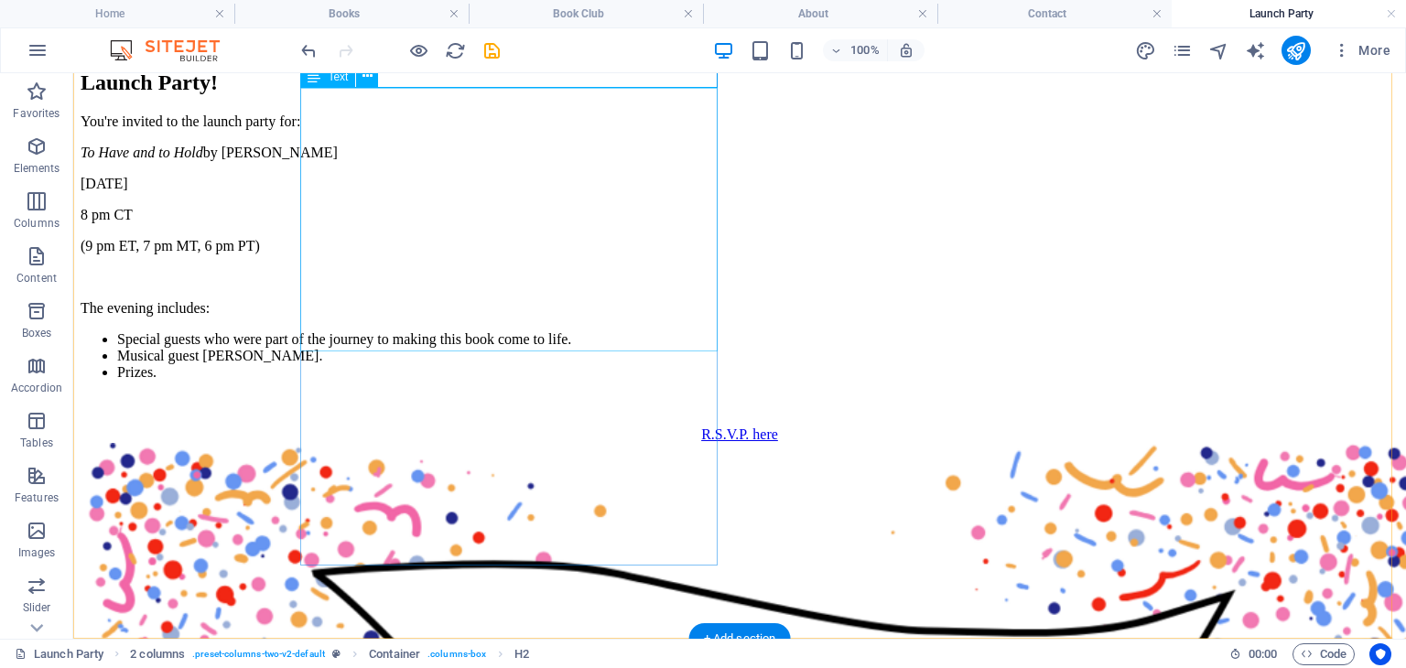
scroll to position [344, 0]
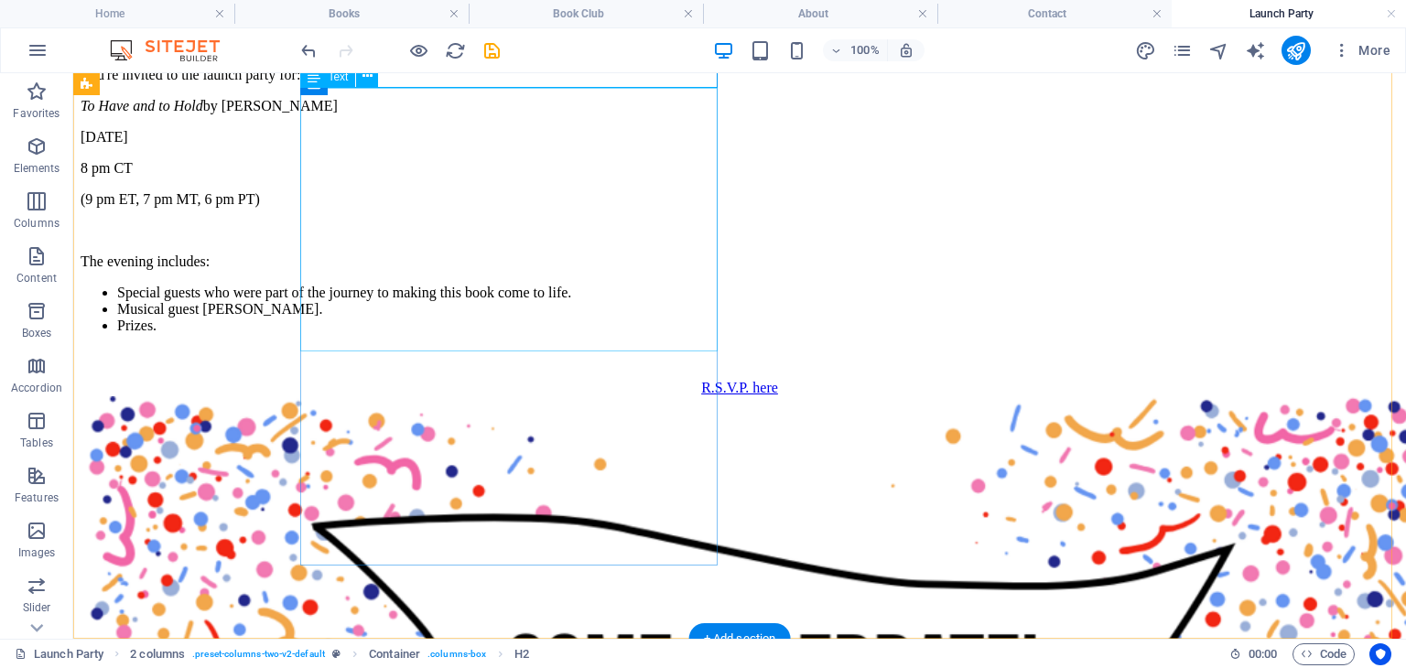
click at [469, 300] on div "You're invited to the launch party for: To Have and to Hold by [PERSON_NAME] [D…" at bounding box center [740, 216] width 1318 height 298
click at [469, 297] on div "You're invited to the launch party for: To Have and to Hold by [PERSON_NAME] [D…" at bounding box center [740, 216] width 1318 height 298
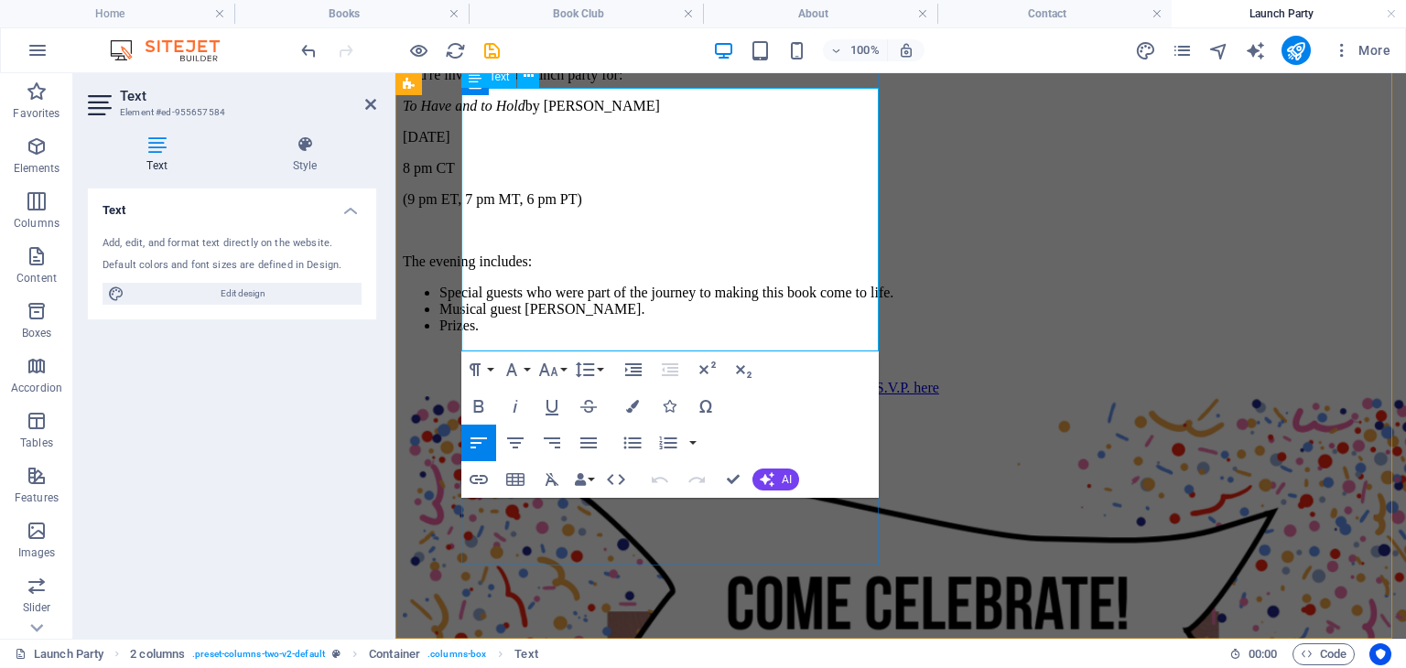
click at [630, 301] on li "Musical guest [PERSON_NAME]." at bounding box center [918, 309] width 959 height 16
click at [371, 106] on icon at bounding box center [370, 104] width 11 height 15
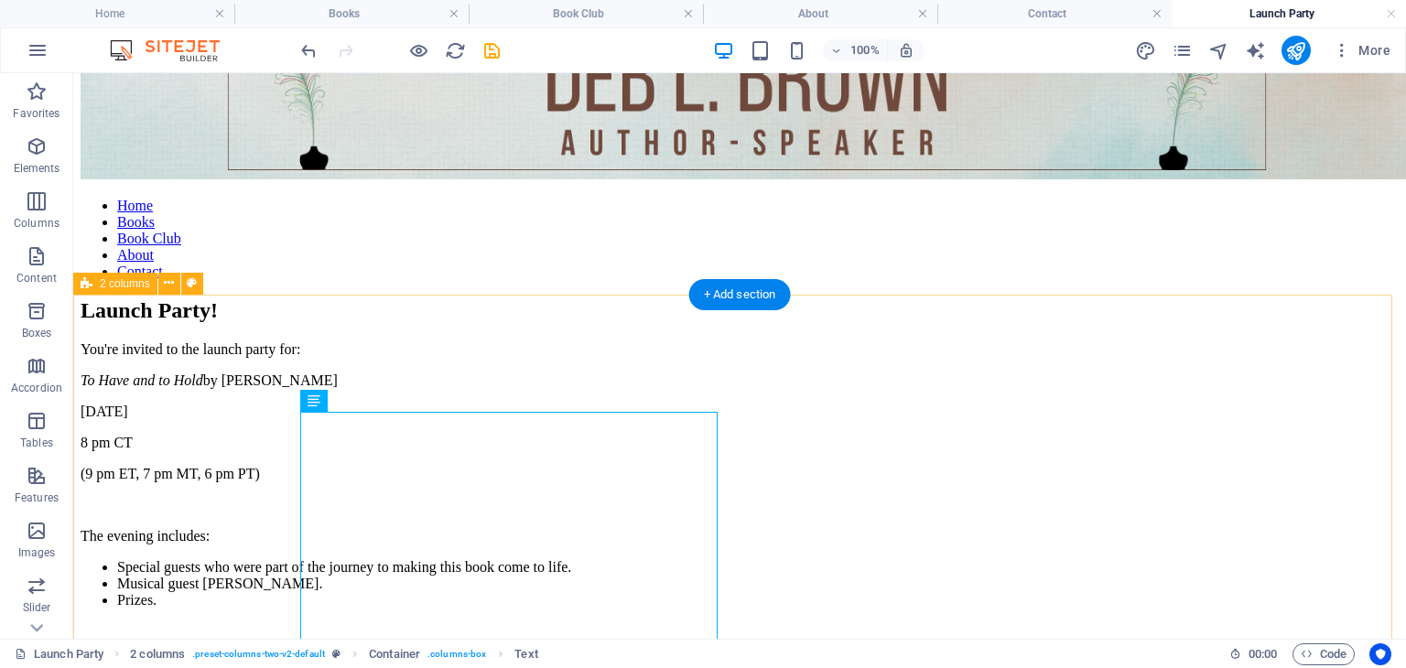
scroll to position [0, 0]
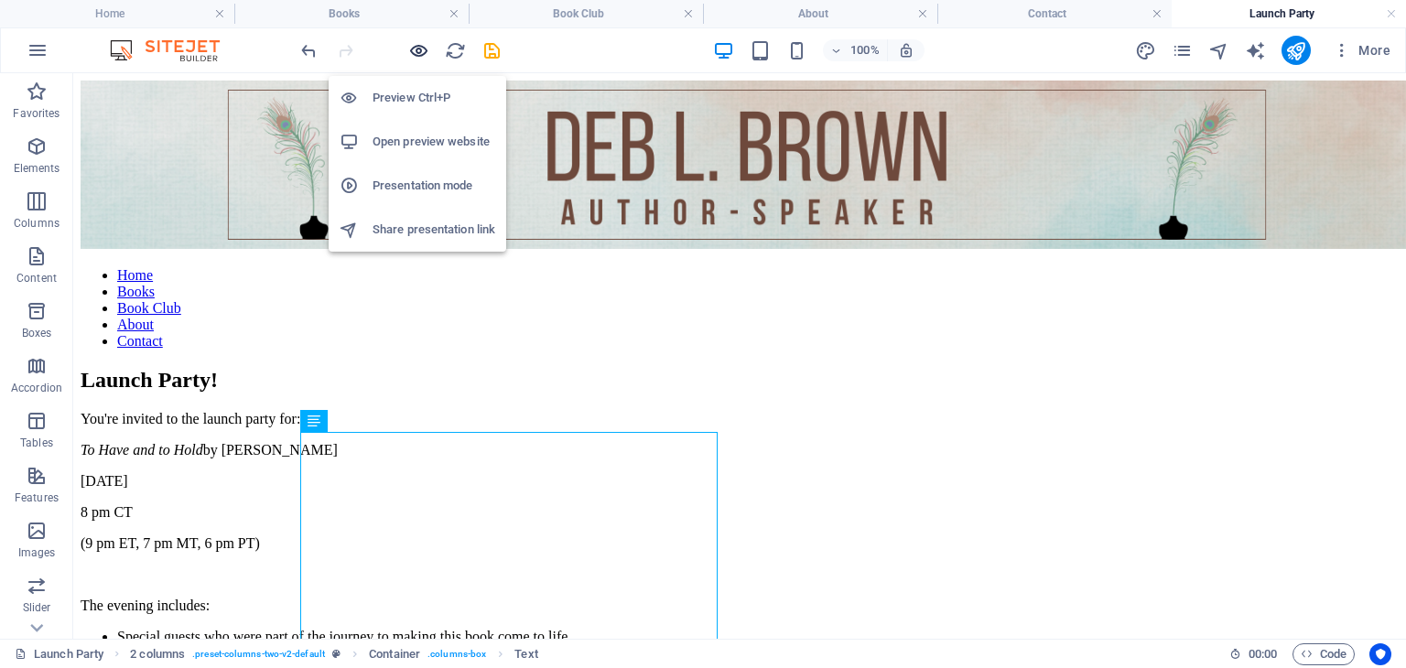
click at [420, 52] on icon "button" at bounding box center [418, 50] width 21 height 21
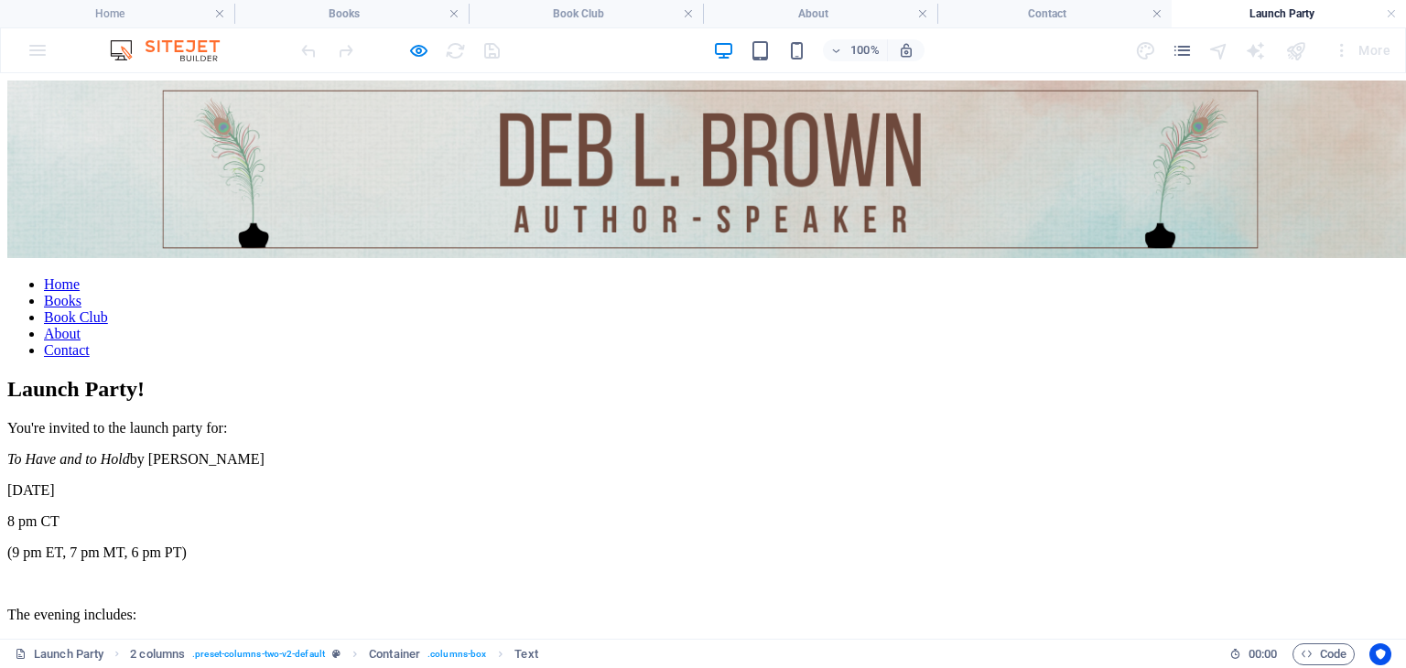
click at [80, 287] on link "Home" at bounding box center [62, 284] width 36 height 16
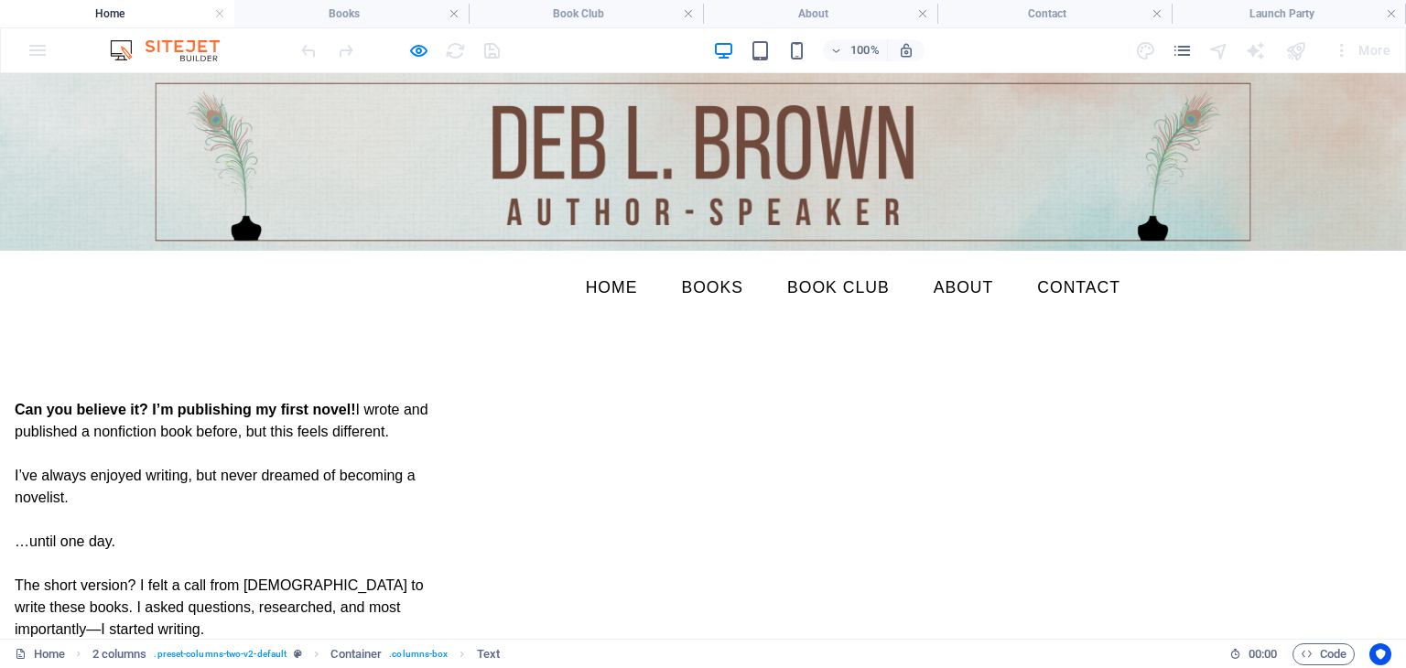
click at [711, 287] on link "Books" at bounding box center [712, 288] width 92 height 46
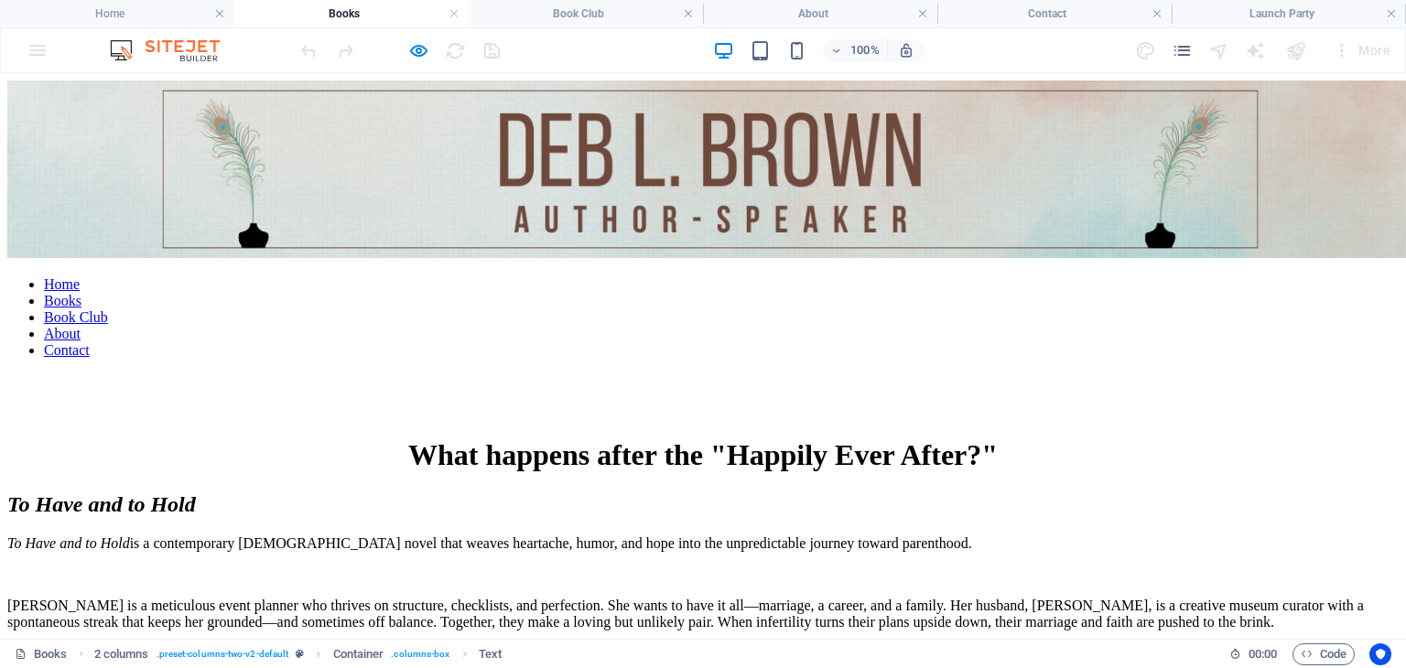
click at [108, 309] on link "Book Club" at bounding box center [76, 317] width 64 height 16
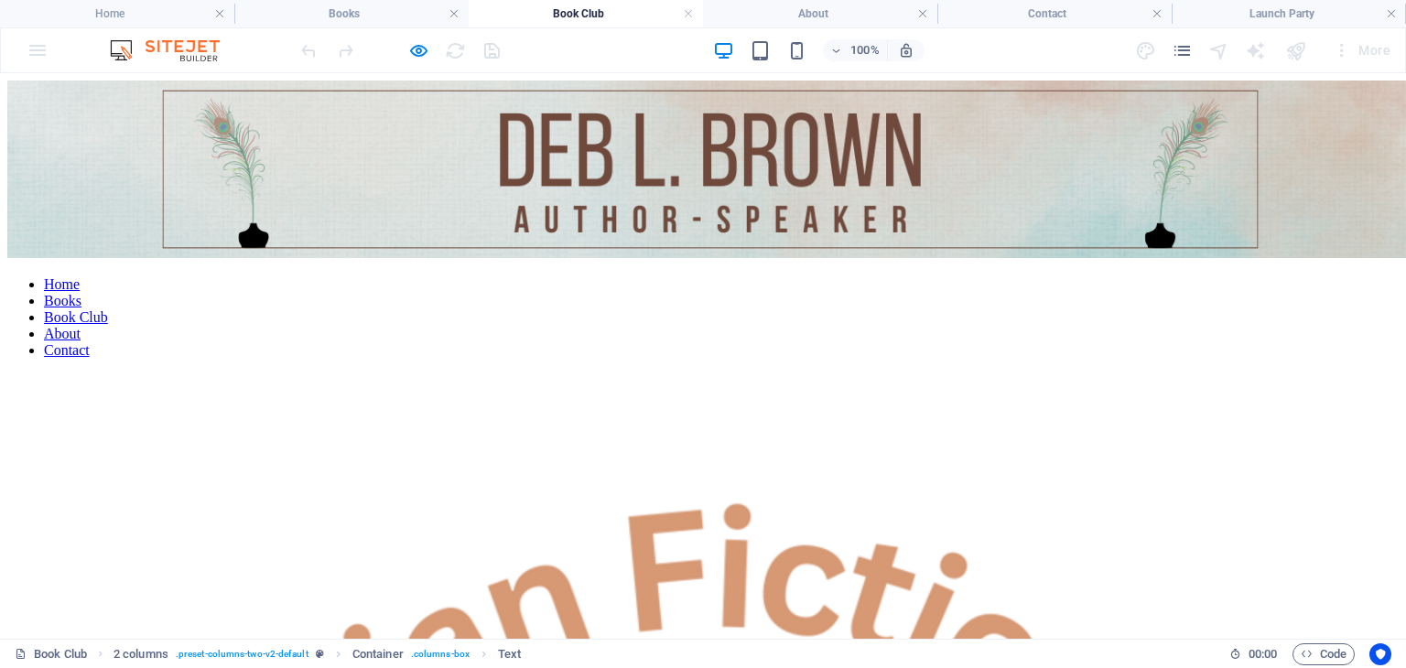
click at [81, 326] on link "About" at bounding box center [62, 334] width 37 height 16
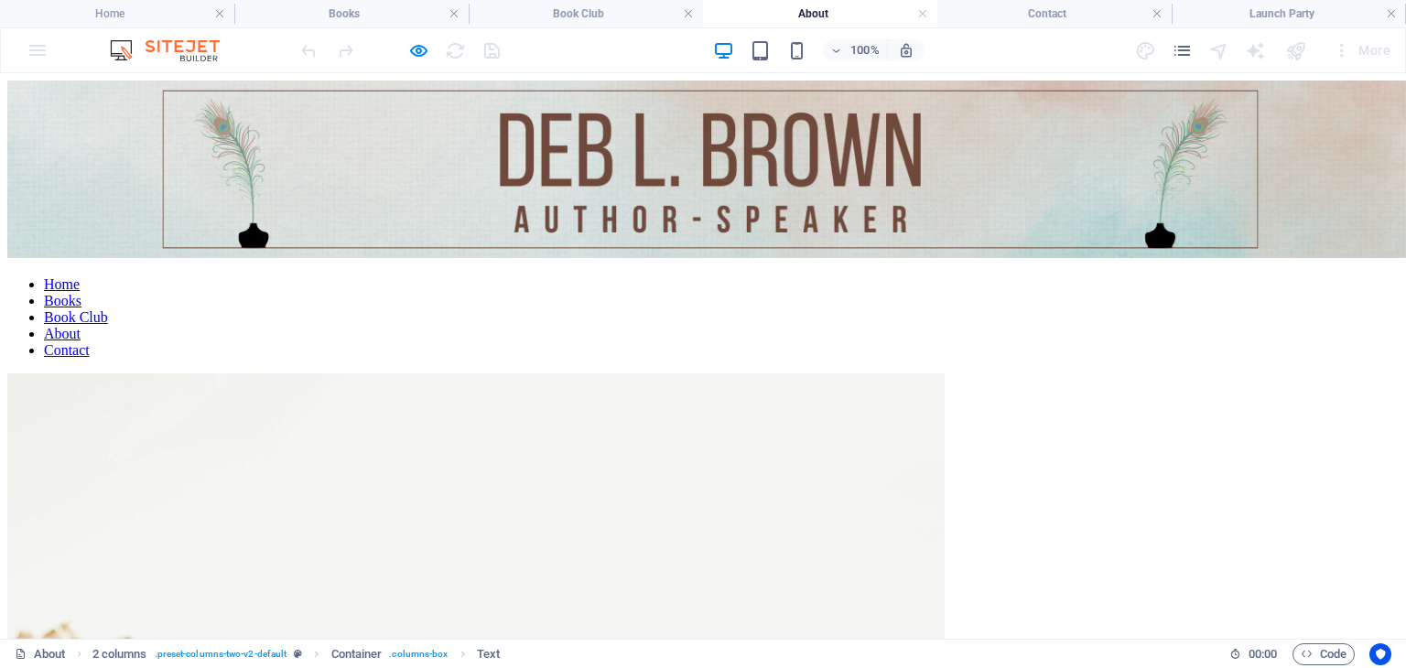
click at [90, 342] on link "Contact" at bounding box center [67, 350] width 46 height 16
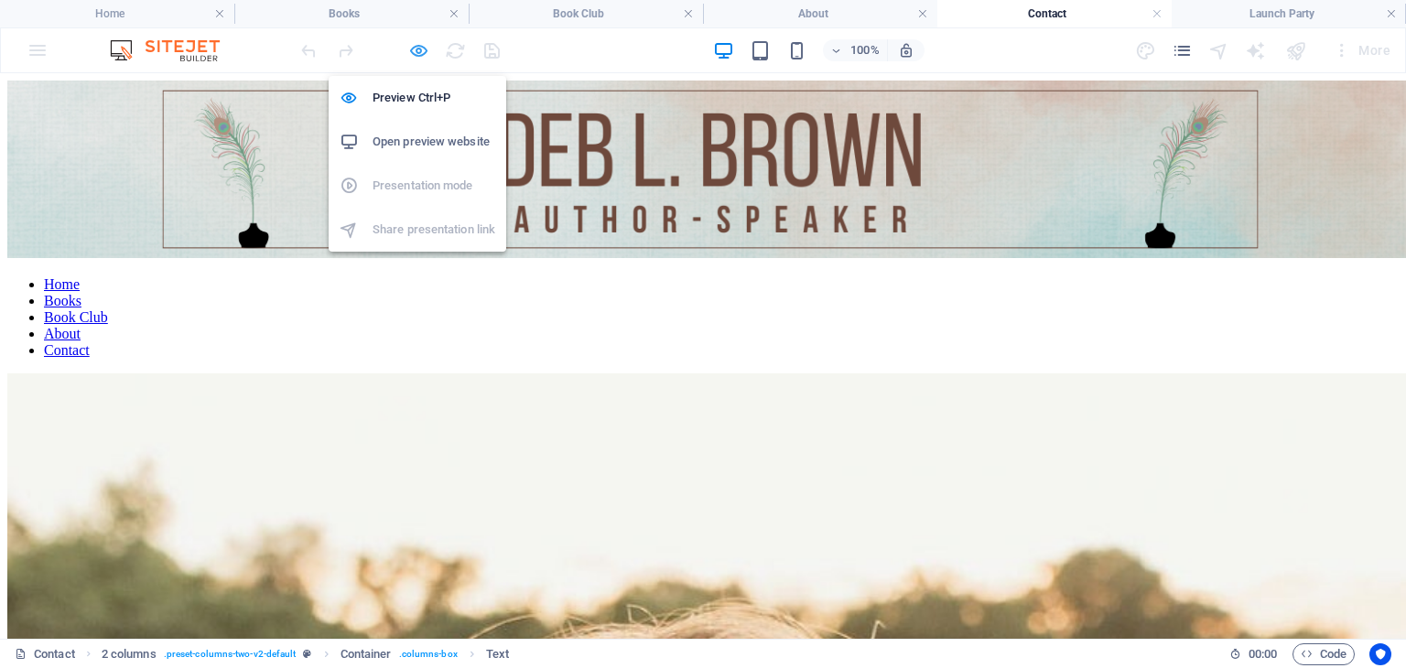
click at [410, 49] on icon "button" at bounding box center [418, 50] width 21 height 21
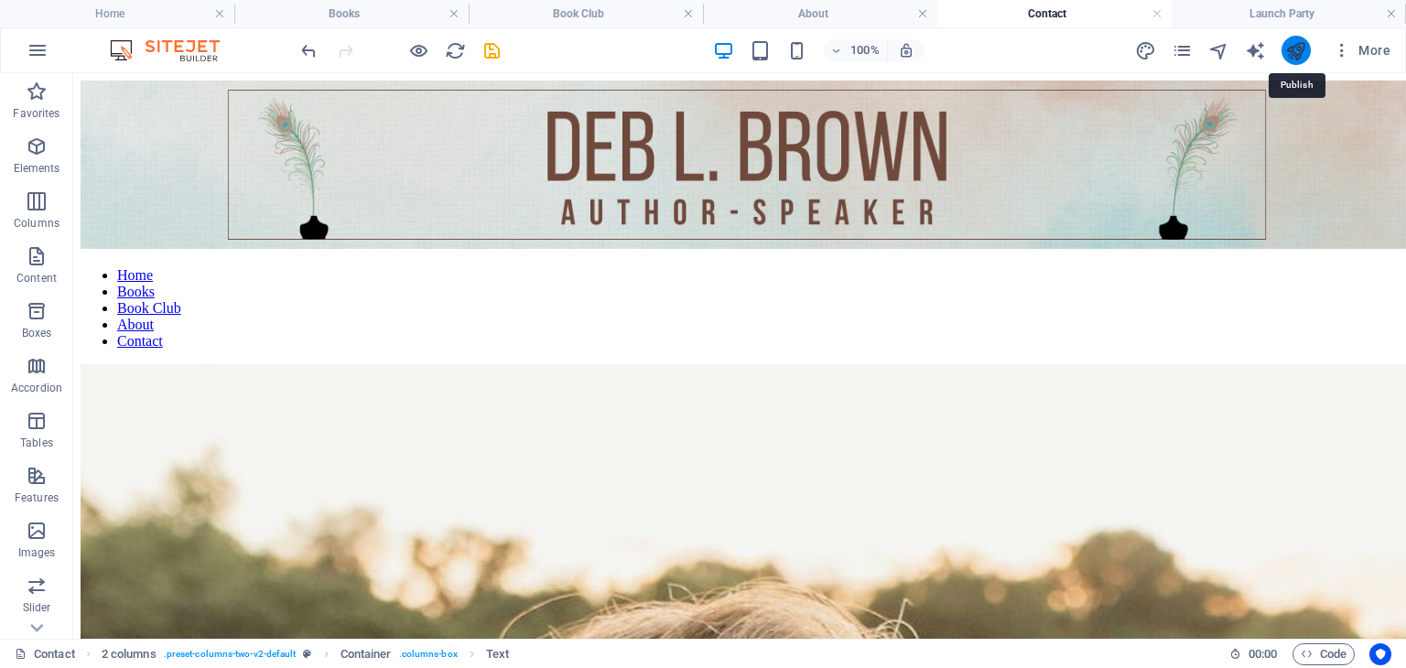
click at [1295, 49] on icon "publish" at bounding box center [1295, 50] width 21 height 21
checkbox input "false"
